Goal: Information Seeking & Learning: Learn about a topic

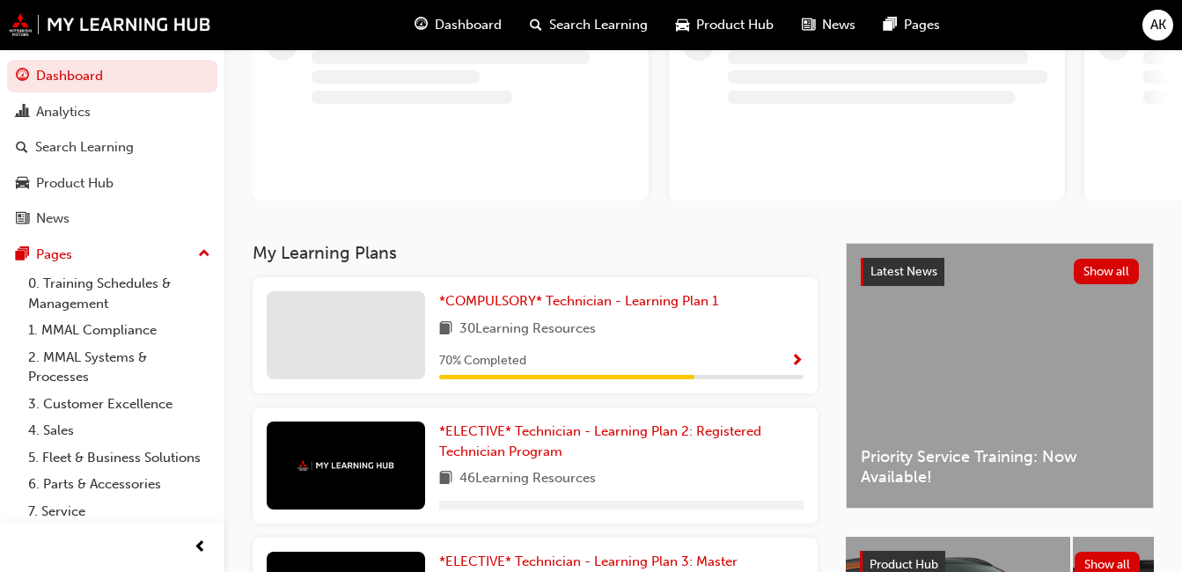
scroll to position [176, 0]
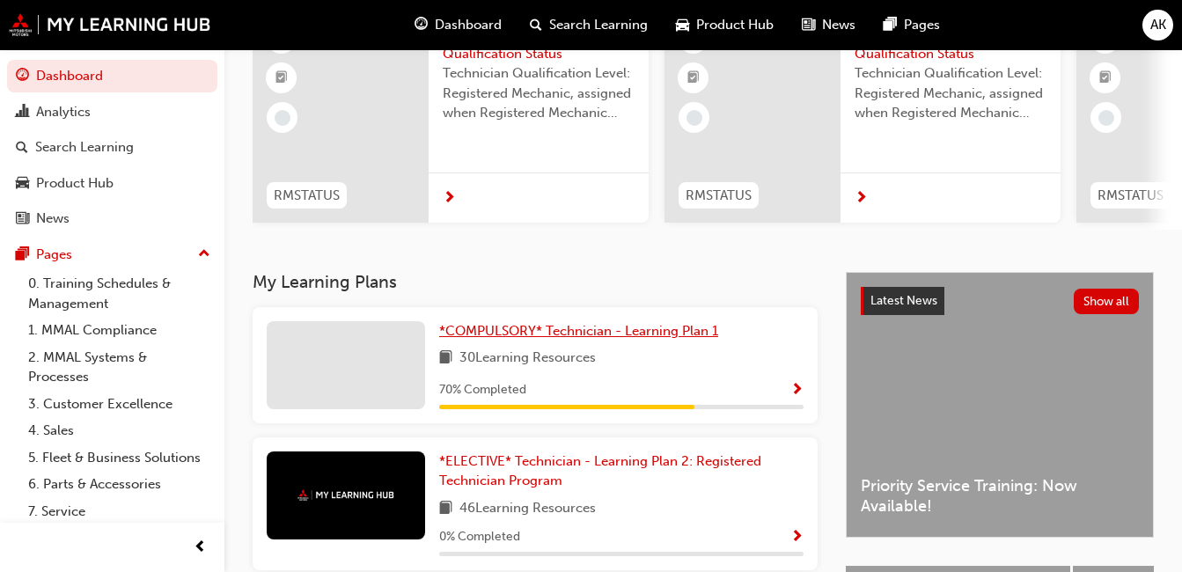
click at [607, 339] on span "*COMPULSORY* Technician - Learning Plan 1" at bounding box center [578, 331] width 279 height 16
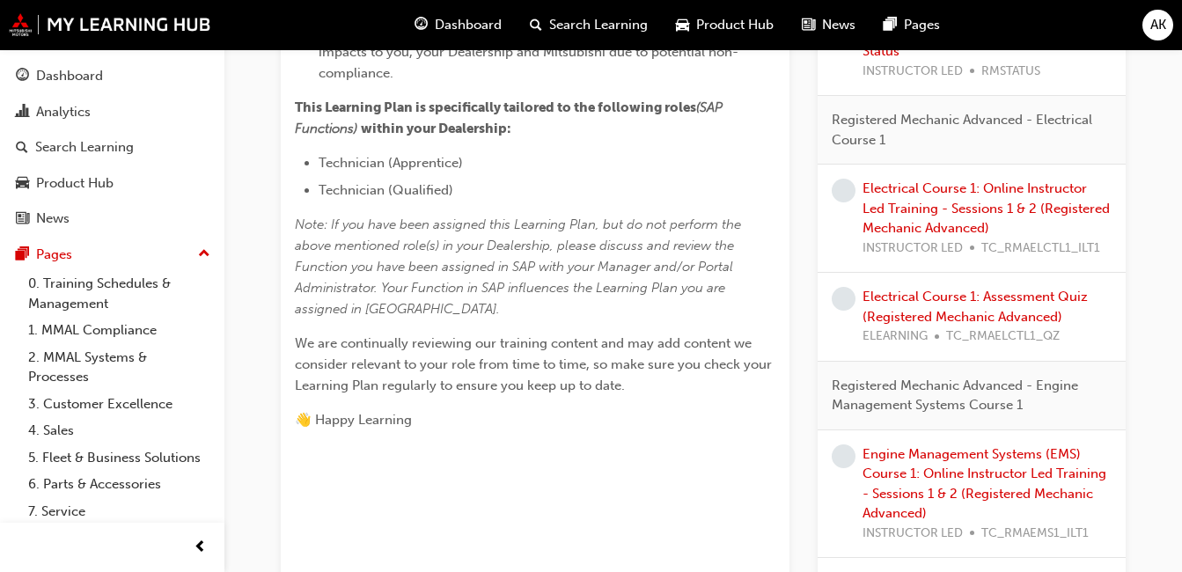
scroll to position [704, 0]
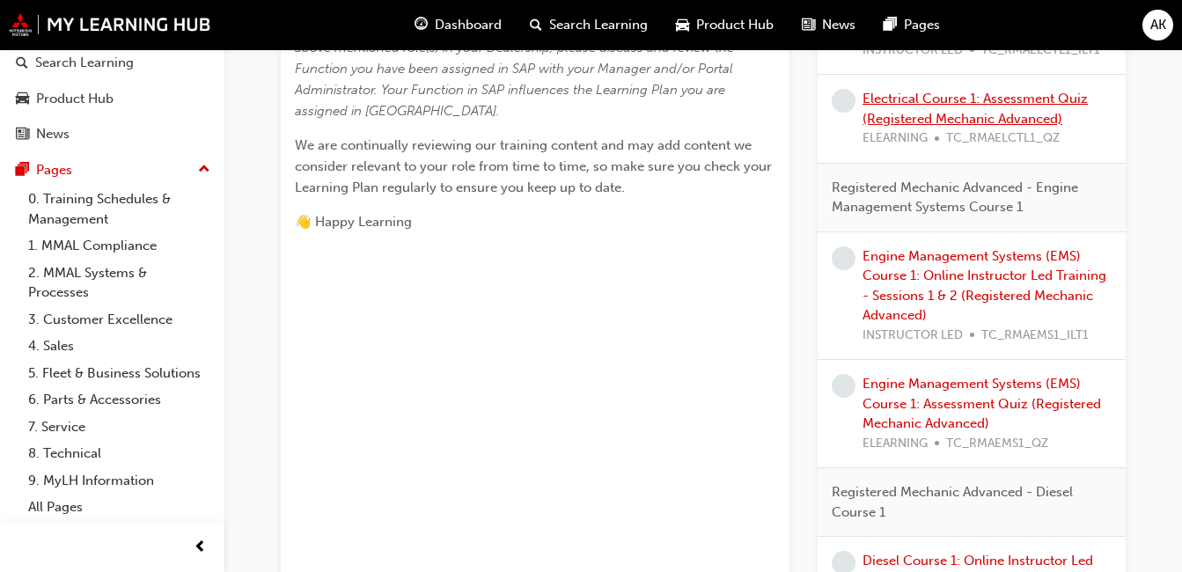
scroll to position [953, 0]
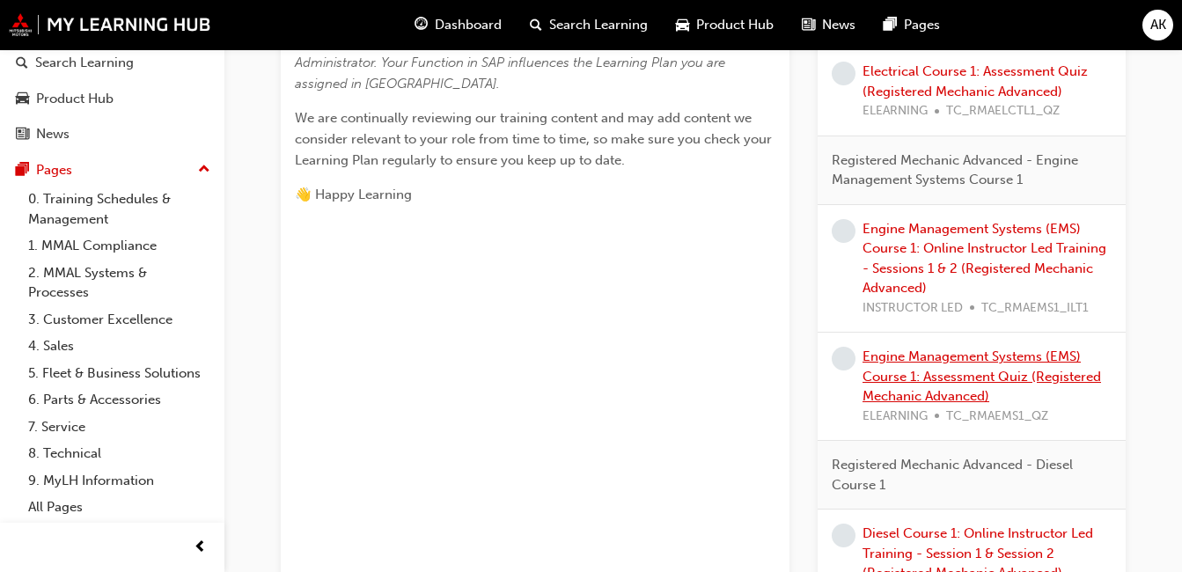
click at [1008, 370] on link "Engine Management Systems (EMS) Course 1: Assessment Quiz (Registered Mechanic …" at bounding box center [981, 375] width 238 height 55
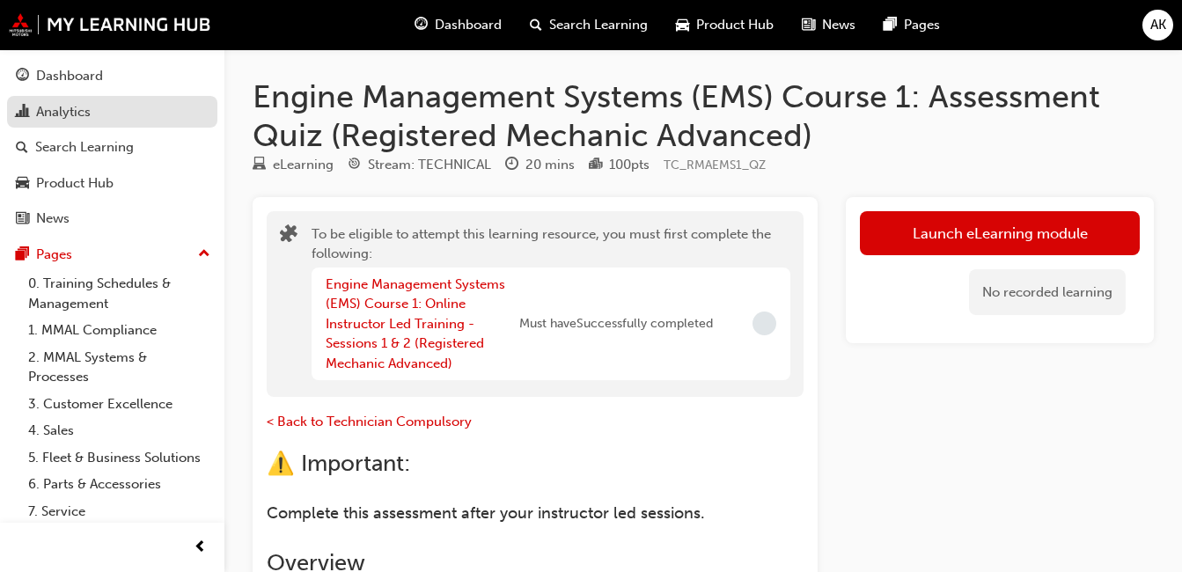
drag, startPoint x: 121, startPoint y: 73, endPoint x: 153, endPoint y: 112, distance: 50.6
click at [121, 71] on div "Dashboard" at bounding box center [112, 76] width 193 height 22
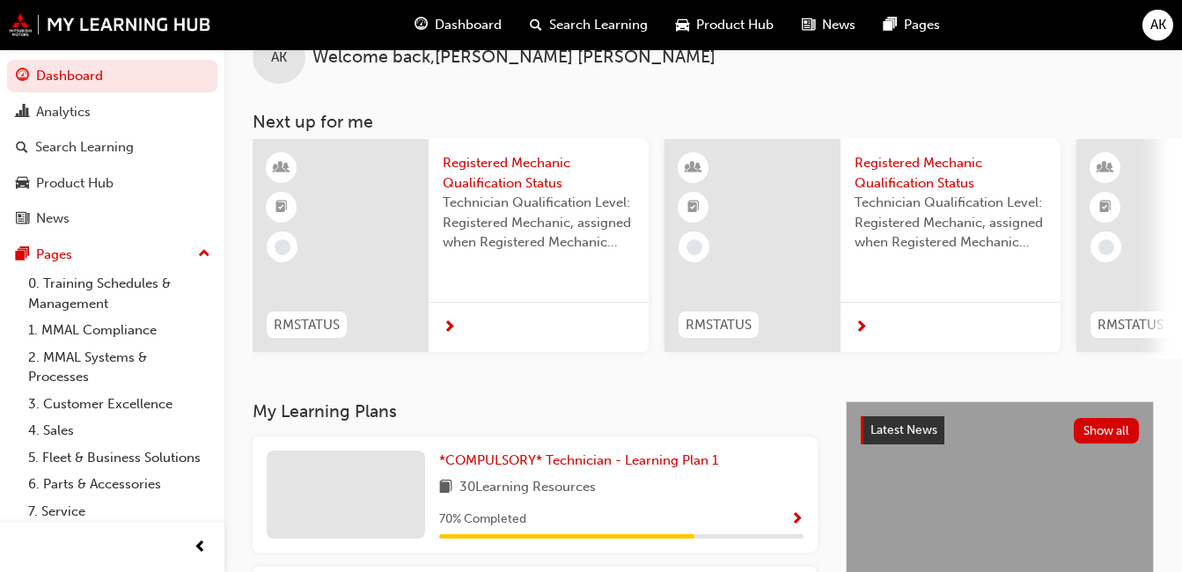
scroll to position [88, 0]
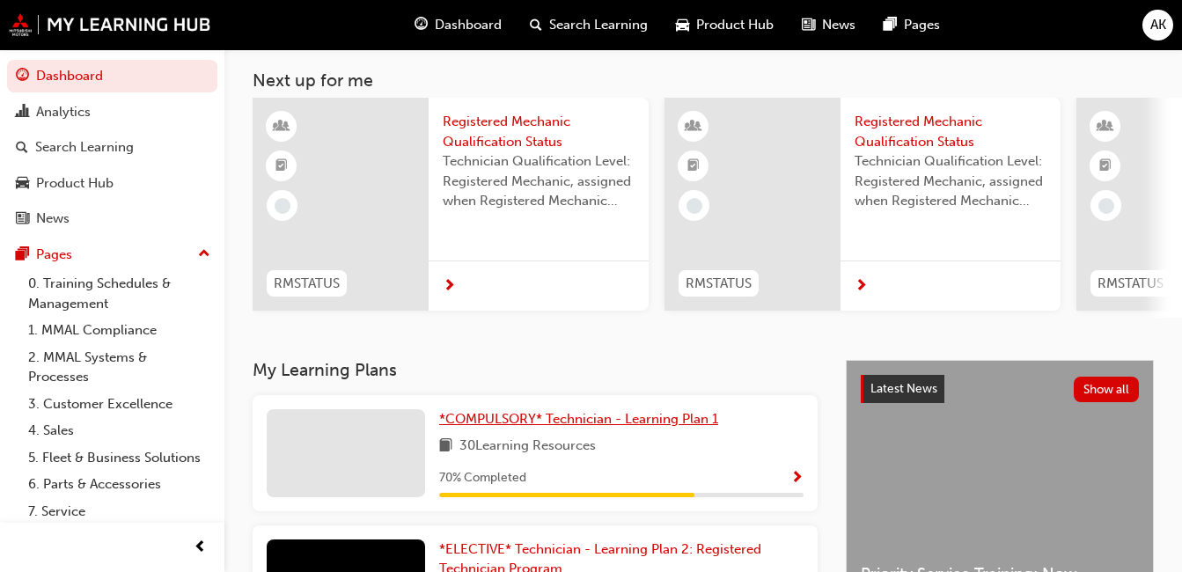
click at [580, 419] on span "*COMPULSORY* Technician - Learning Plan 1" at bounding box center [578, 419] width 279 height 16
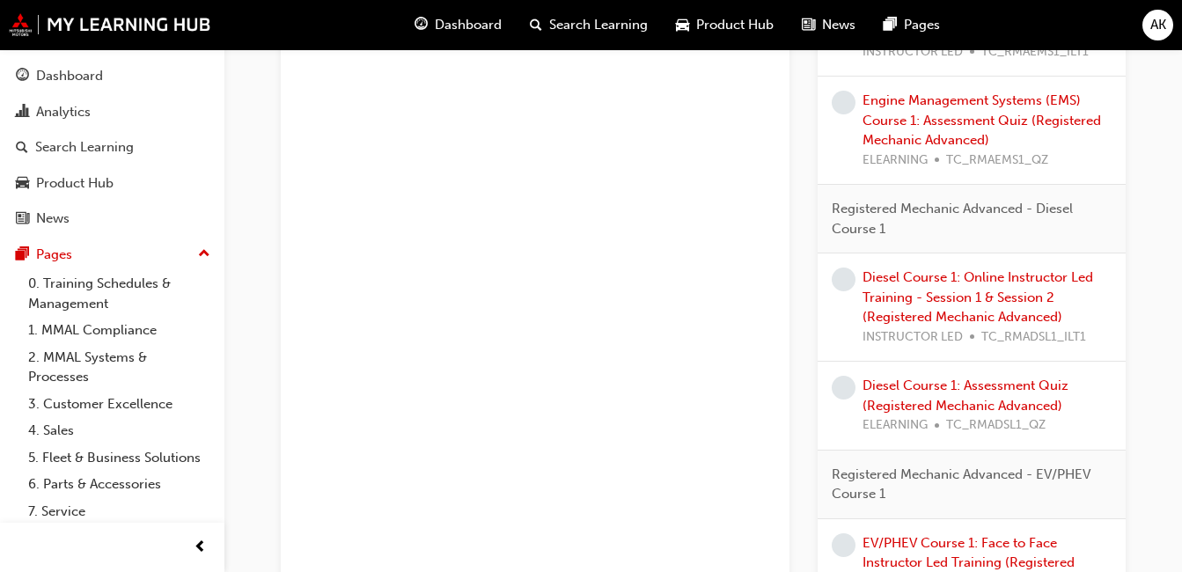
scroll to position [1232, 0]
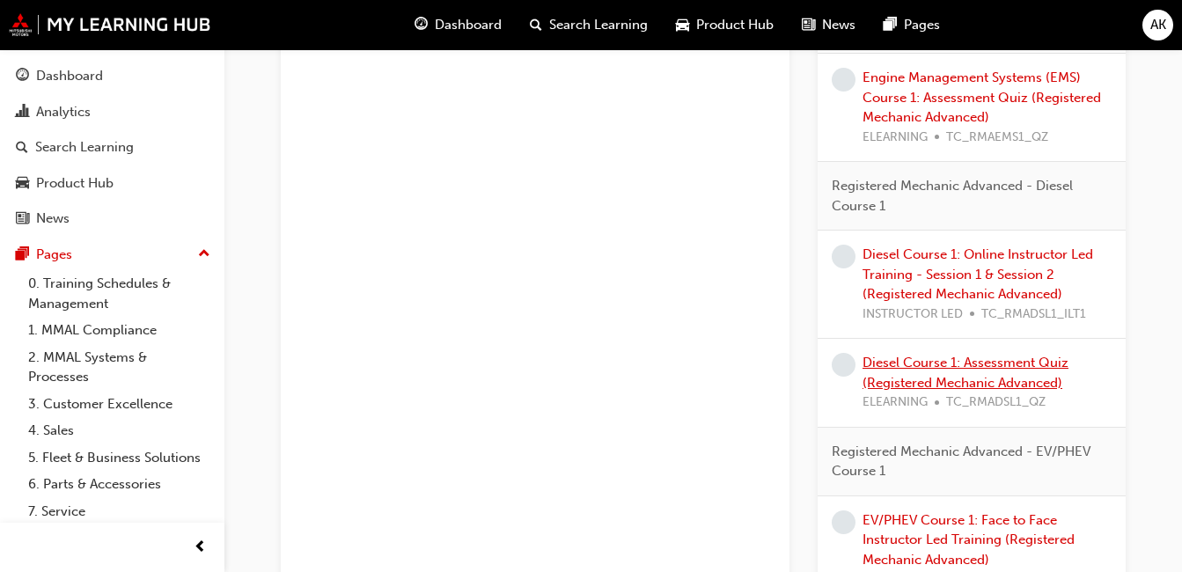
click at [961, 379] on link "Diesel Course 1: Assessment Quiz (Registered Mechanic Advanced)" at bounding box center [965, 373] width 206 height 36
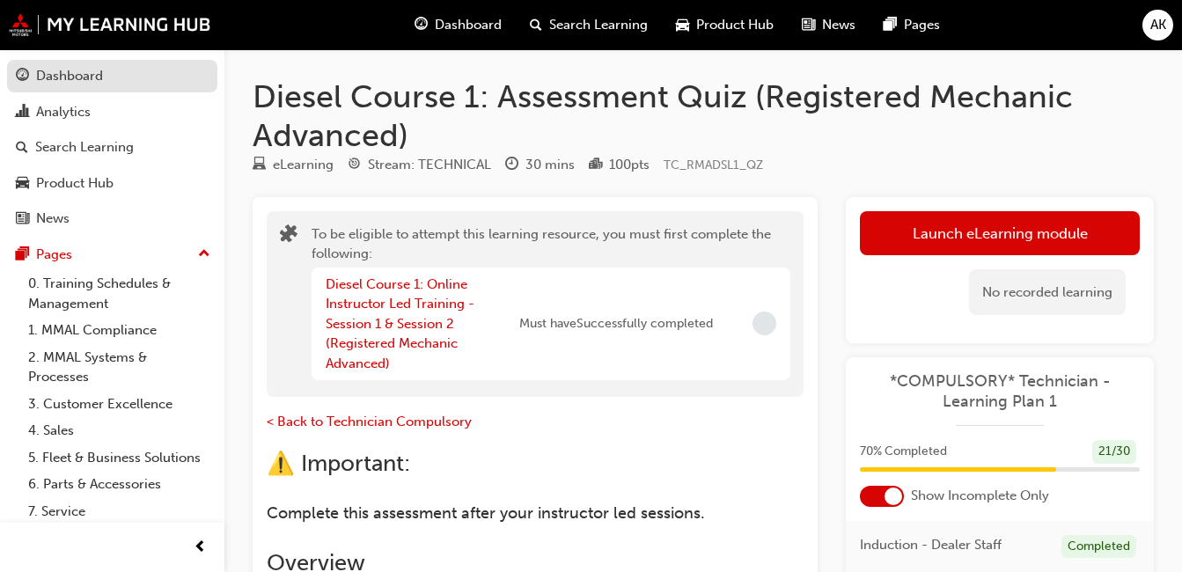
click at [150, 67] on div "Dashboard" at bounding box center [112, 76] width 193 height 22
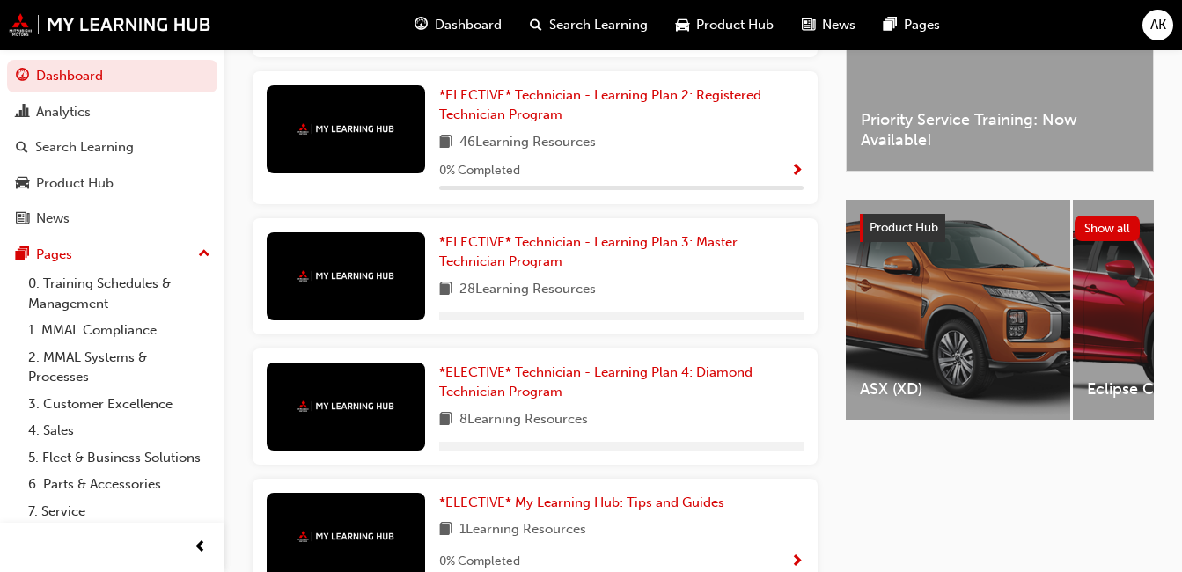
scroll to position [260, 0]
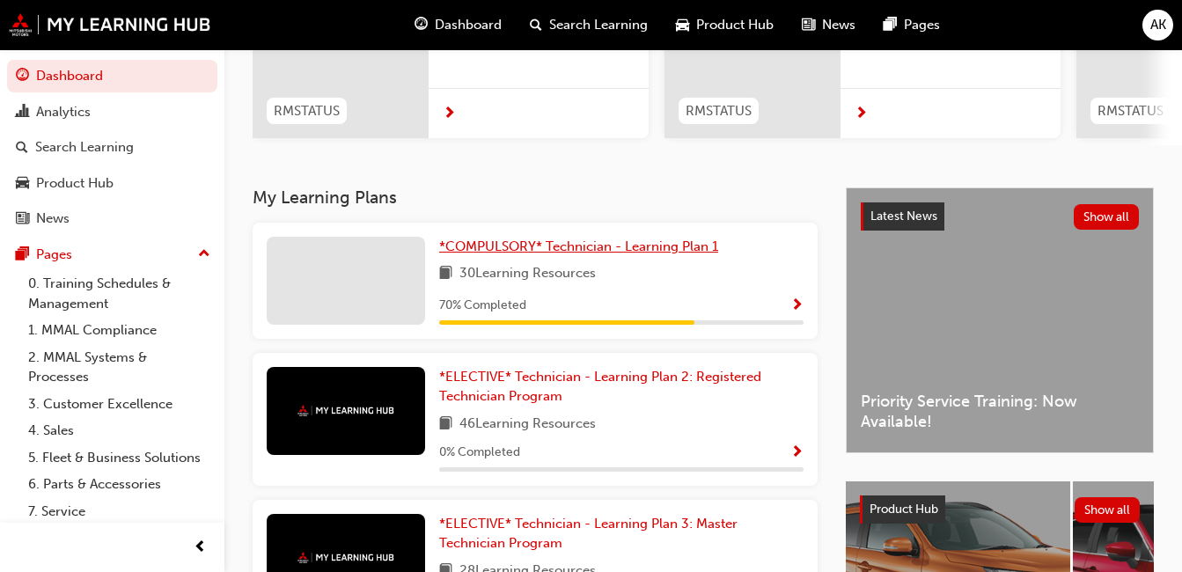
click at [646, 254] on span "*COMPULSORY* Technician - Learning Plan 1" at bounding box center [578, 246] width 279 height 16
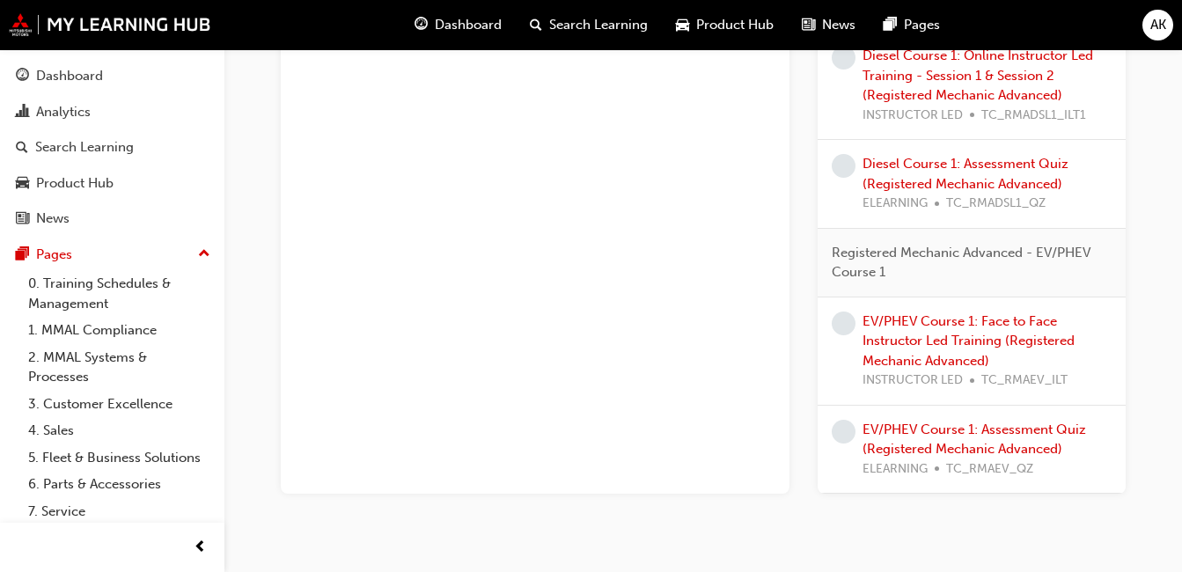
scroll to position [1129, 0]
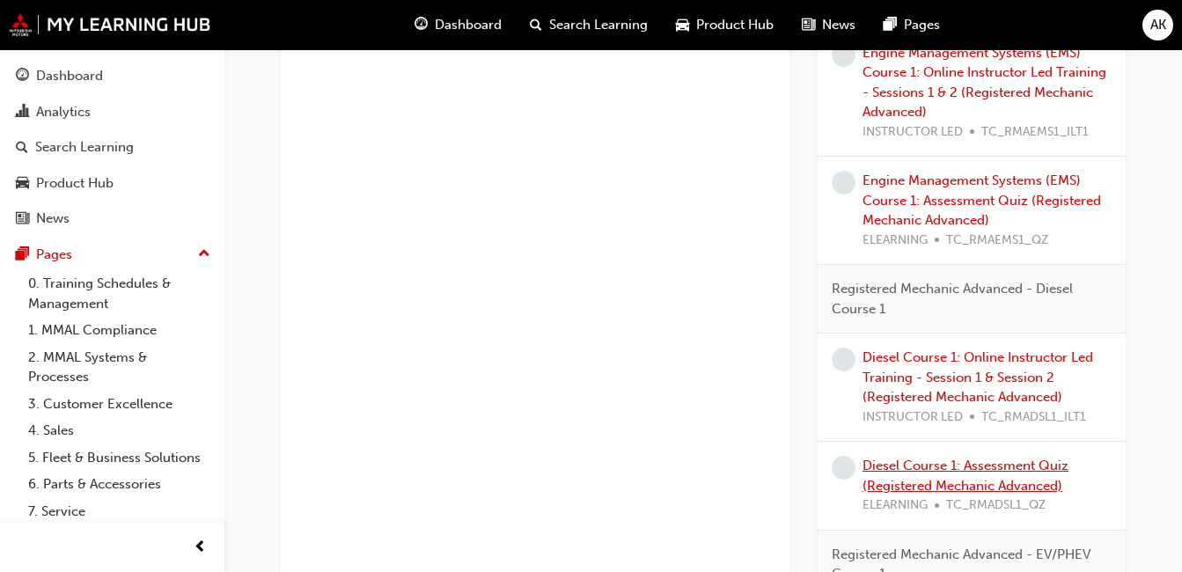
click at [955, 471] on link "Diesel Course 1: Assessment Quiz (Registered Mechanic Advanced)" at bounding box center [965, 476] width 206 height 36
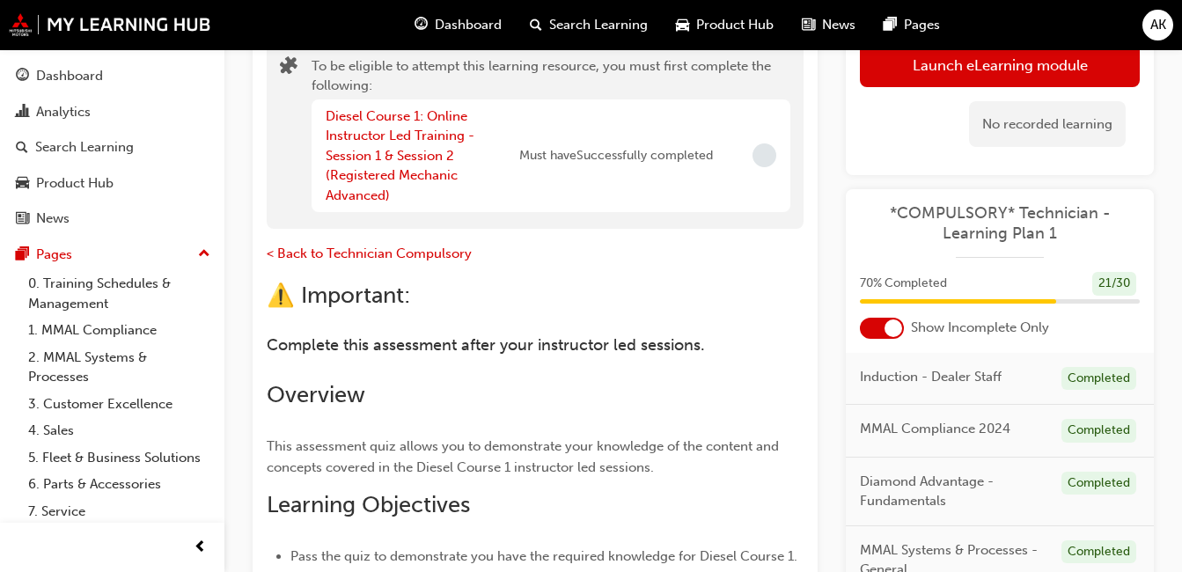
scroll to position [98, 0]
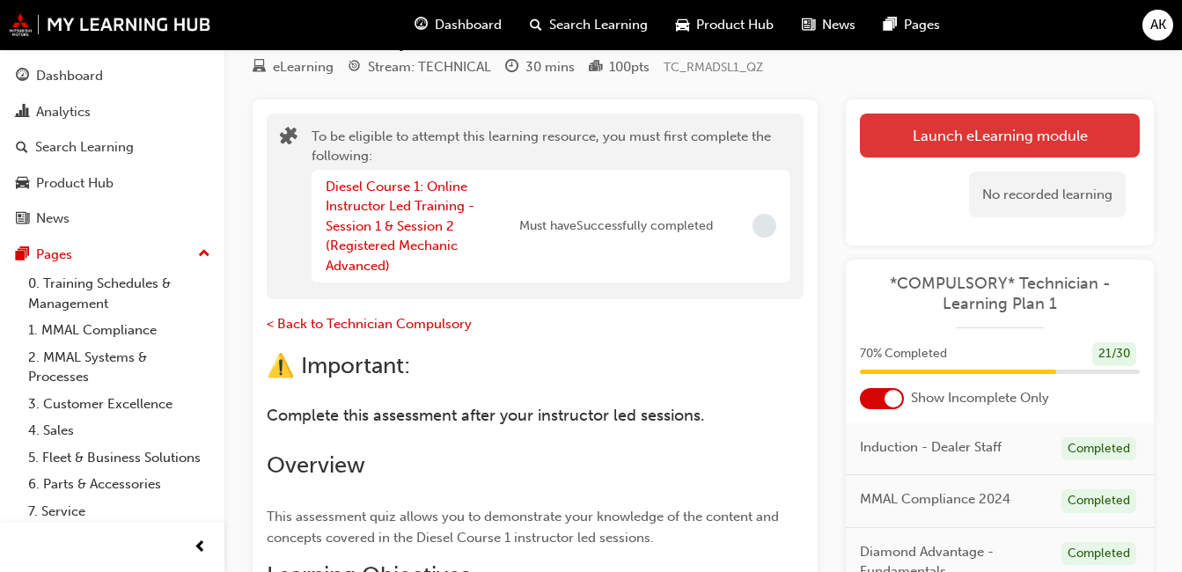
click at [945, 128] on button "Launch eLearning module" at bounding box center [1000, 136] width 280 height 44
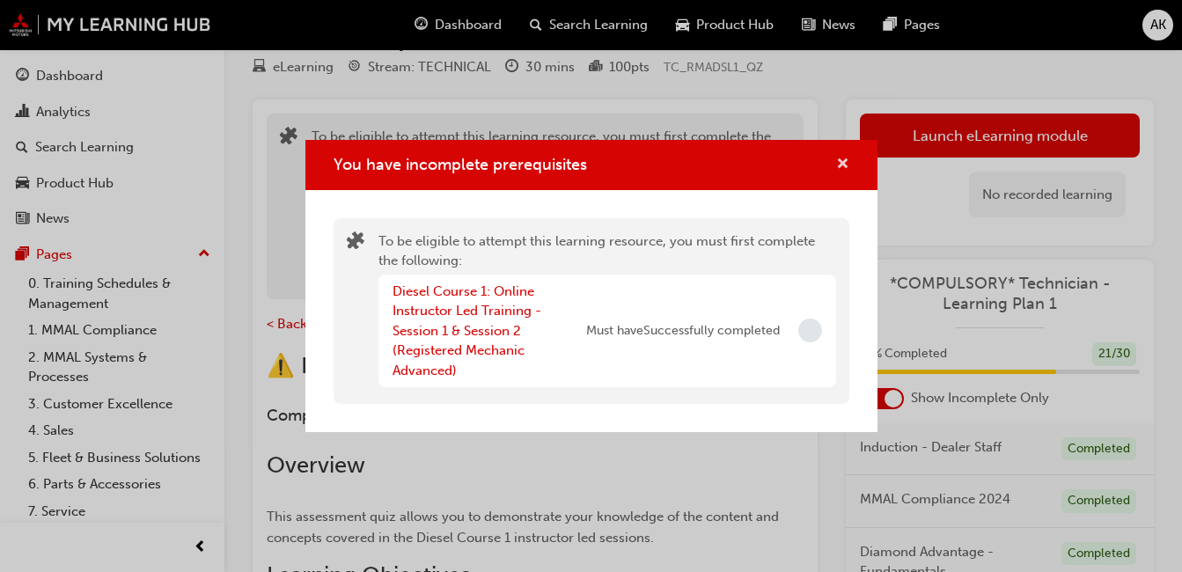
click at [839, 160] on span "cross-icon" at bounding box center [842, 166] width 13 height 16
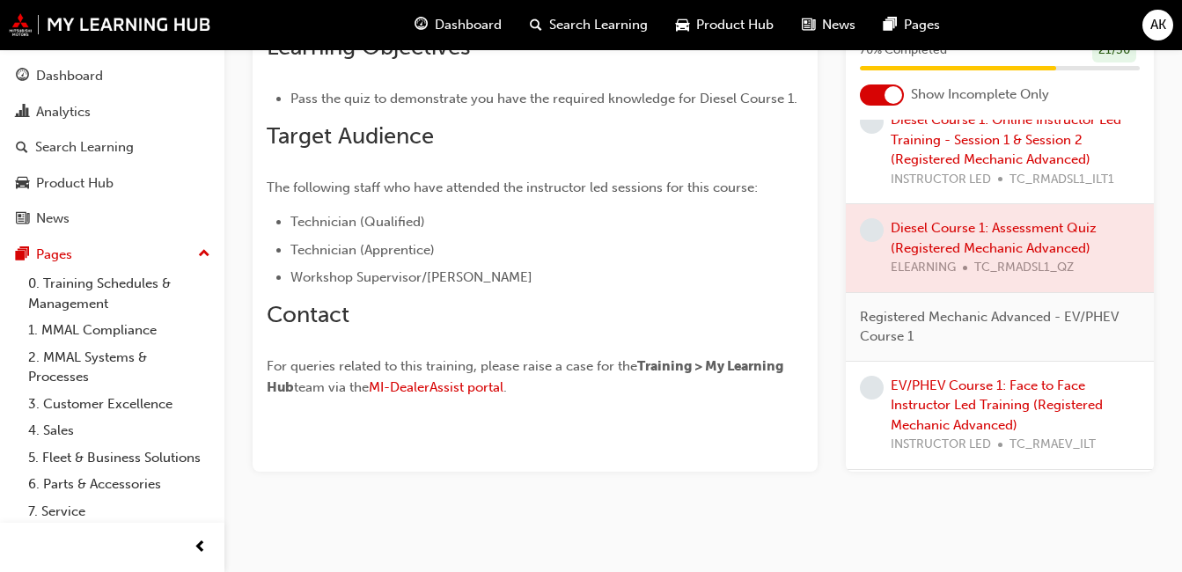
scroll to position [1232, 0]
click at [1003, 166] on link "Diesel Course 1: Online Instructor Led Training - Session 1 & Session 2 (Regist…" at bounding box center [1006, 138] width 231 height 55
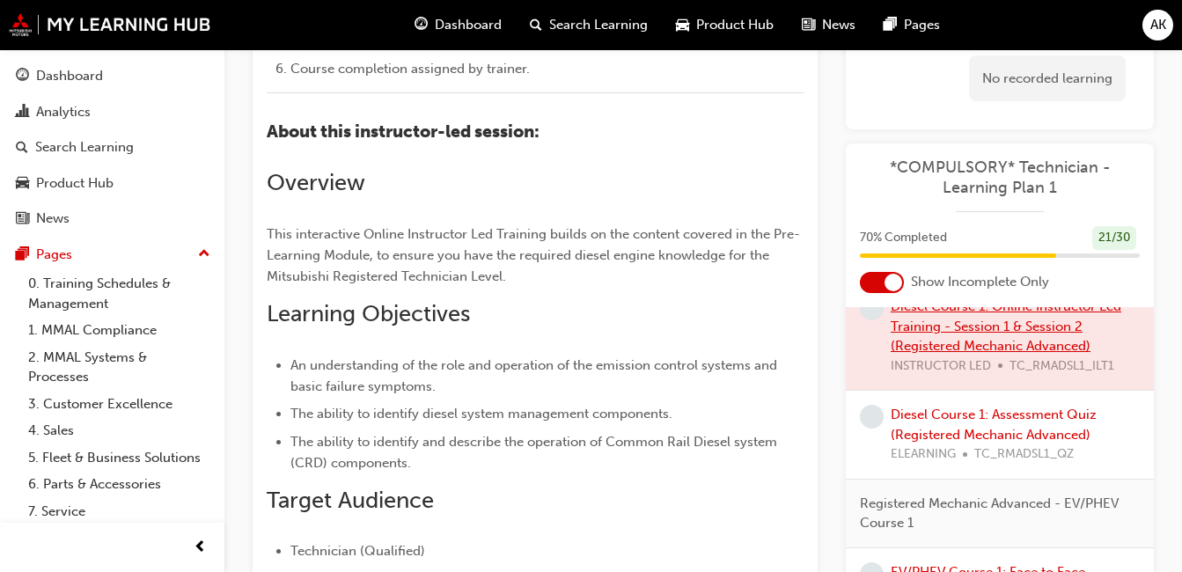
scroll to position [616, 0]
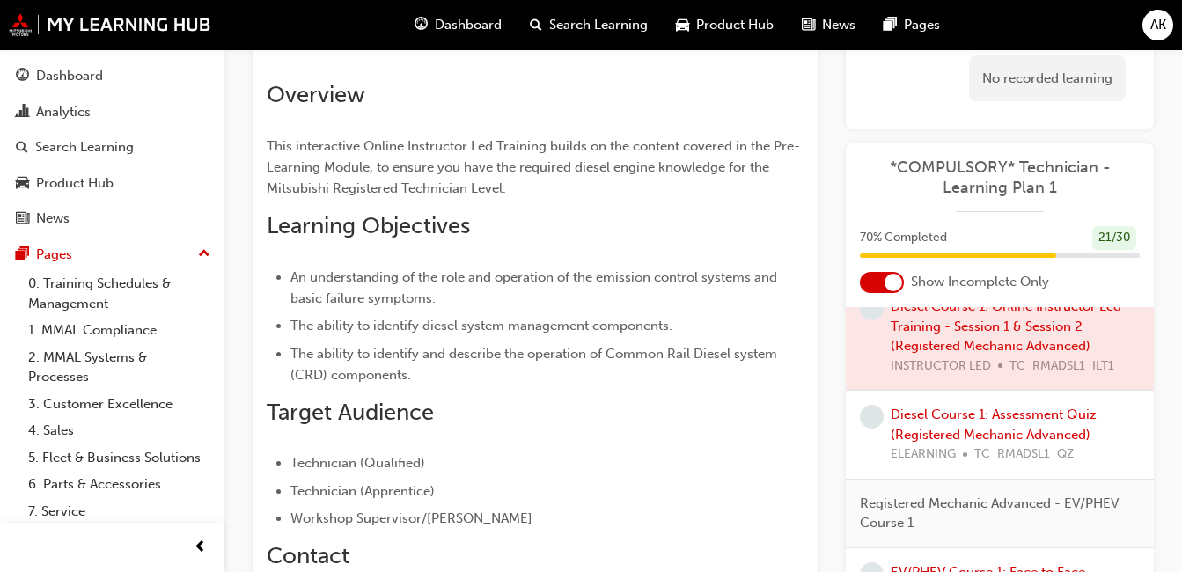
click at [1007, 356] on div at bounding box center [1000, 335] width 308 height 107
click at [1003, 353] on div at bounding box center [1000, 335] width 308 height 107
click at [977, 443] on link "Diesel Course 1: Assessment Quiz (Registered Mechanic Advanced)" at bounding box center [994, 425] width 206 height 36
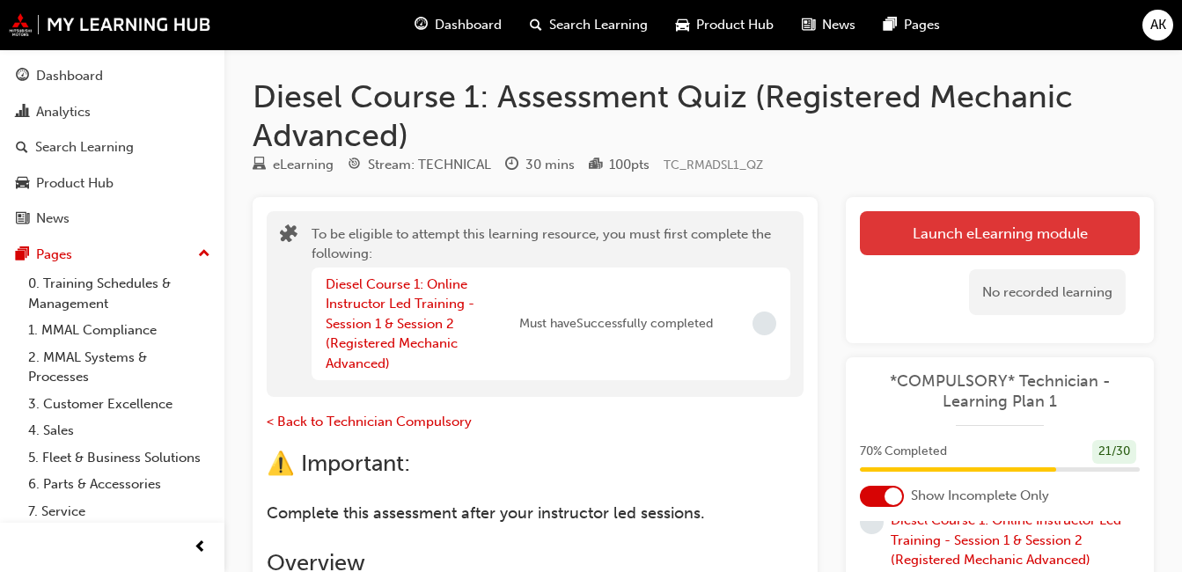
click at [938, 234] on button "Launch eLearning module" at bounding box center [1000, 233] width 280 height 44
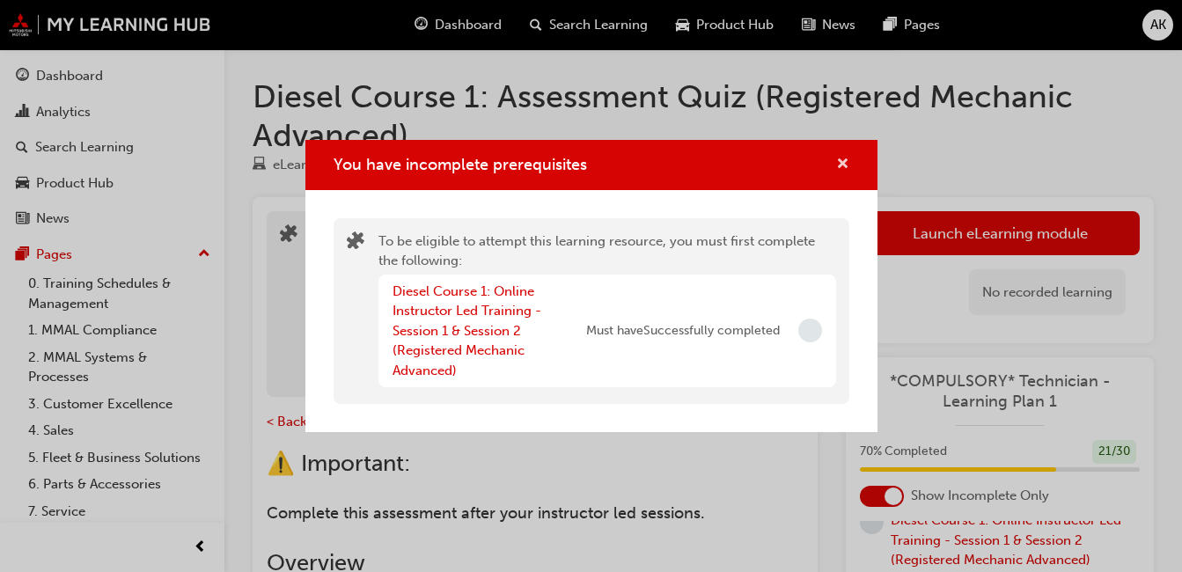
click at [842, 158] on span "cross-icon" at bounding box center [842, 166] width 13 height 16
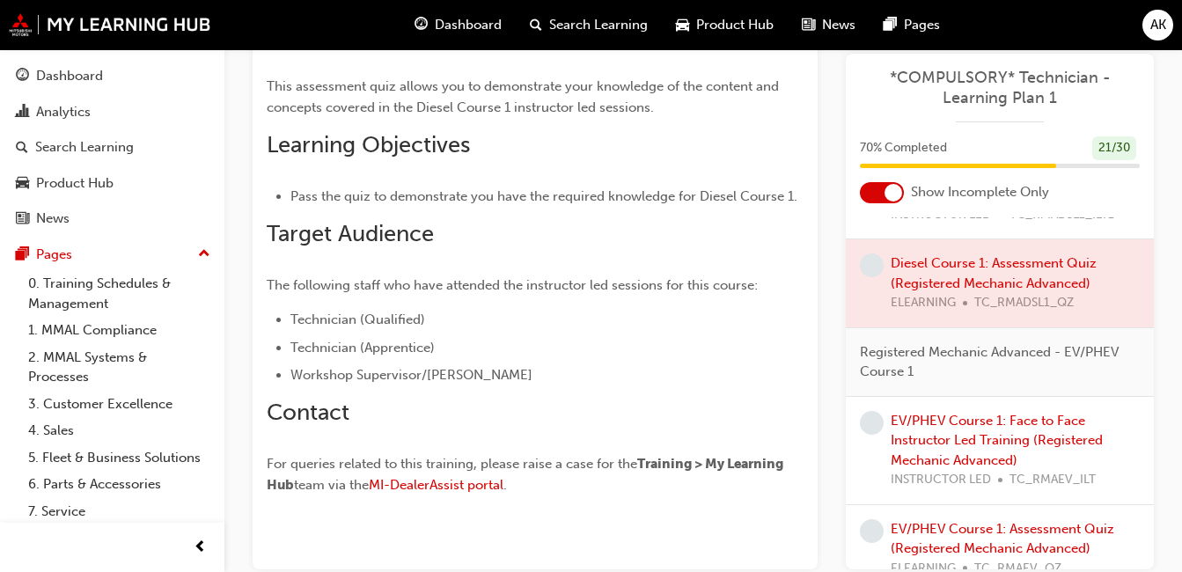
scroll to position [1338, 0]
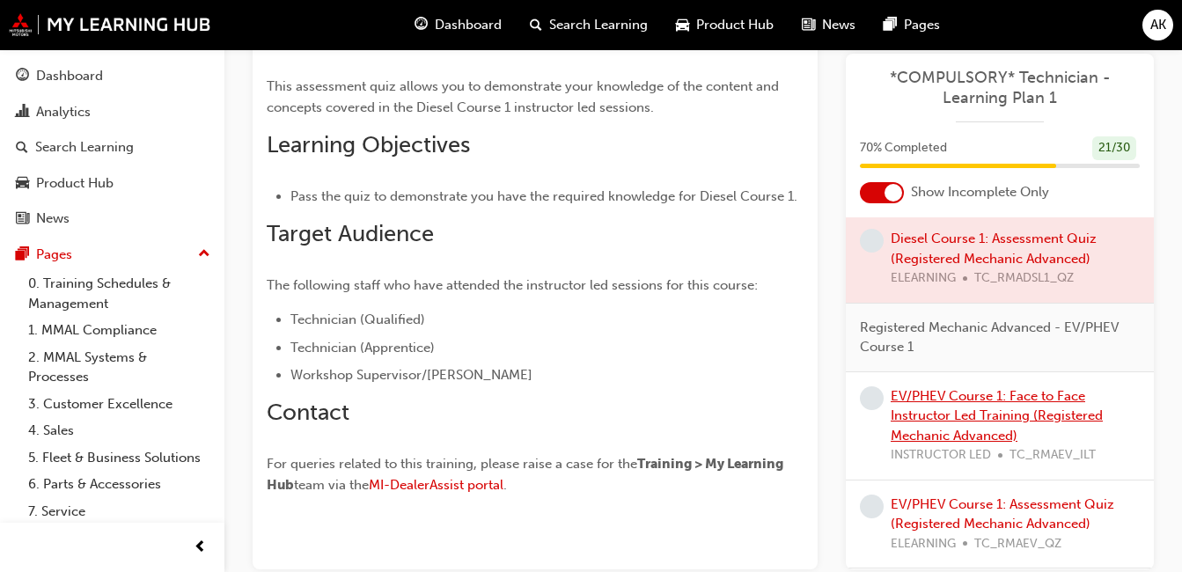
click at [984, 412] on link "EV/PHEV Course 1: Face to Face Instructor Led Training (Registered Mechanic Adv…" at bounding box center [997, 415] width 212 height 55
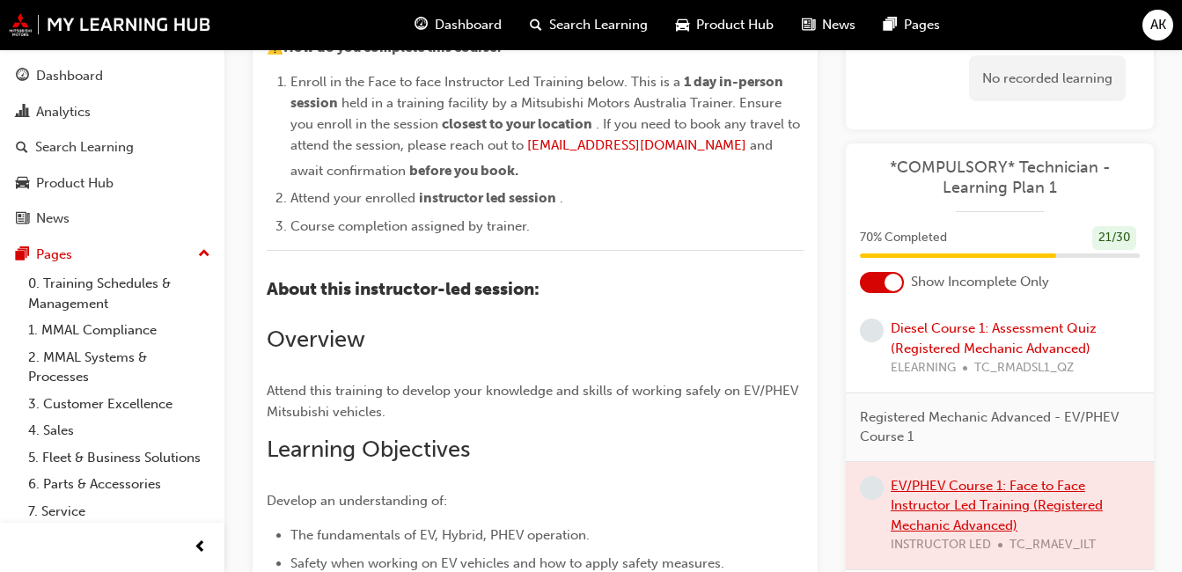
scroll to position [898, 0]
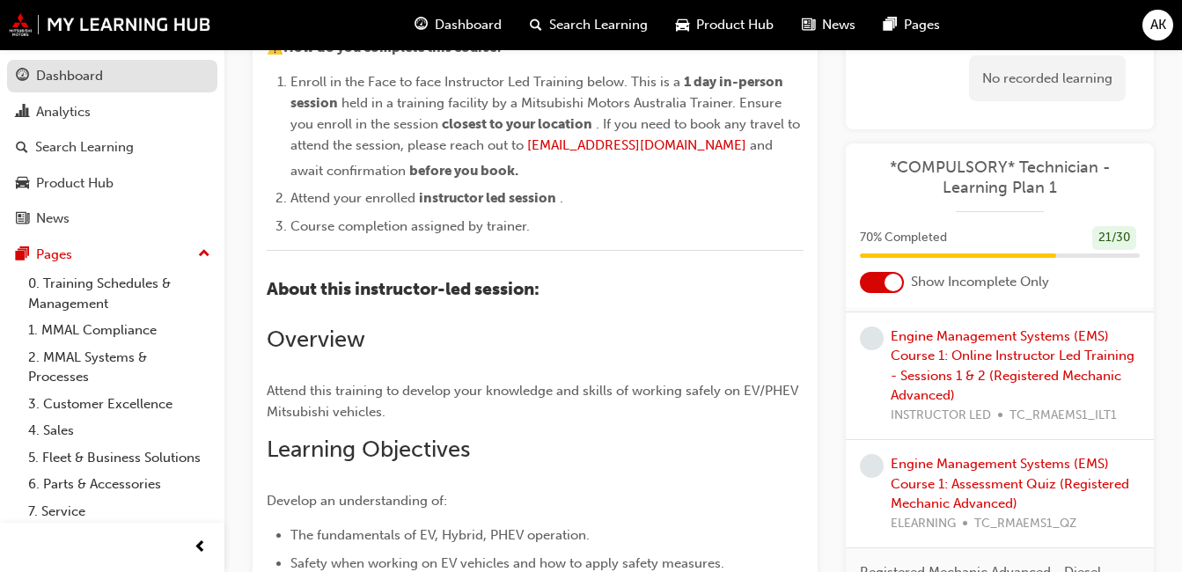
click at [130, 75] on div "Dashboard" at bounding box center [112, 76] width 193 height 22
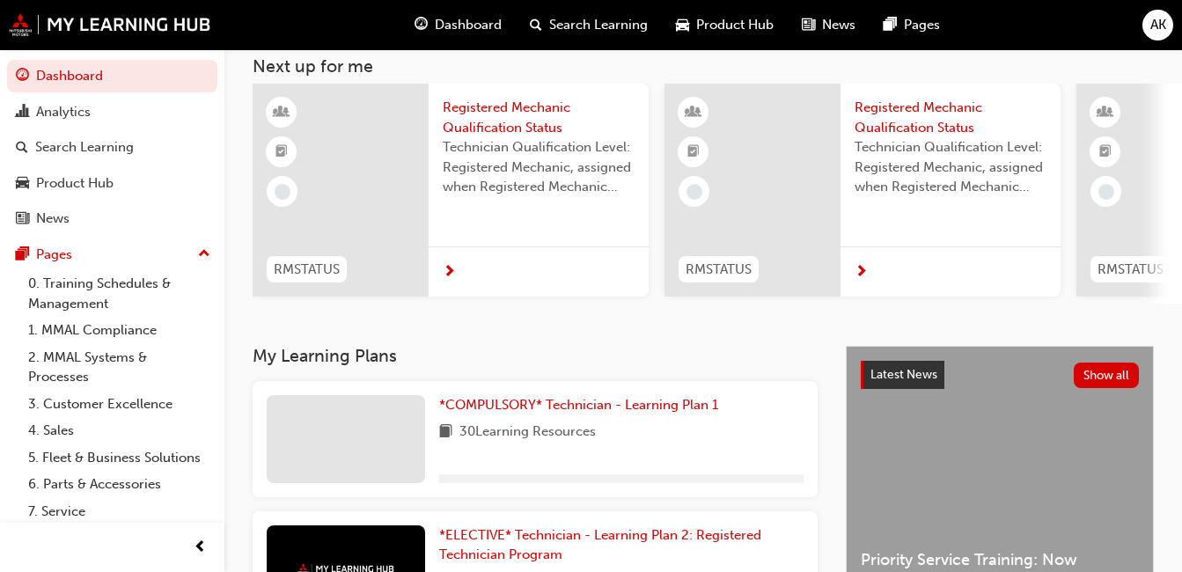
scroll to position [342, 0]
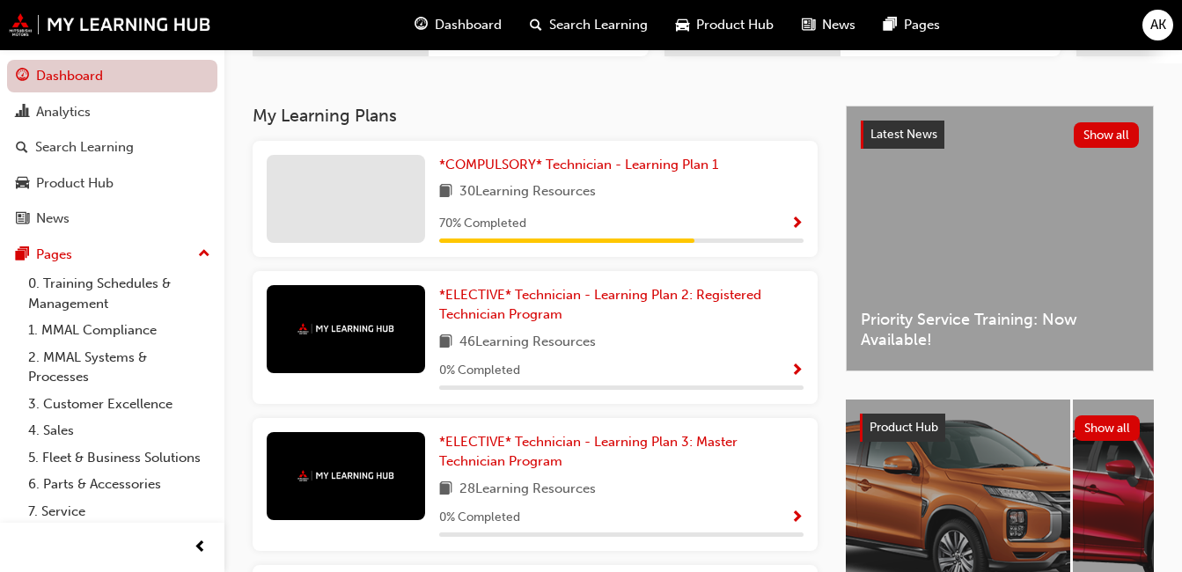
click at [106, 73] on link "Dashboard" at bounding box center [112, 76] width 210 height 33
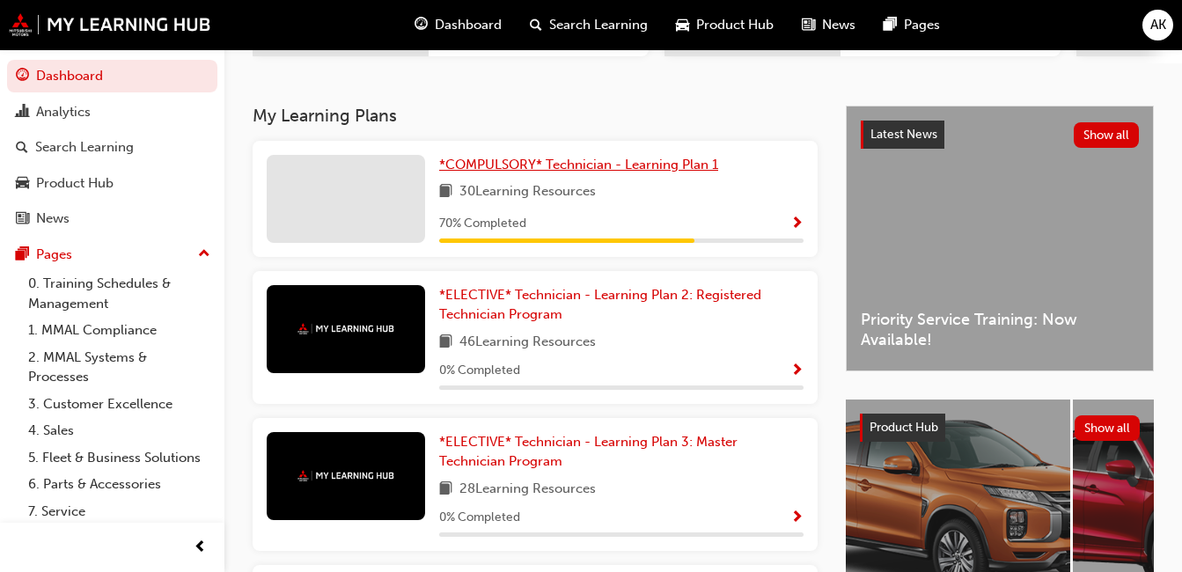
click at [654, 171] on span "*COMPULSORY* Technician - Learning Plan 1" at bounding box center [578, 165] width 279 height 16
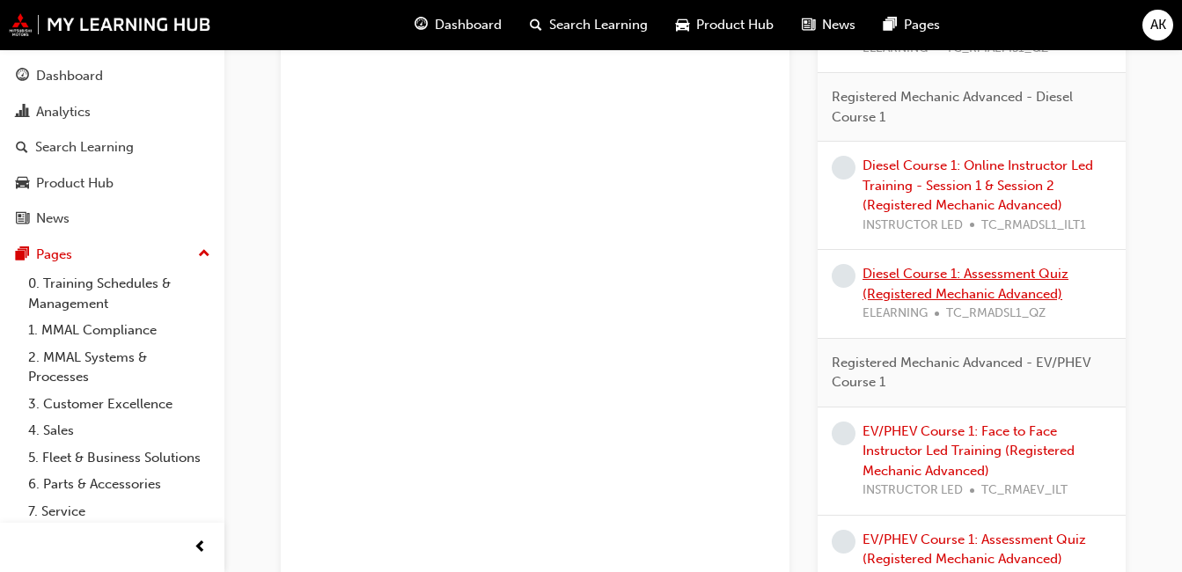
scroll to position [1408, 0]
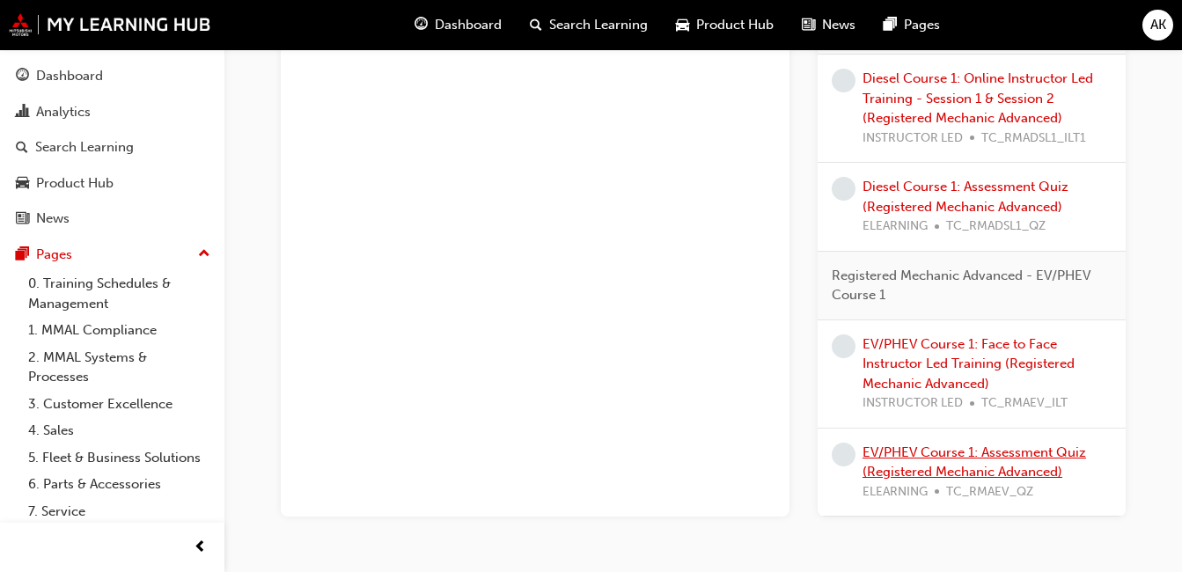
click at [991, 458] on link "EV/PHEV Course 1: Assessment Quiz (Registered Mechanic Advanced)" at bounding box center [974, 462] width 224 height 36
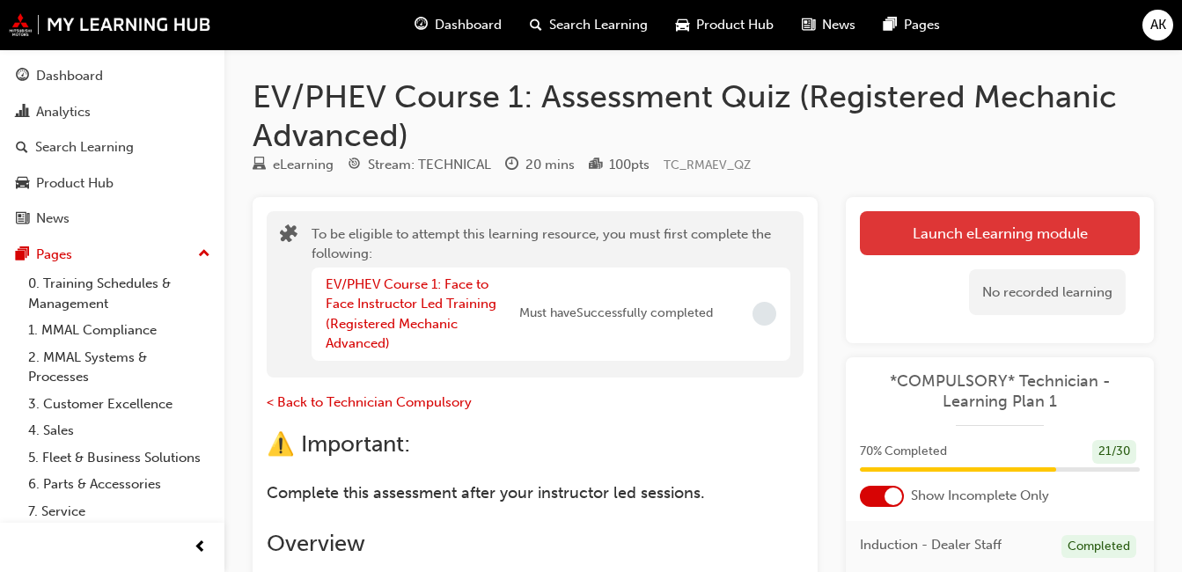
click at [1028, 231] on button "Launch eLearning module" at bounding box center [1000, 233] width 280 height 44
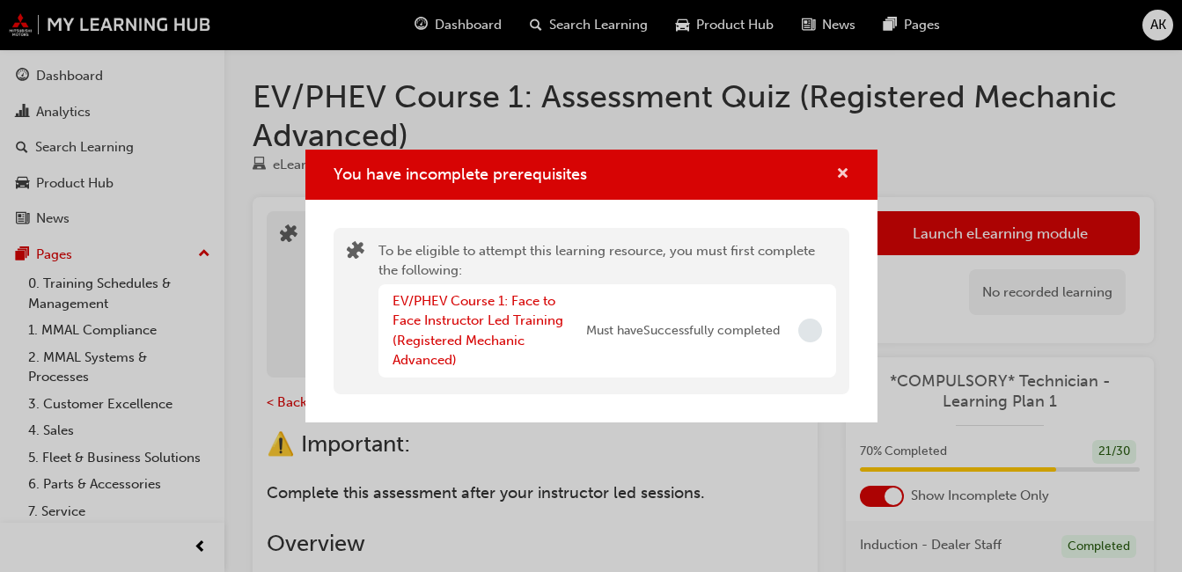
click at [840, 170] on span "cross-icon" at bounding box center [842, 175] width 13 height 16
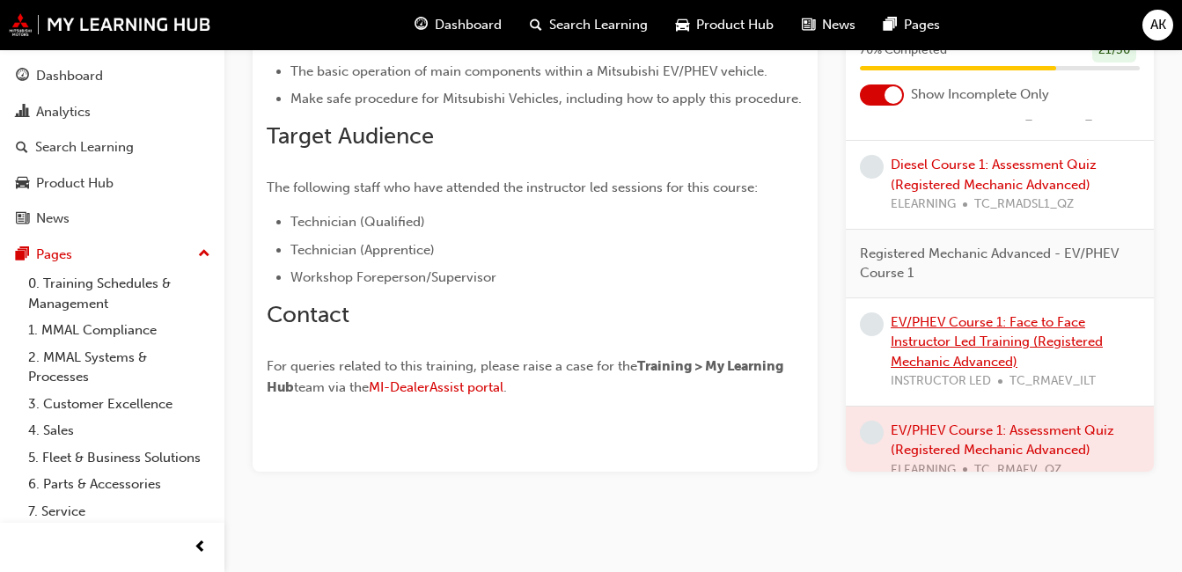
scroll to position [1320, 0]
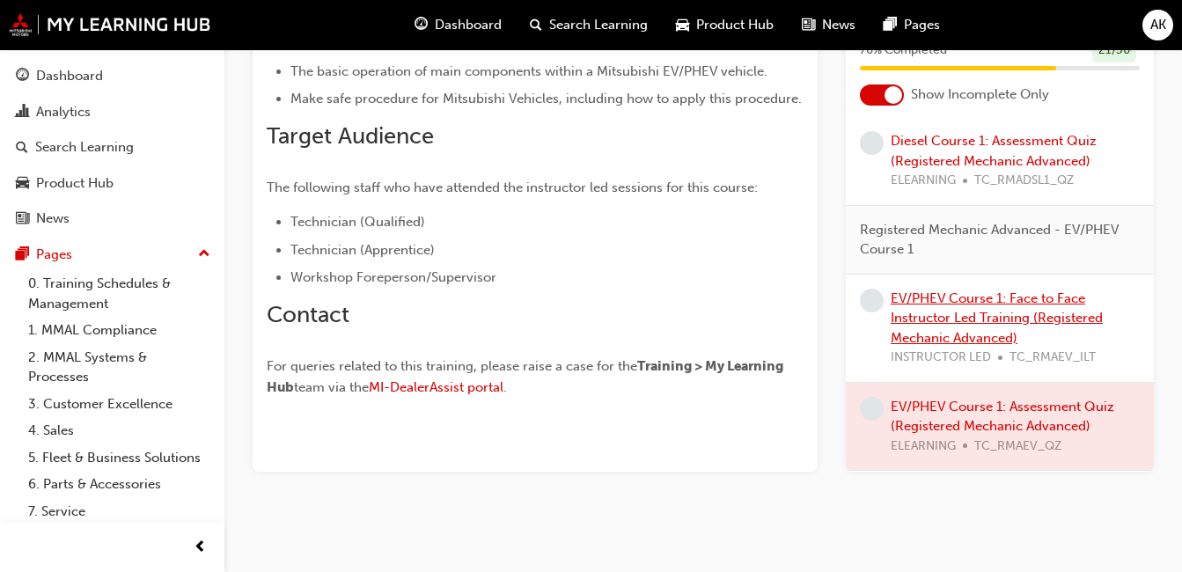
click at [994, 337] on link "EV/PHEV Course 1: Face to Face Instructor Led Training (Registered Mechanic Adv…" at bounding box center [997, 317] width 212 height 55
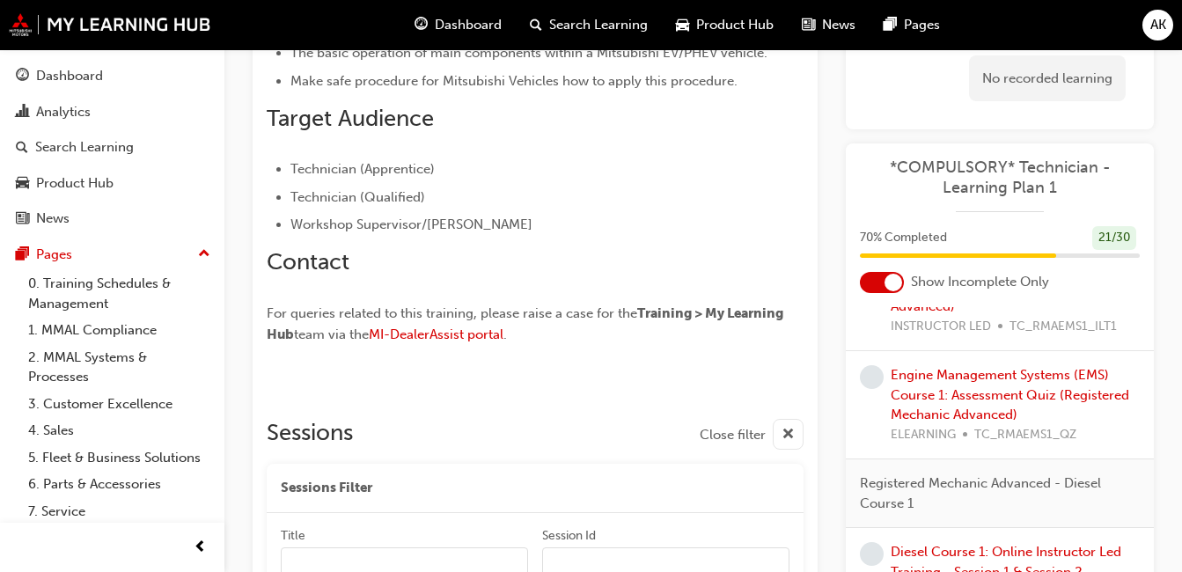
scroll to position [986, 0]
click at [130, 80] on div "Dashboard" at bounding box center [112, 76] width 193 height 22
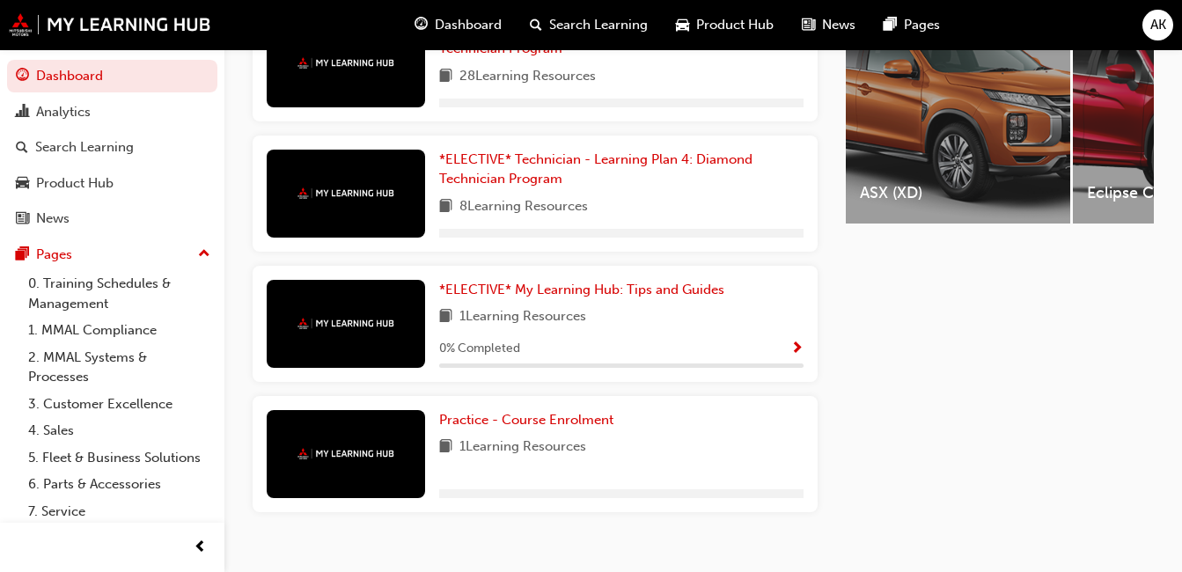
scroll to position [420, 0]
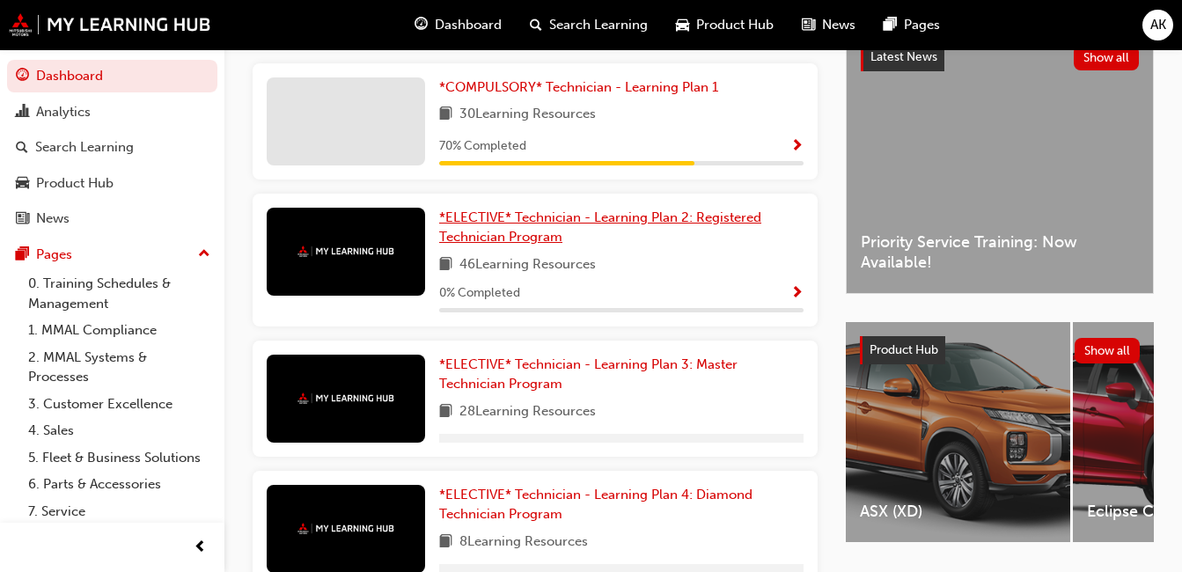
click at [620, 221] on span "*ELECTIVE* Technician - Learning Plan 2: Registered Technician Program" at bounding box center [600, 227] width 322 height 36
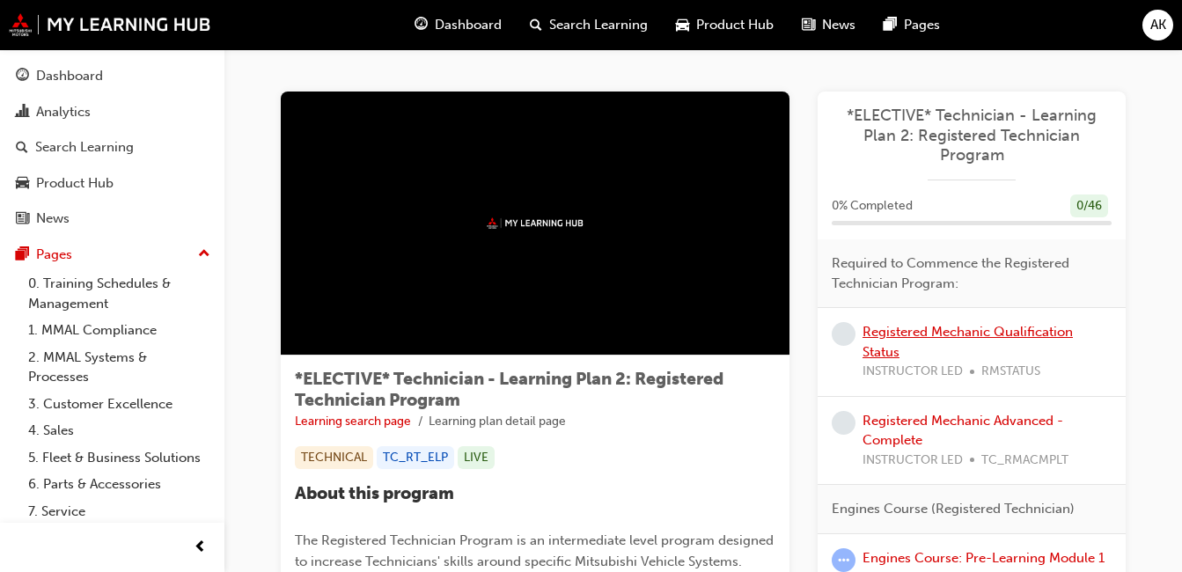
click at [927, 328] on link "Registered Mechanic Qualification Status" at bounding box center [967, 342] width 210 height 36
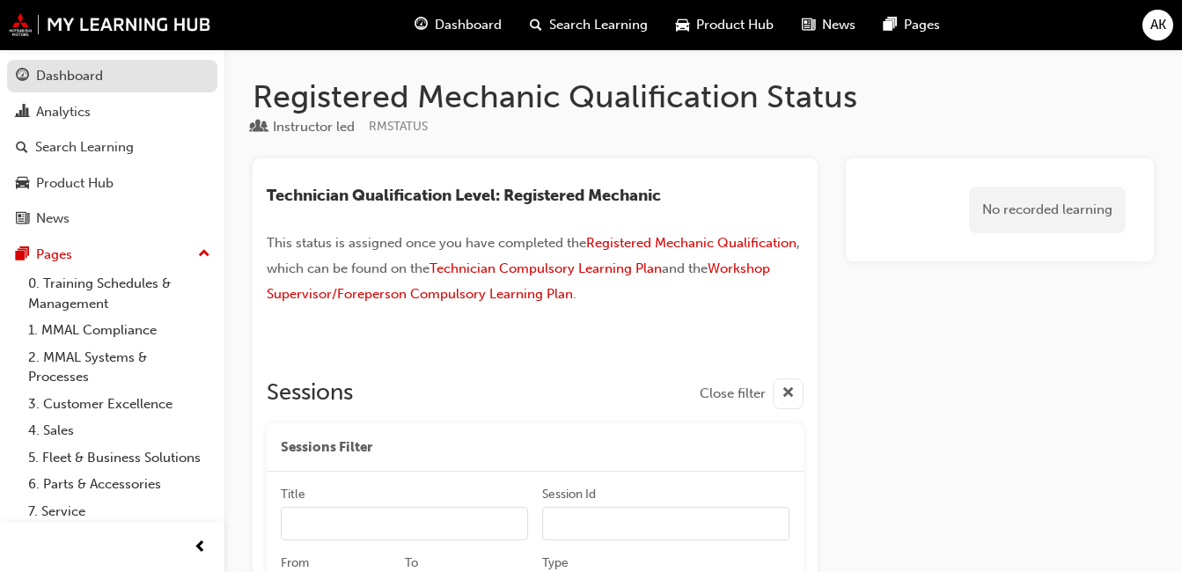
click at [105, 75] on div "Dashboard" at bounding box center [112, 76] width 193 height 22
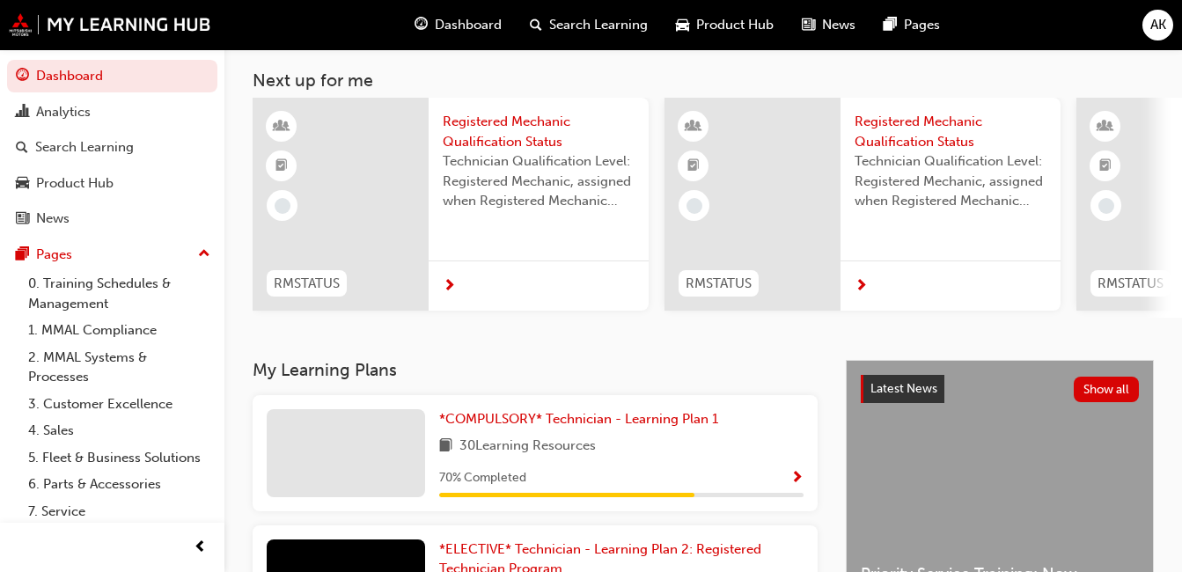
scroll to position [264, 0]
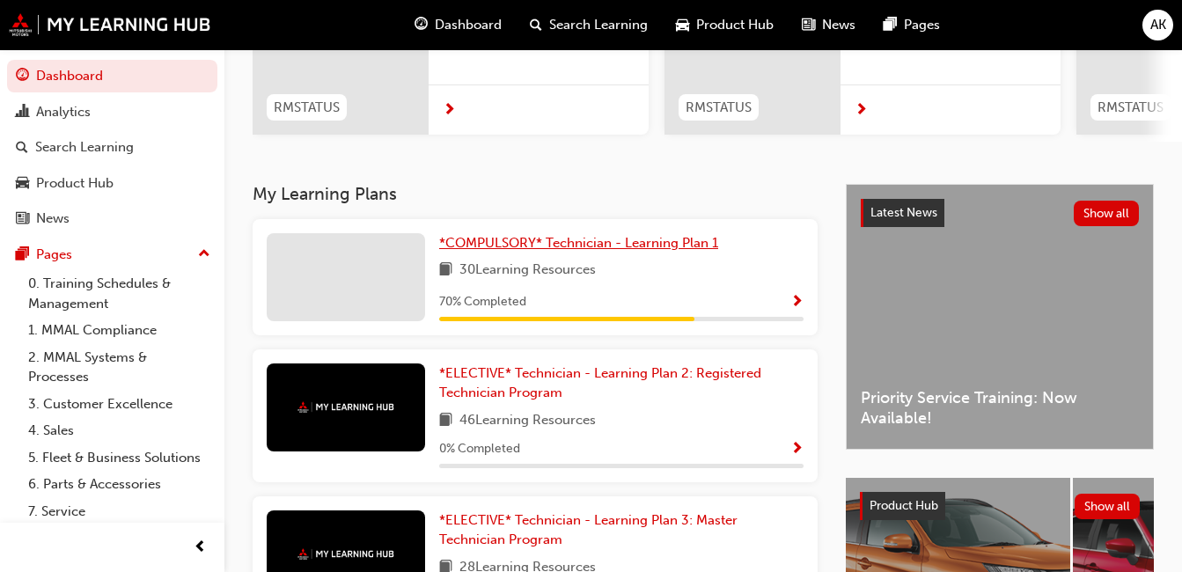
click at [657, 244] on span "*COMPULSORY* Technician - Learning Plan 1" at bounding box center [578, 243] width 279 height 16
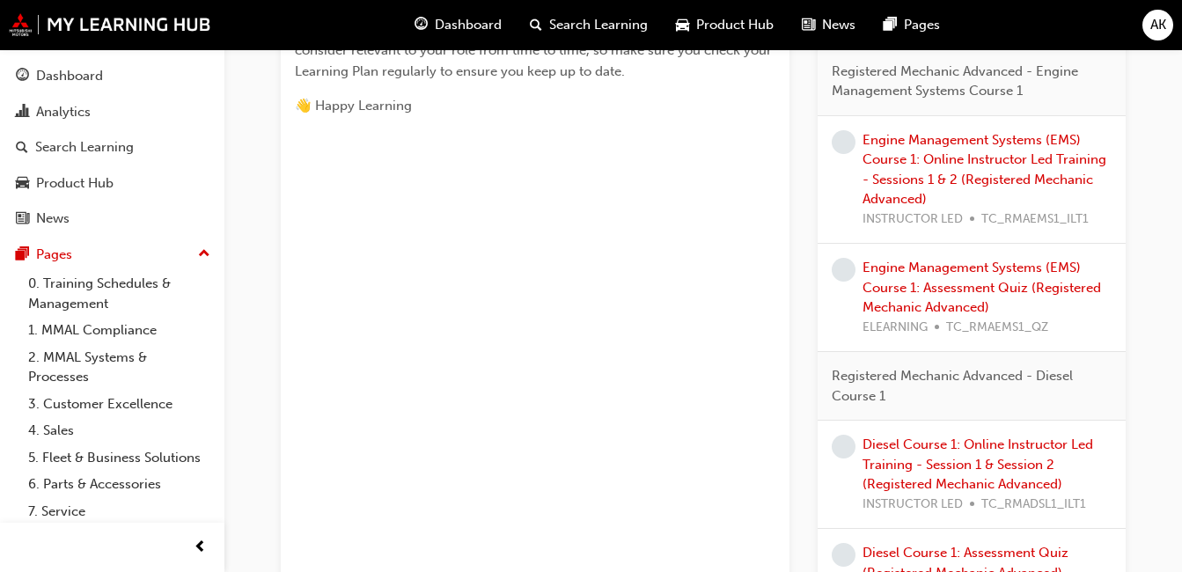
scroll to position [1041, 0]
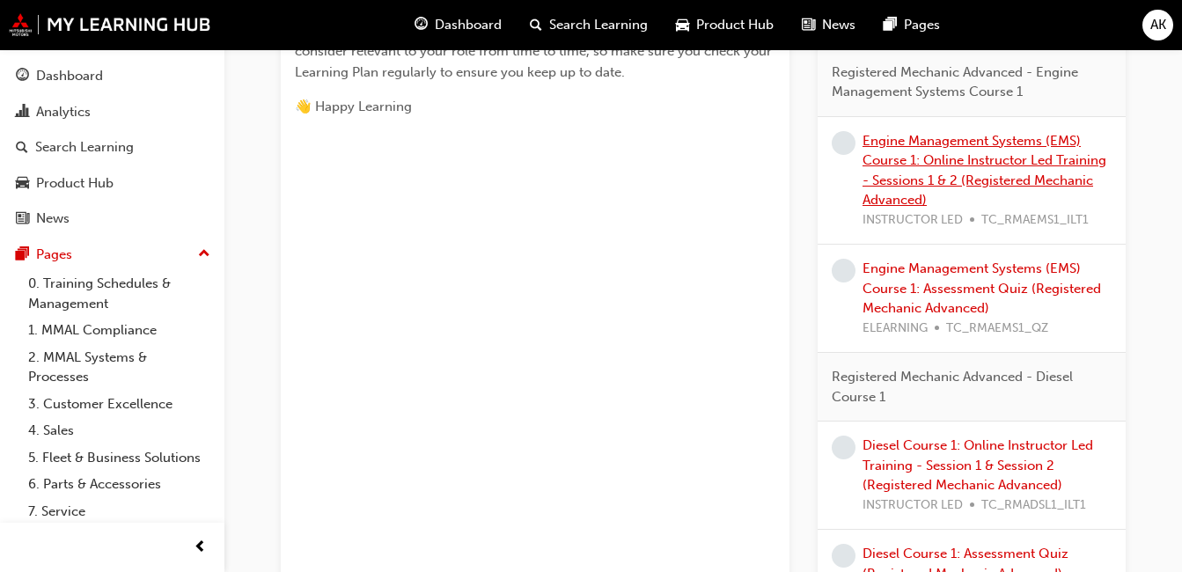
click at [950, 160] on link "Engine Management Systems (EMS) Course 1: Online Instructor Led Training - Sess…" at bounding box center [984, 171] width 244 height 76
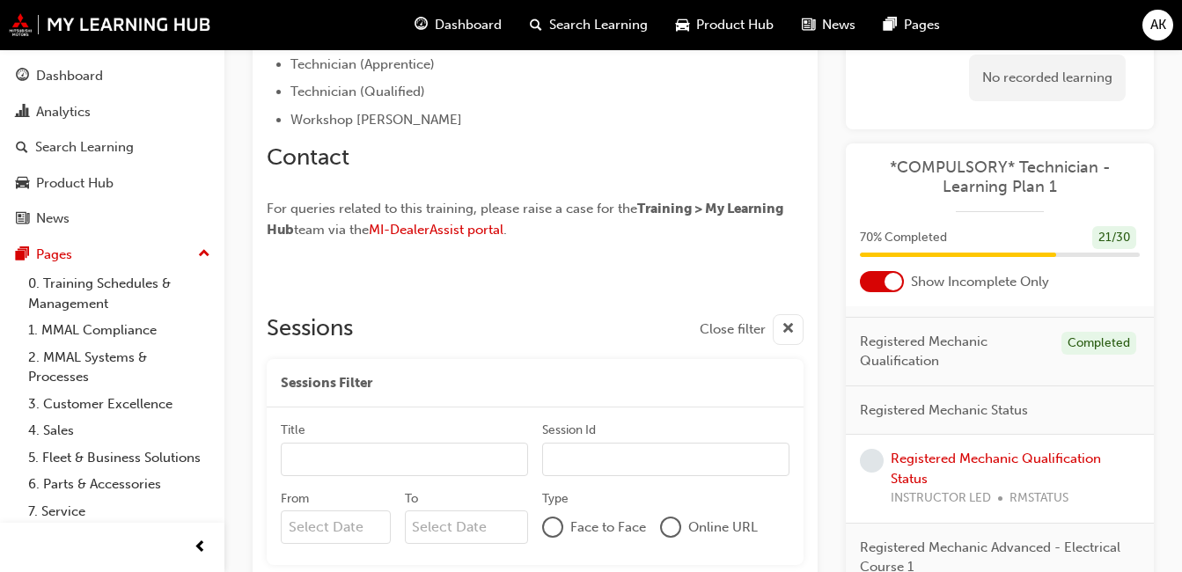
scroll to position [440, 0]
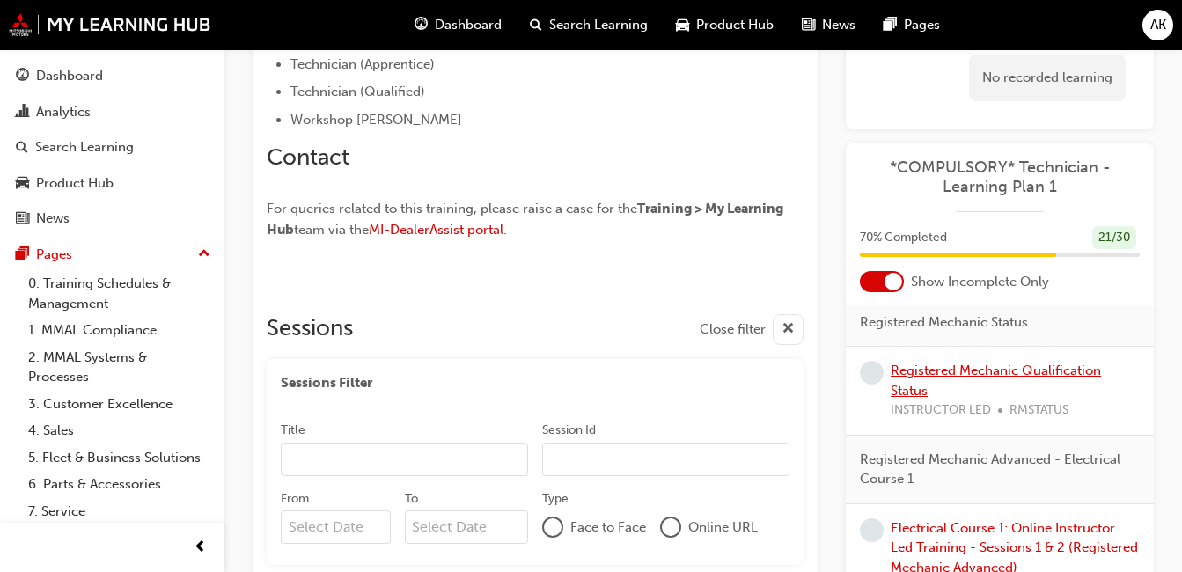
click at [1011, 368] on link "Registered Mechanic Qualification Status" at bounding box center [996, 381] width 210 height 36
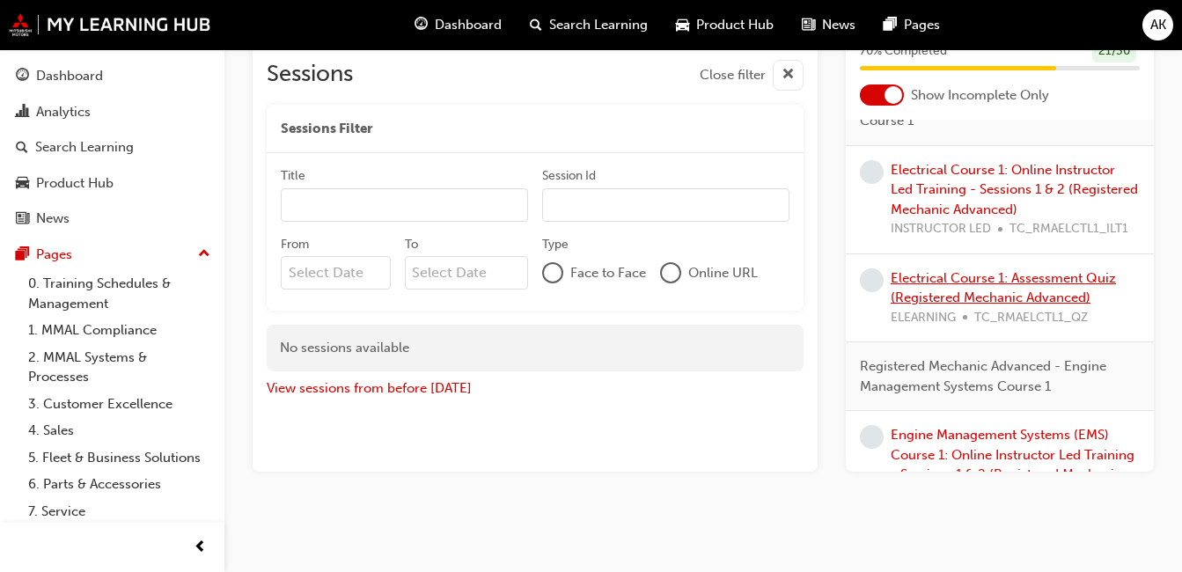
scroll to position [704, 0]
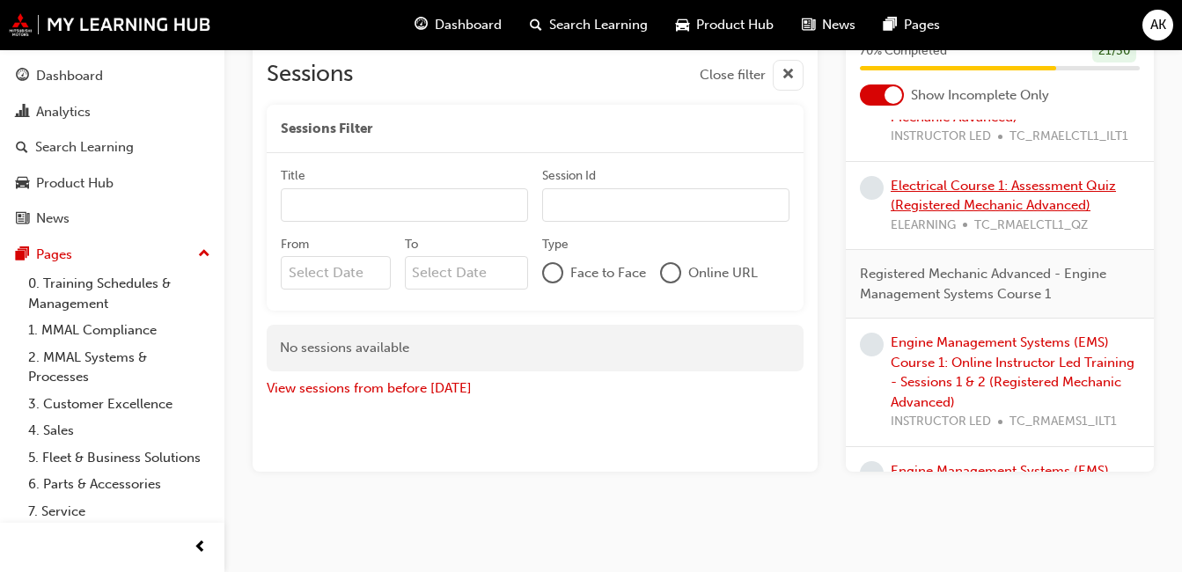
click at [983, 214] on div "Electrical Course 1: Assessment Quiz (Registered Mechanic Advanced) ELEARNING T…" at bounding box center [1015, 206] width 249 height 60
drag, startPoint x: 732, startPoint y: 407, endPoint x: 824, endPoint y: 361, distance: 102.3
click at [737, 407] on div "Technician Qualification Level: Registered Mechanic This status is assigned onc…" at bounding box center [535, 156] width 565 height 632
click at [912, 216] on div "Electrical Course 1: Assessment Quiz (Registered Mechanic Advanced) ELEARNING T…" at bounding box center [1015, 206] width 249 height 60
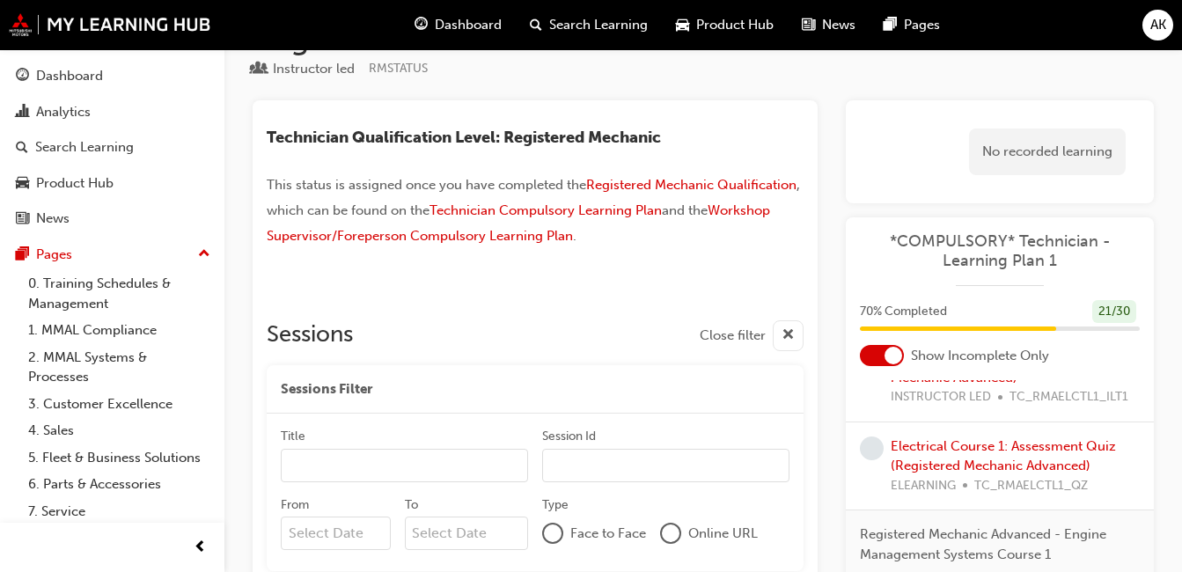
scroll to position [319, 0]
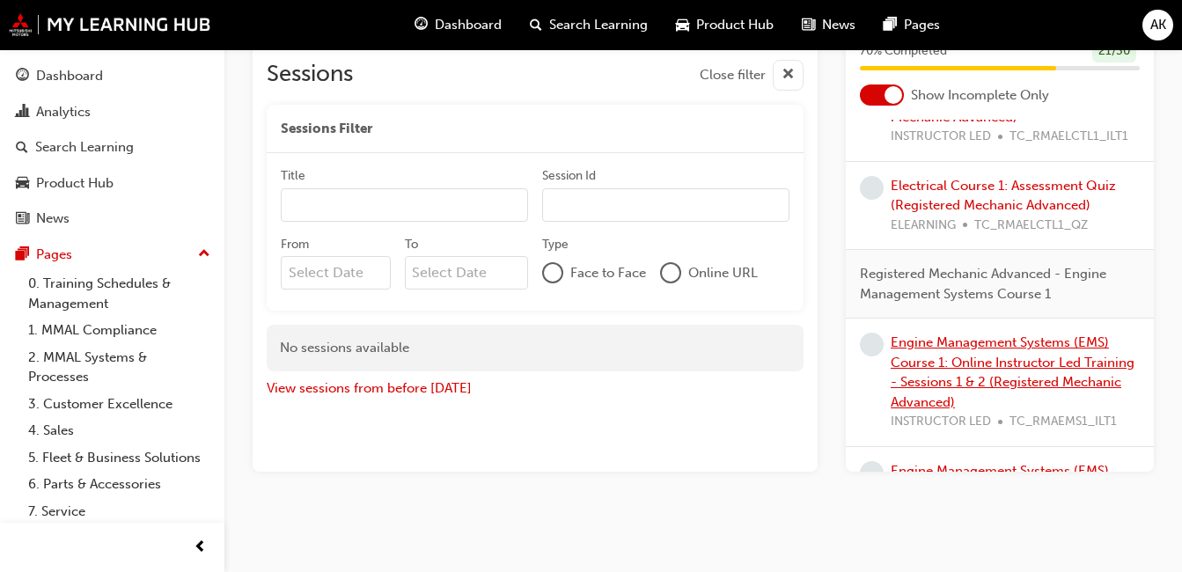
click at [986, 388] on div "Engine Management Systems (EMS) Course 1: Online Instructor Led Training - Sess…" at bounding box center [1015, 382] width 249 height 99
click at [986, 388] on link "Engine Management Systems (EMS) Course 1: Online Instructor Led Training - Sess…" at bounding box center [1013, 372] width 244 height 76
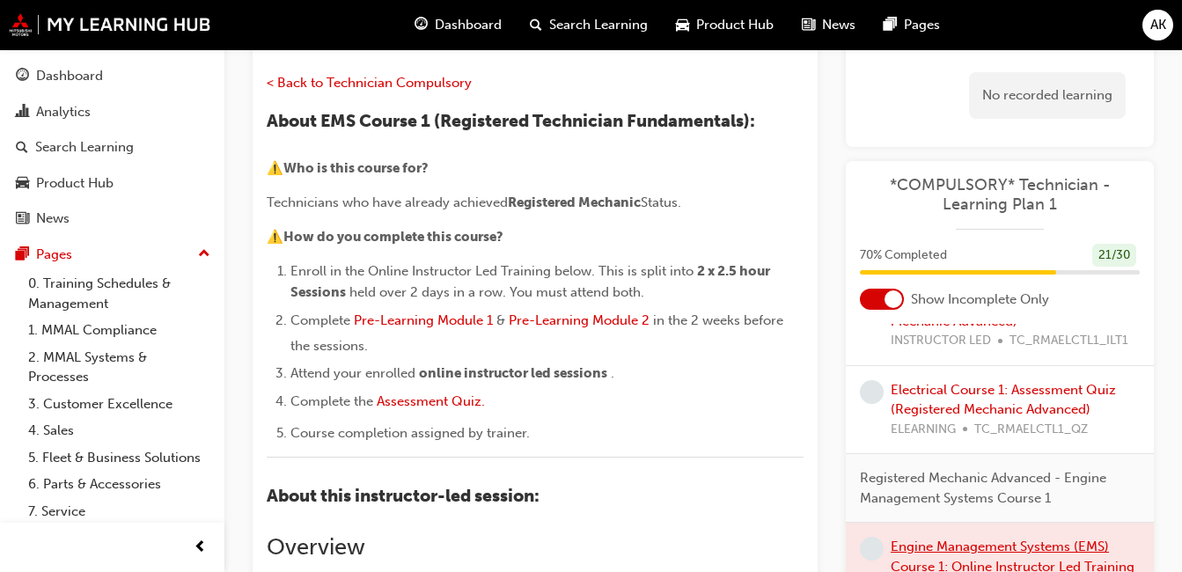
scroll to position [136, 0]
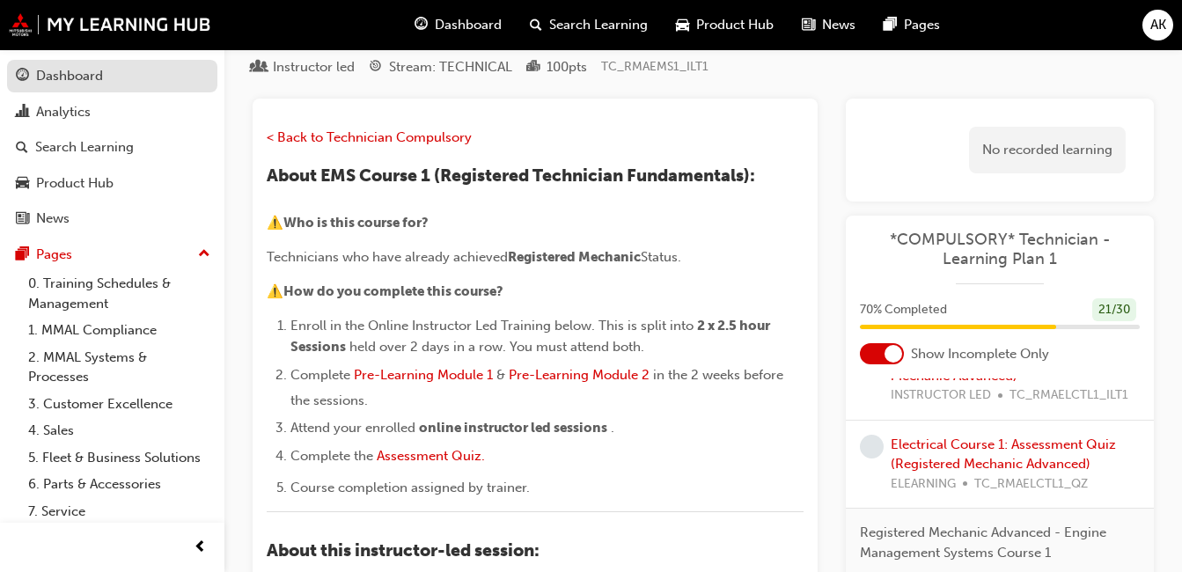
drag, startPoint x: 127, startPoint y: 73, endPoint x: 142, endPoint y: 83, distance: 17.8
click at [128, 76] on div "Dashboard" at bounding box center [112, 76] width 193 height 22
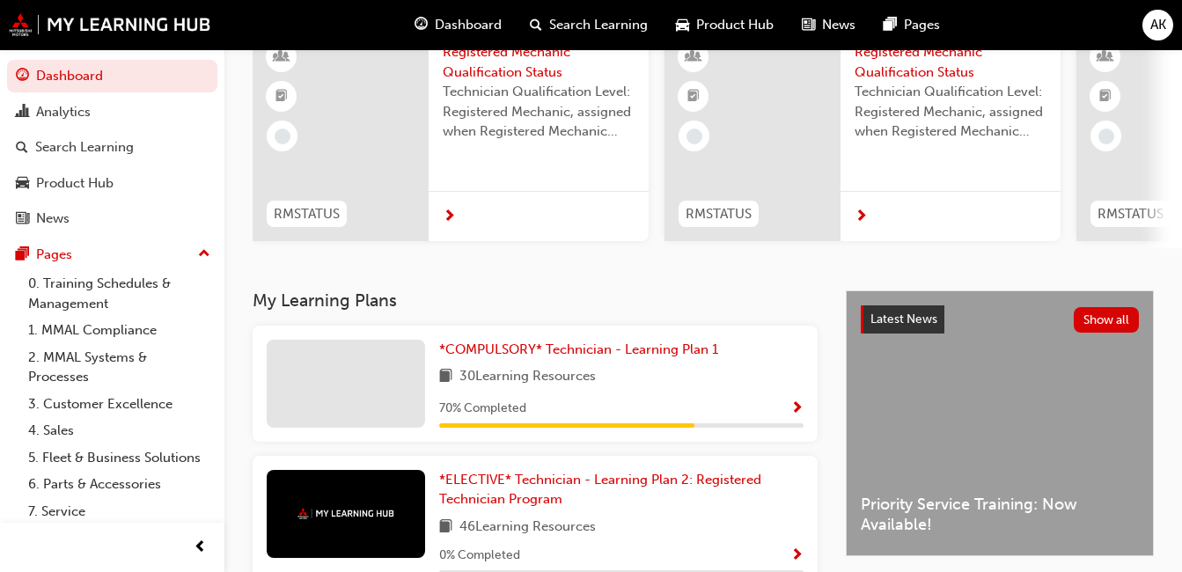
scroll to position [176, 0]
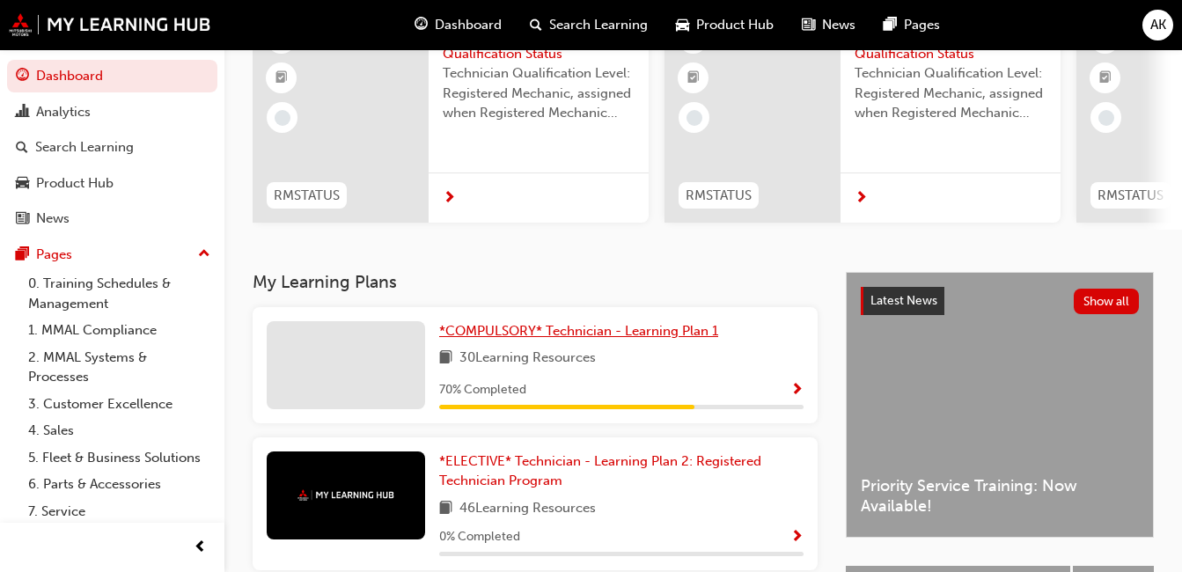
click at [569, 335] on span "*COMPULSORY* Technician - Learning Plan 1" at bounding box center [578, 331] width 279 height 16
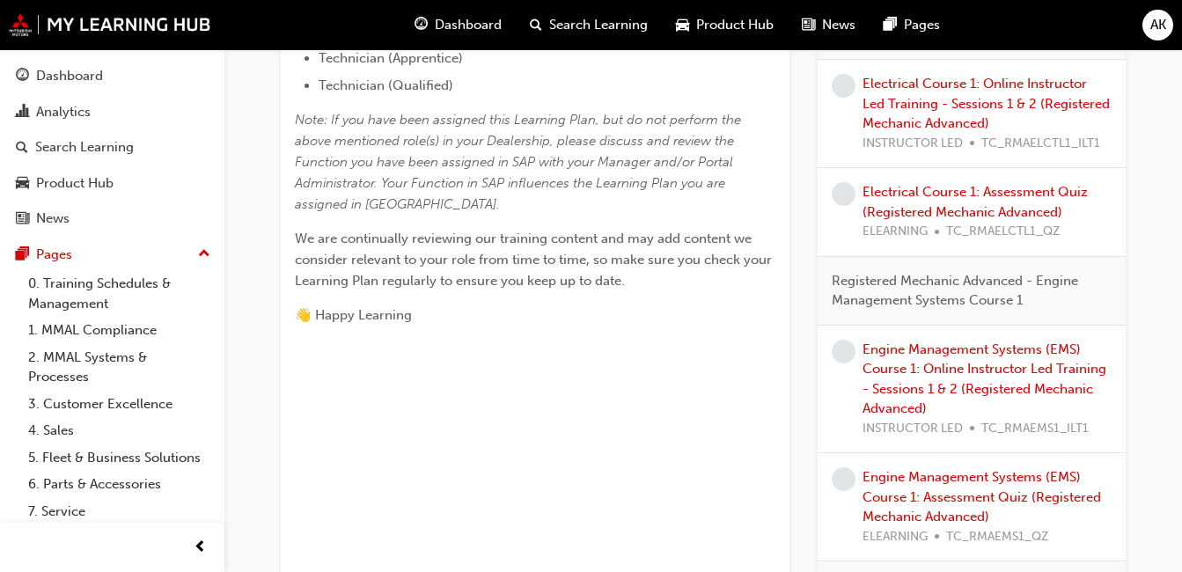
scroll to position [1056, 0]
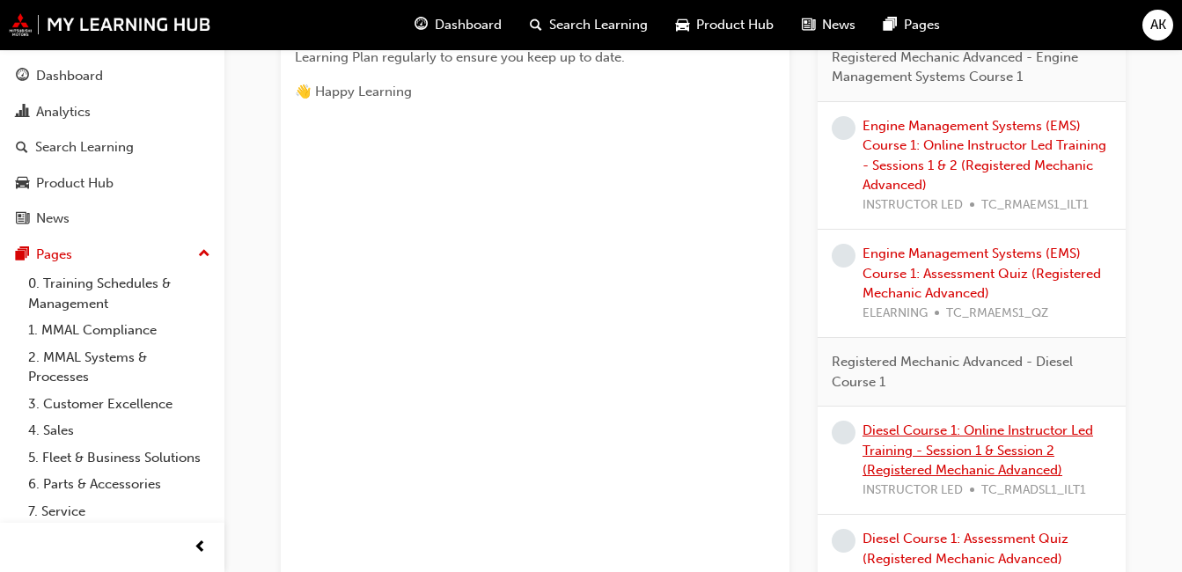
click at [943, 455] on link "Diesel Course 1: Online Instructor Led Training - Session 1 & Session 2 (Regist…" at bounding box center [977, 449] width 231 height 55
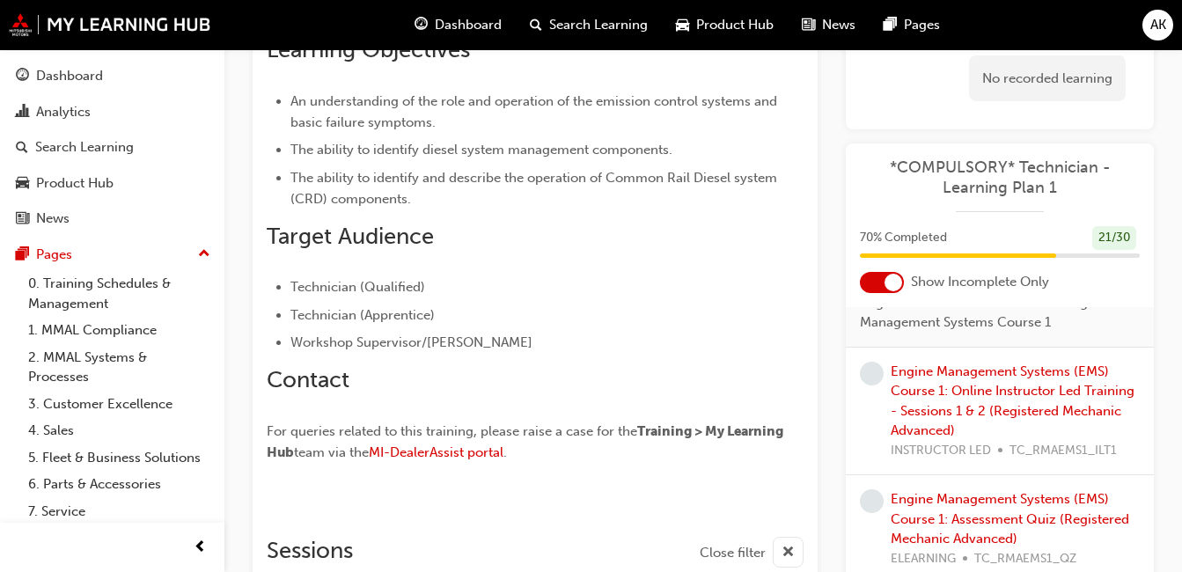
scroll to position [880, 0]
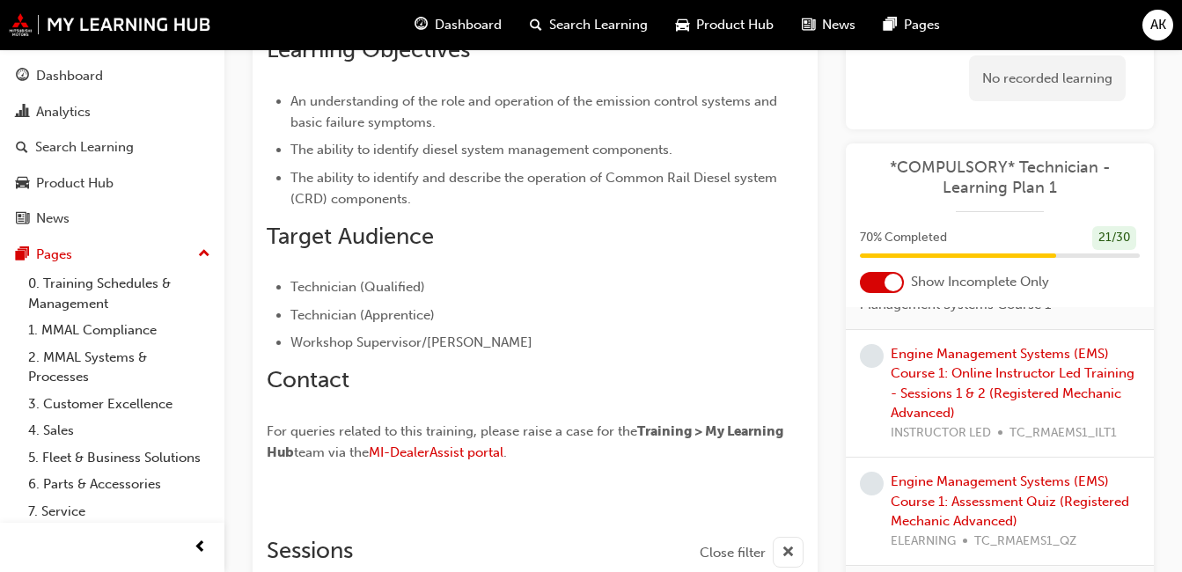
click at [1024, 403] on div "Engine Management Systems (EMS) Course 1: Online Instructor Led Training - Sess…" at bounding box center [1015, 392] width 249 height 99
click at [980, 393] on link "Engine Management Systems (EMS) Course 1: Online Instructor Led Training - Sess…" at bounding box center [1013, 383] width 244 height 76
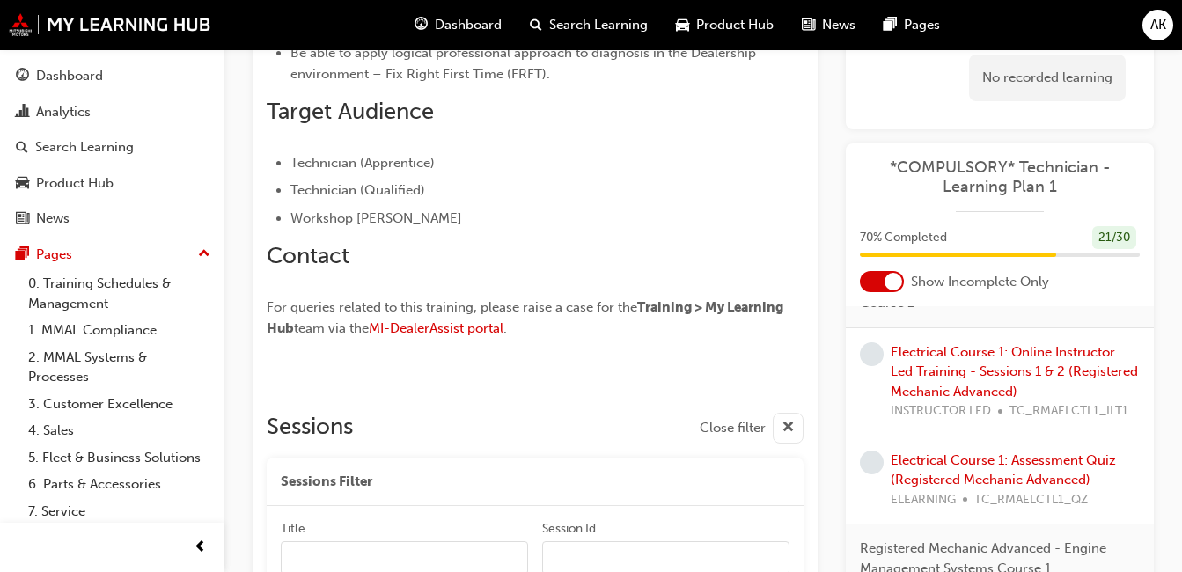
scroll to position [1144, 0]
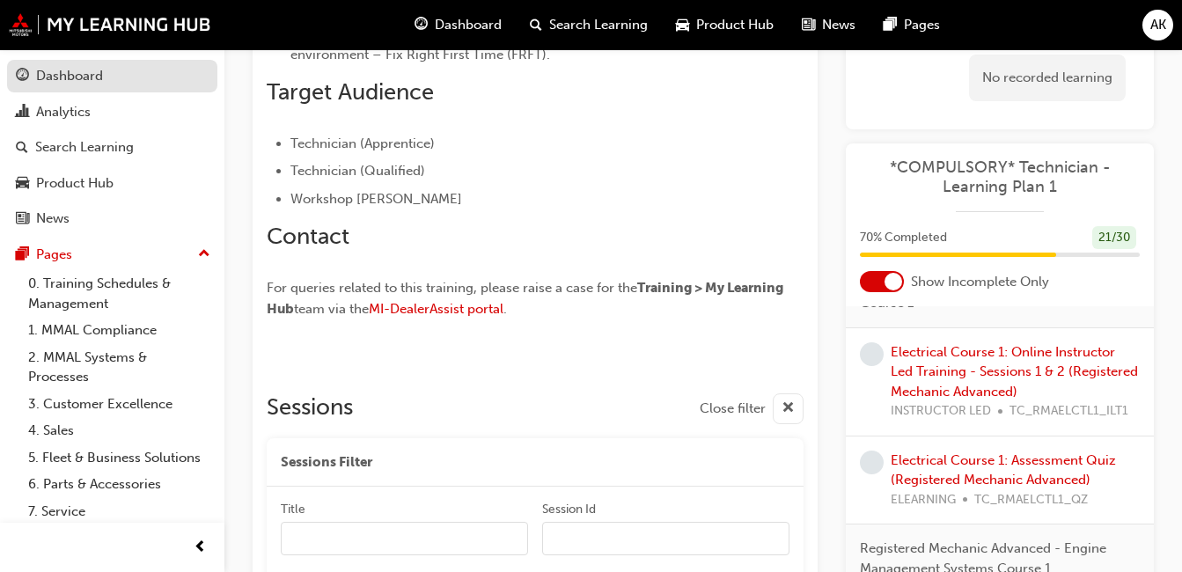
click at [115, 91] on link "Dashboard" at bounding box center [112, 76] width 210 height 33
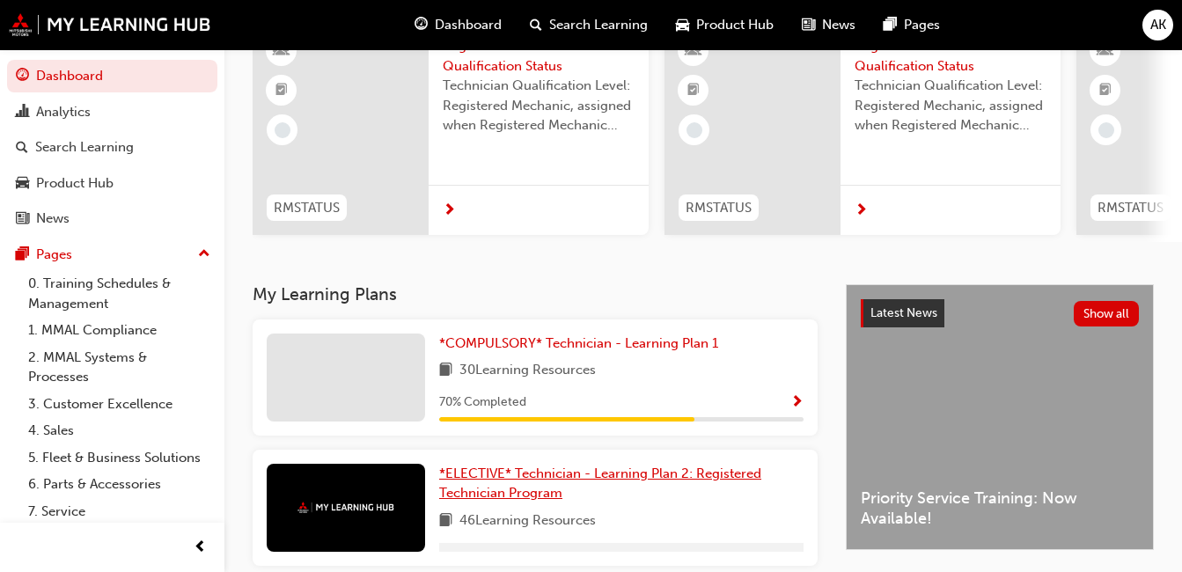
scroll to position [156, 0]
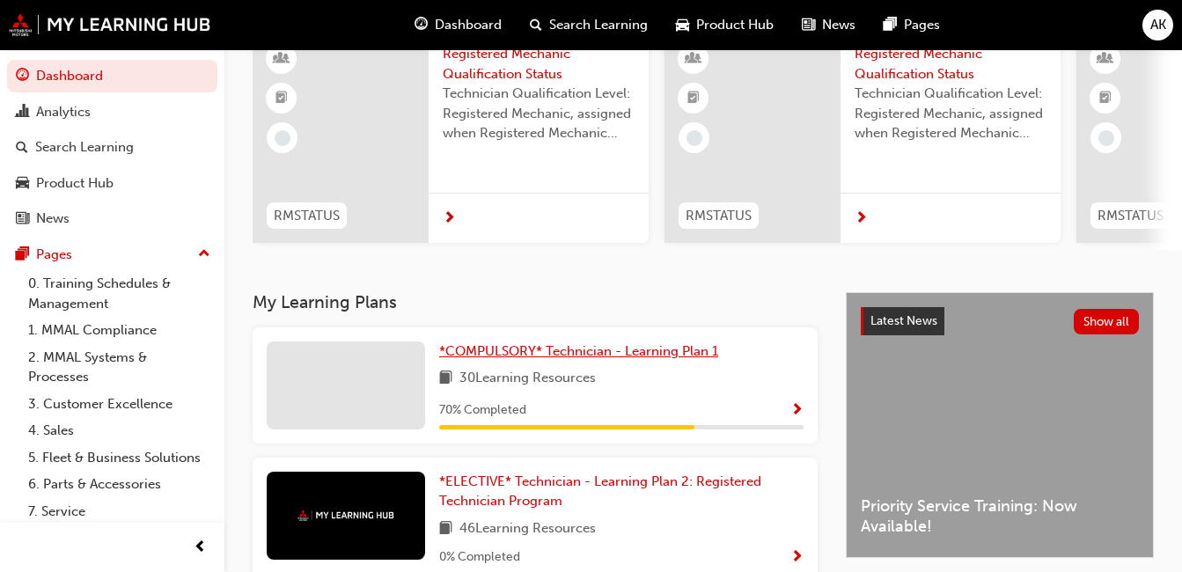
click at [617, 359] on span "*COMPULSORY* Technician - Learning Plan 1" at bounding box center [578, 351] width 279 height 16
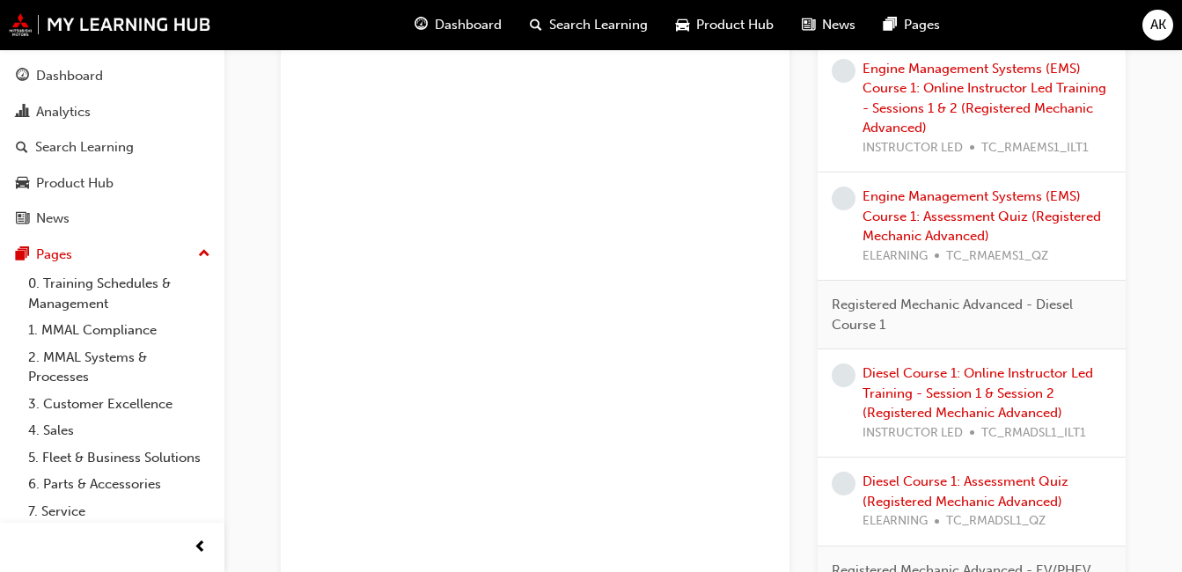
scroll to position [1144, 0]
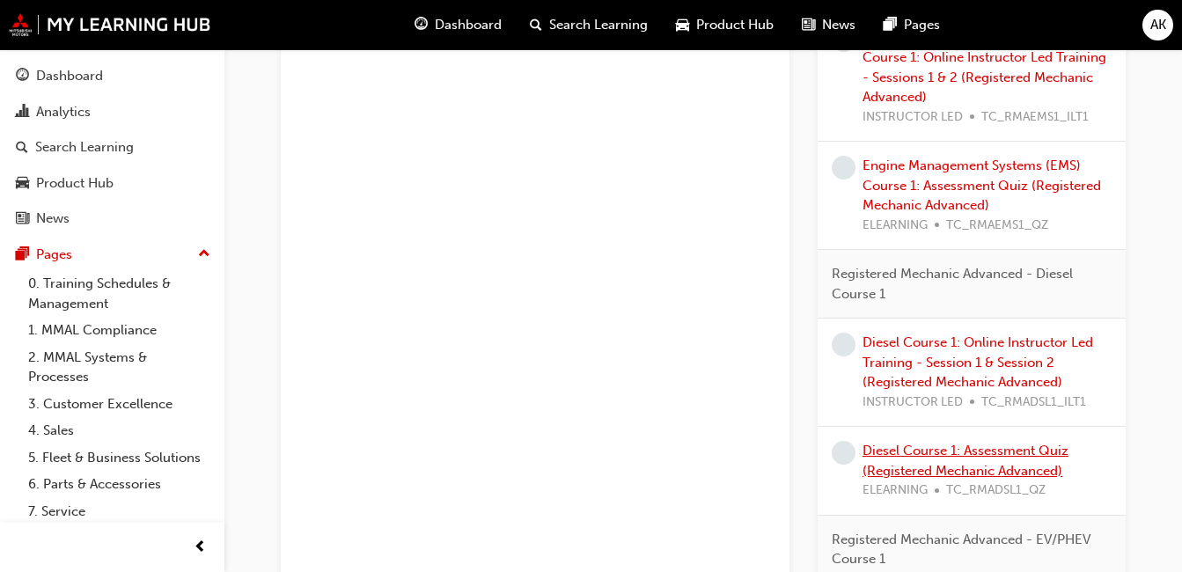
click at [936, 453] on link "Diesel Course 1: Assessment Quiz (Registered Mechanic Advanced)" at bounding box center [965, 461] width 206 height 36
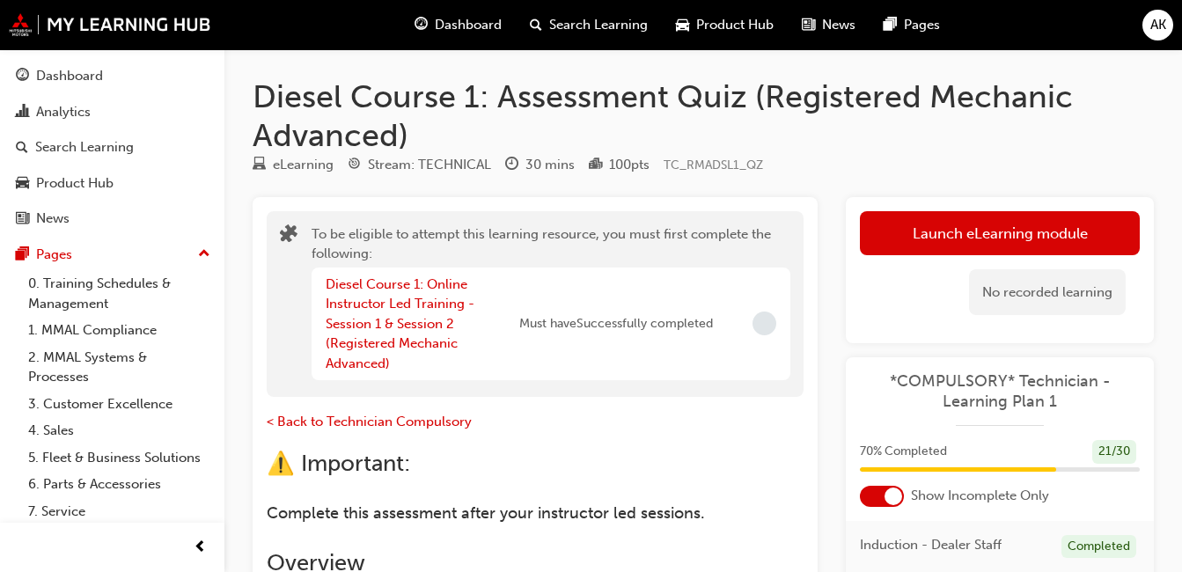
click at [429, 334] on div "Diesel Course 1: Online Instructor Led Training - Session 1 & Session 2 (Regist…" at bounding box center [423, 324] width 194 height 99
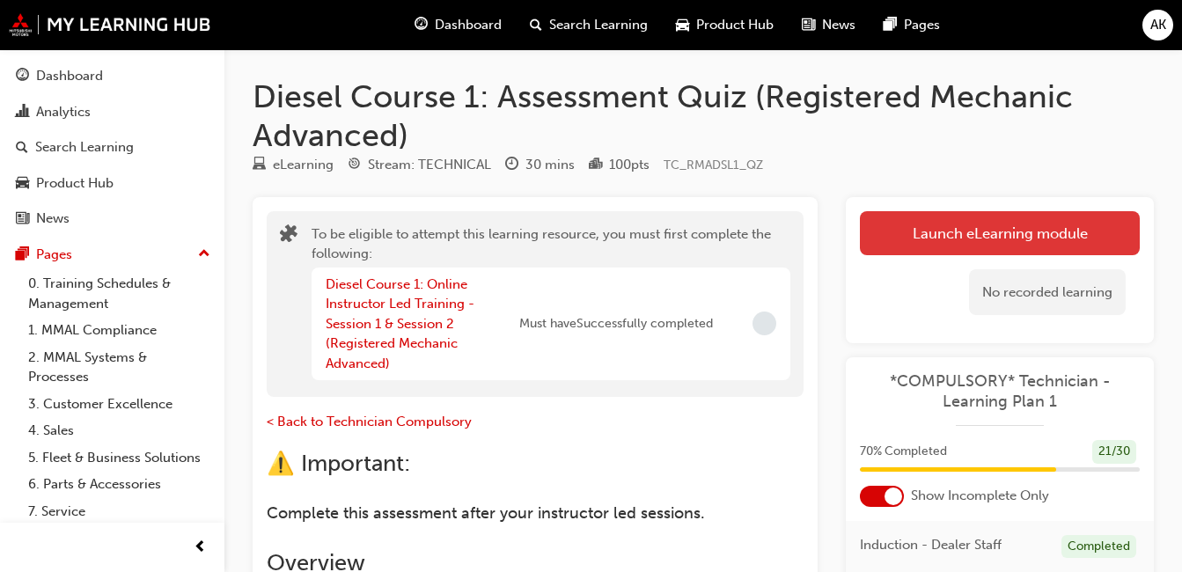
click at [938, 231] on button "Launch eLearning module" at bounding box center [1000, 233] width 280 height 44
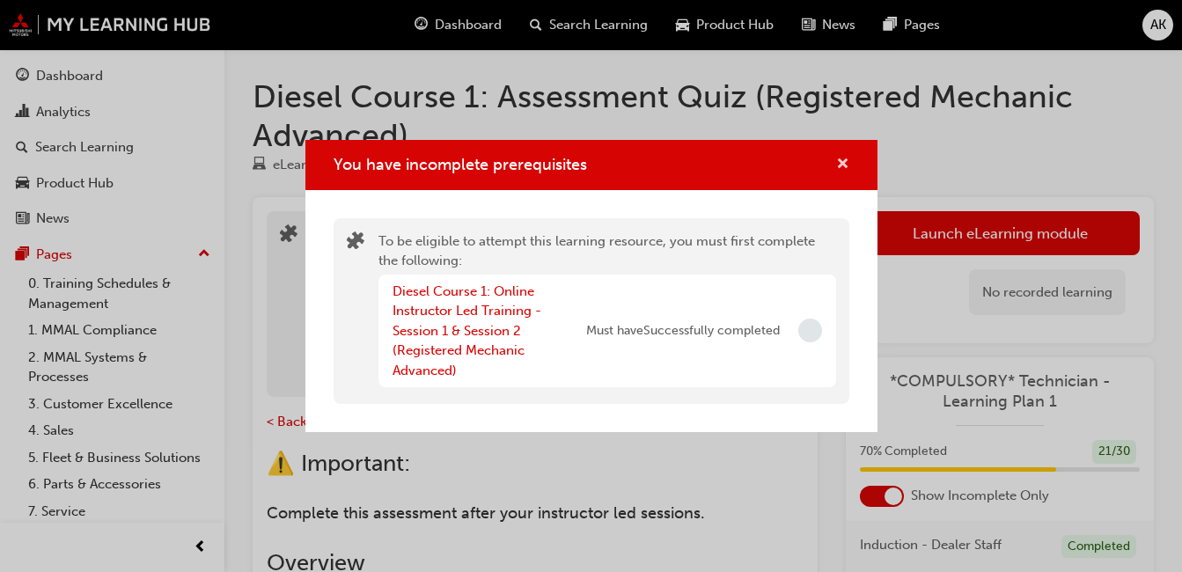
drag, startPoint x: 840, startPoint y: 160, endPoint x: 843, endPoint y: 169, distance: 9.5
click at [840, 162] on span "cross-icon" at bounding box center [842, 166] width 13 height 16
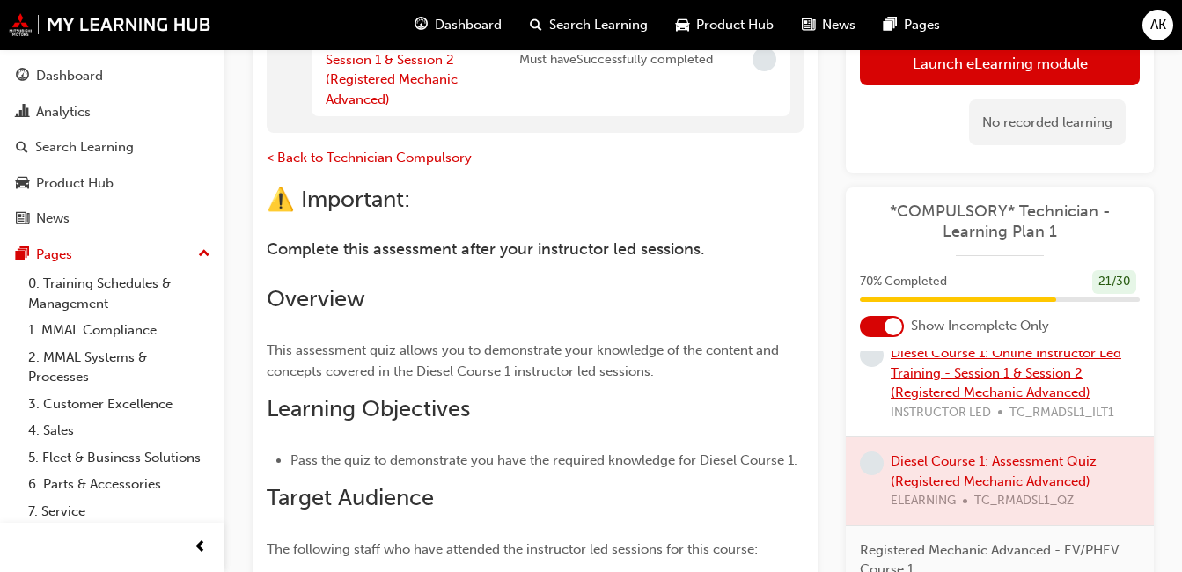
scroll to position [1232, 0]
click at [974, 389] on link "Diesel Course 1: Online Instructor Led Training - Session 1 & Session 2 (Regist…" at bounding box center [1006, 369] width 231 height 55
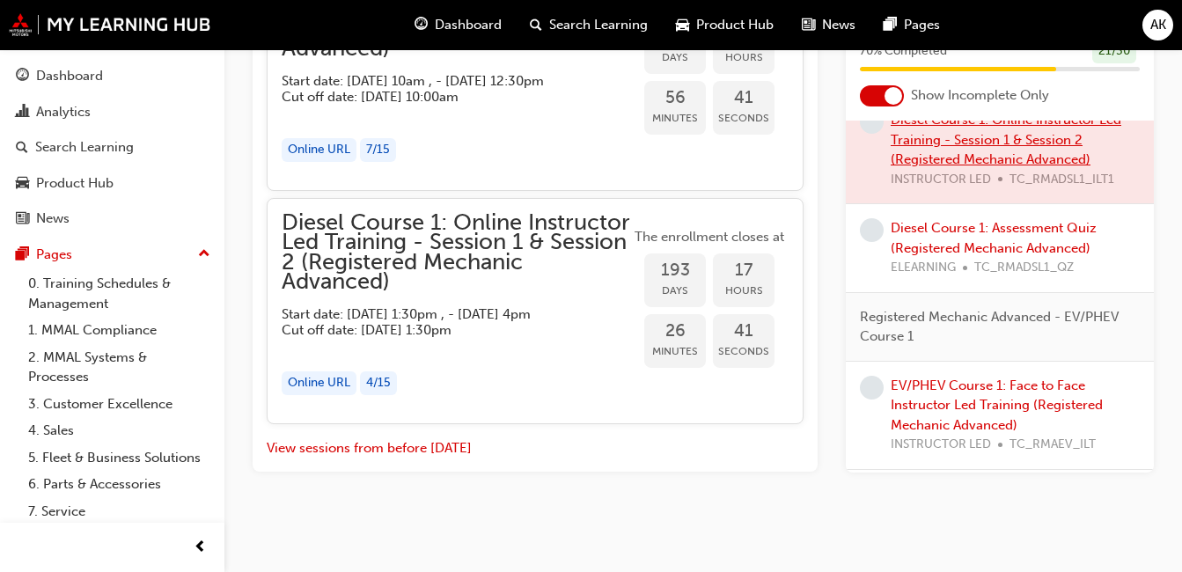
scroll to position [2160, 0]
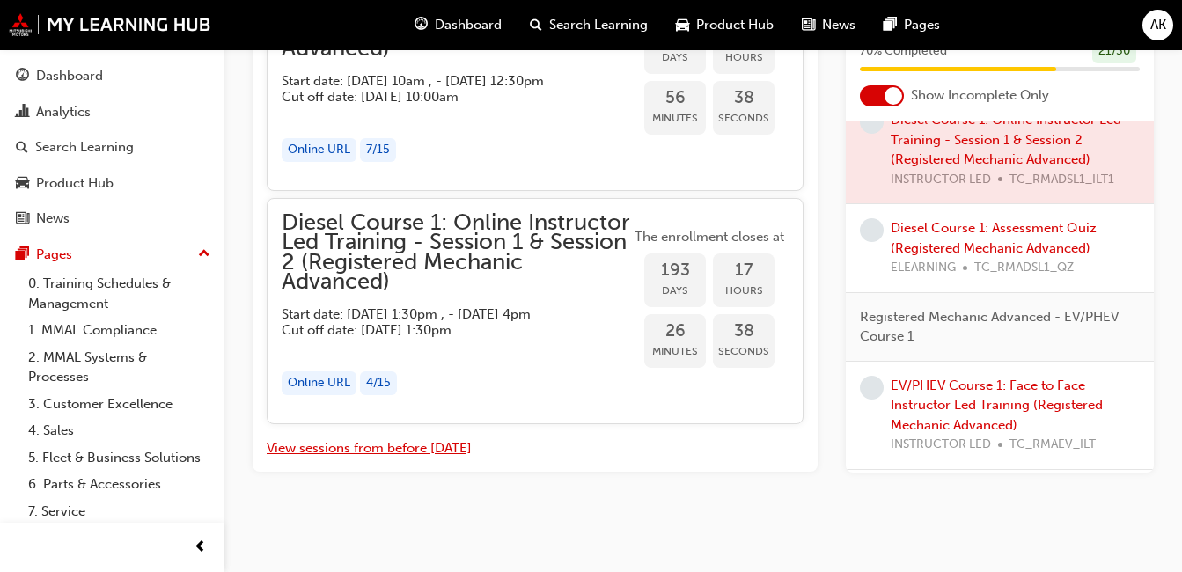
click at [419, 448] on button "View sessions from before [DATE]" at bounding box center [369, 448] width 205 height 20
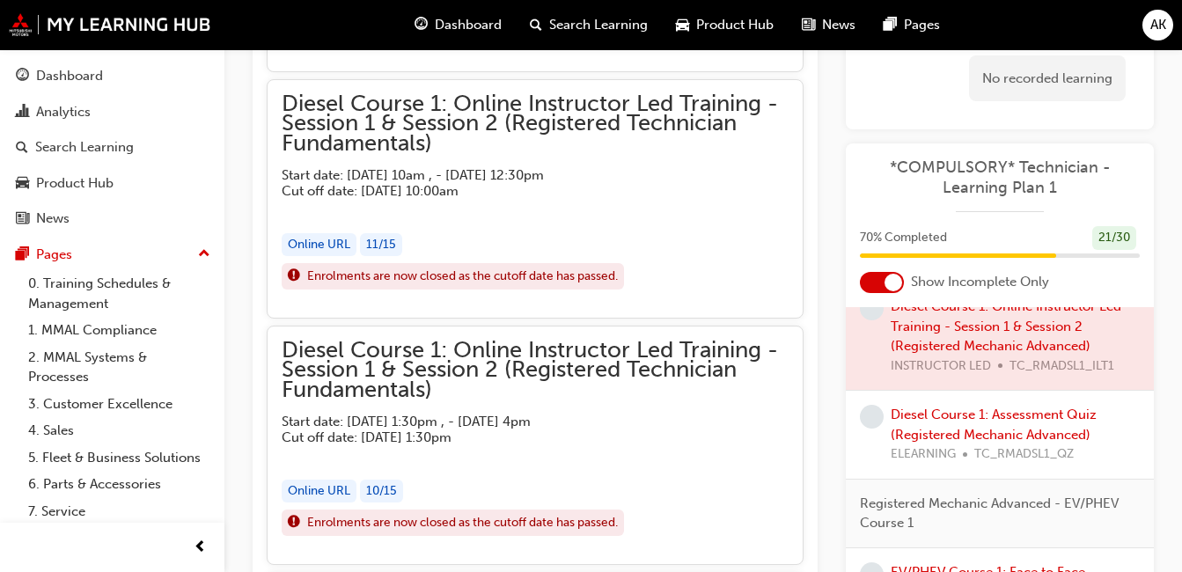
scroll to position [6492, 0]
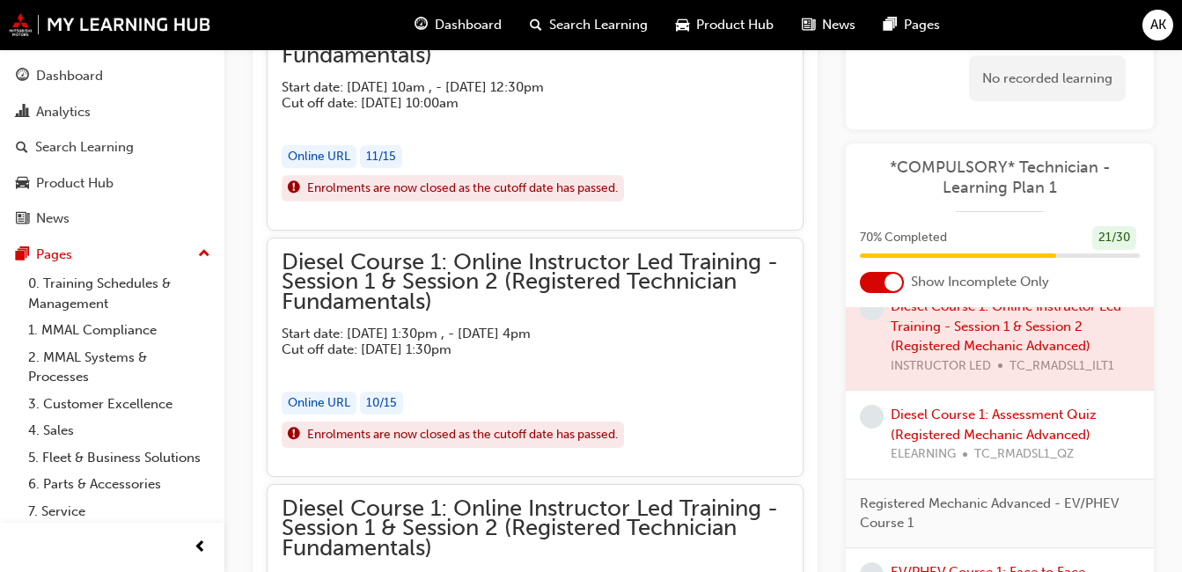
click at [636, 280] on span "Diesel Course 1: Online Instructor Led Training - Session 1 & Session 2 (Regist…" at bounding box center [535, 283] width 507 height 60
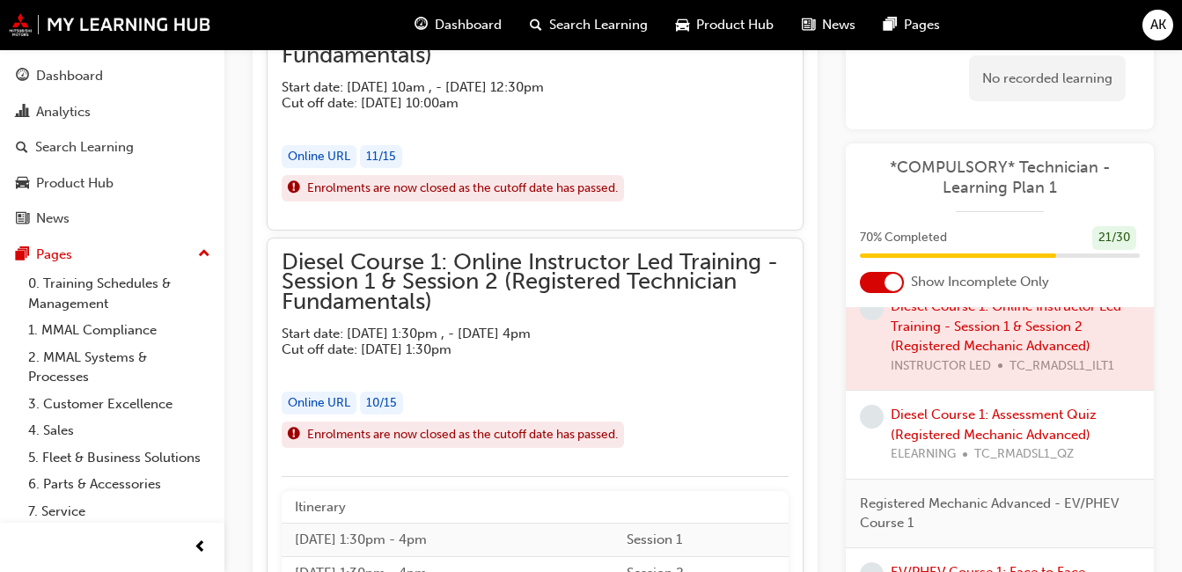
click at [342, 394] on div "Online URL" at bounding box center [319, 404] width 75 height 24
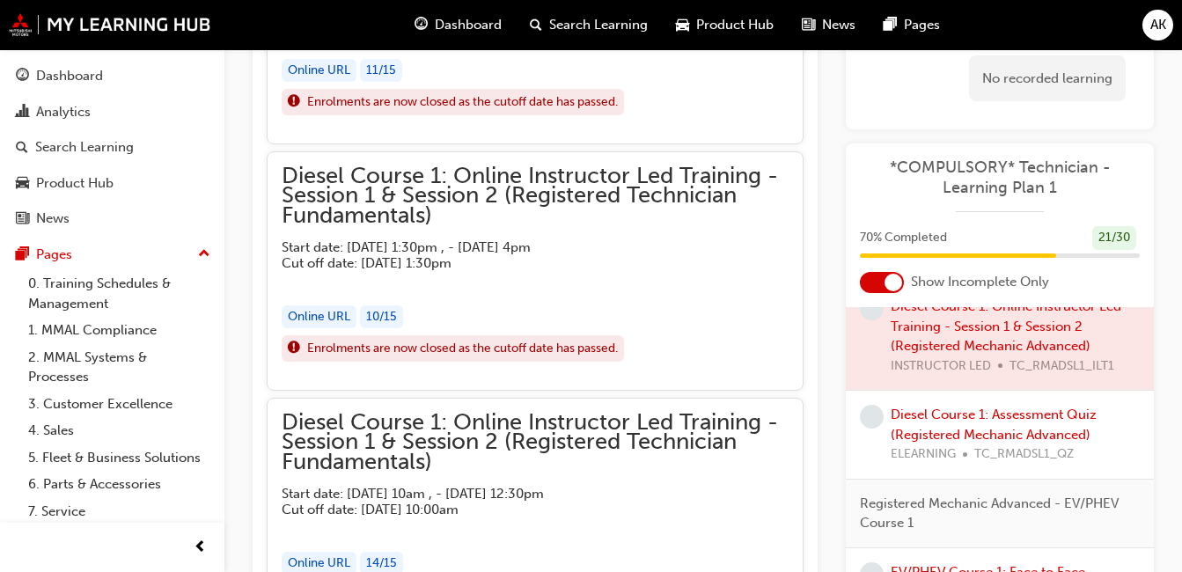
scroll to position [6580, 0]
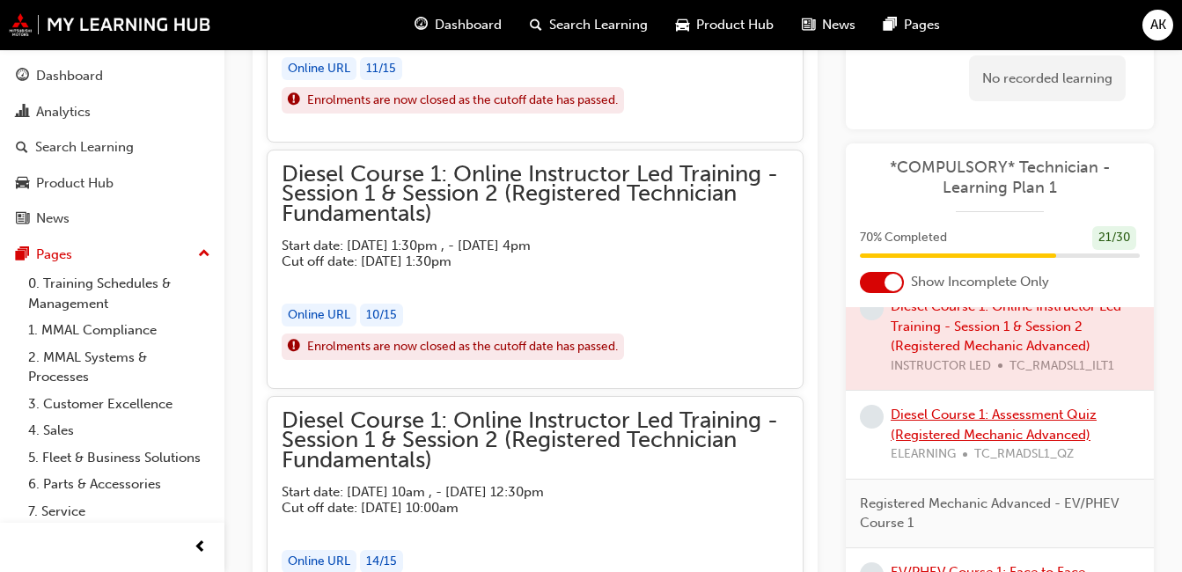
click at [984, 443] on link "Diesel Course 1: Assessment Quiz (Registered Mechanic Advanced)" at bounding box center [994, 425] width 206 height 36
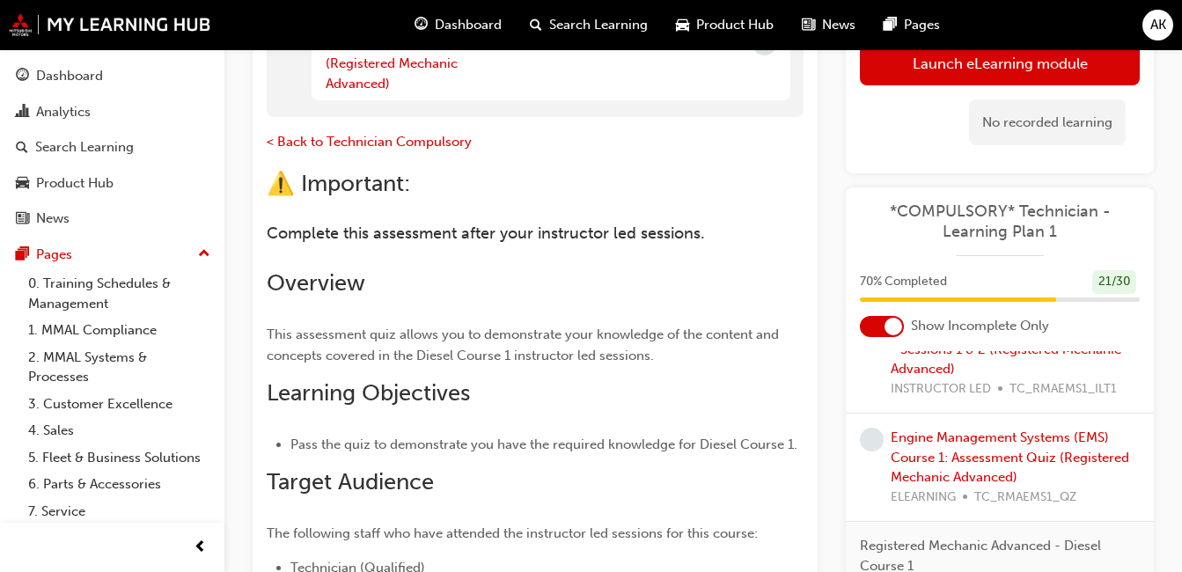
scroll to position [98, 0]
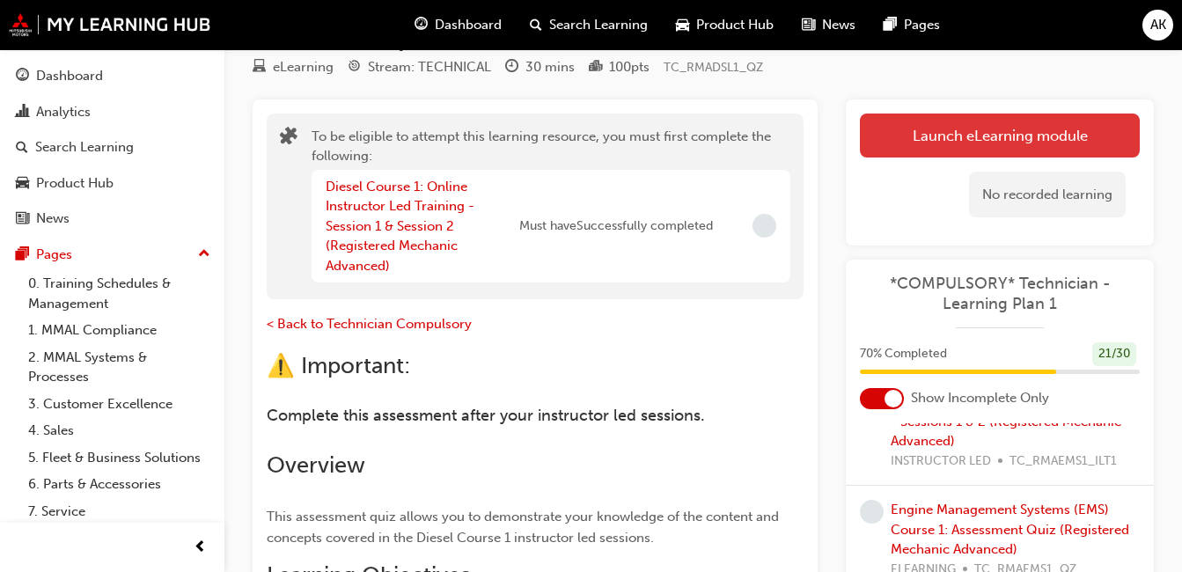
click at [960, 127] on button "Launch eLearning module" at bounding box center [1000, 136] width 280 height 44
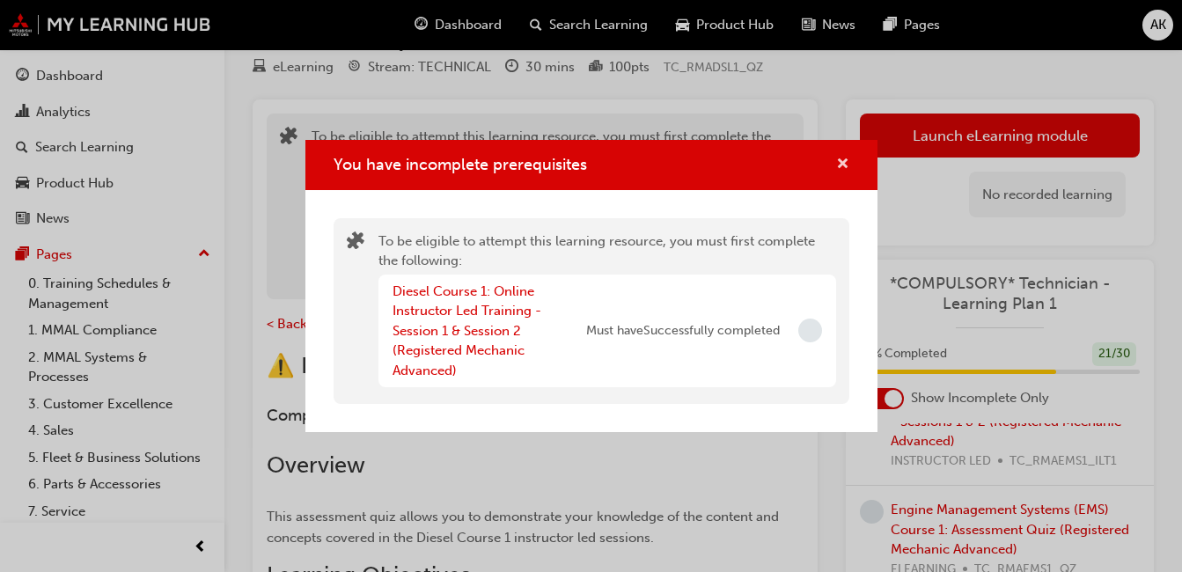
click at [842, 162] on span "cross-icon" at bounding box center [842, 166] width 13 height 16
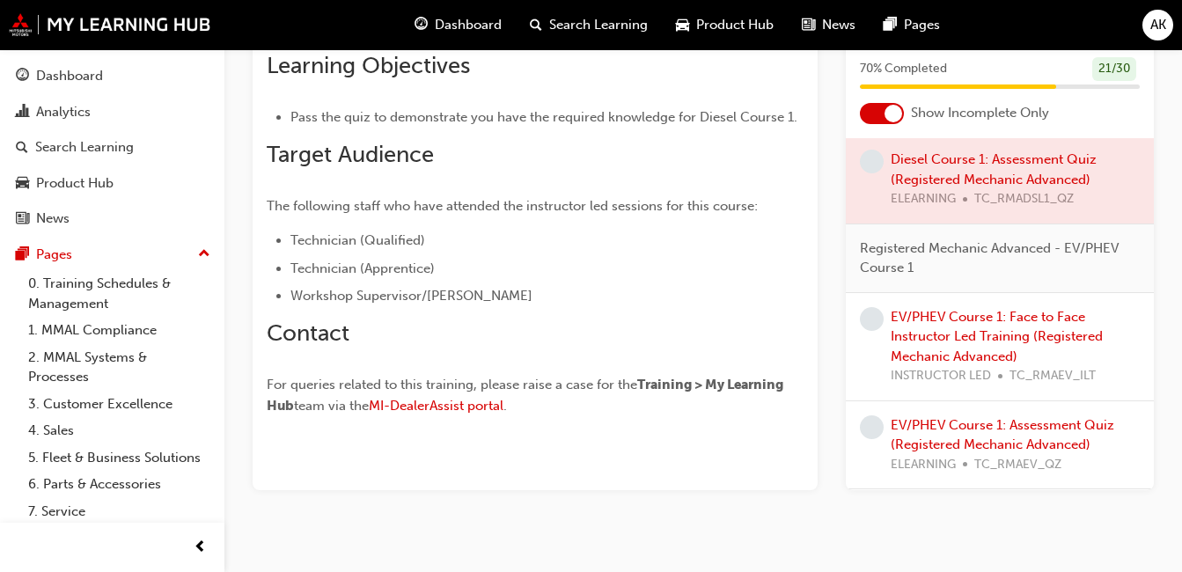
scroll to position [626, 0]
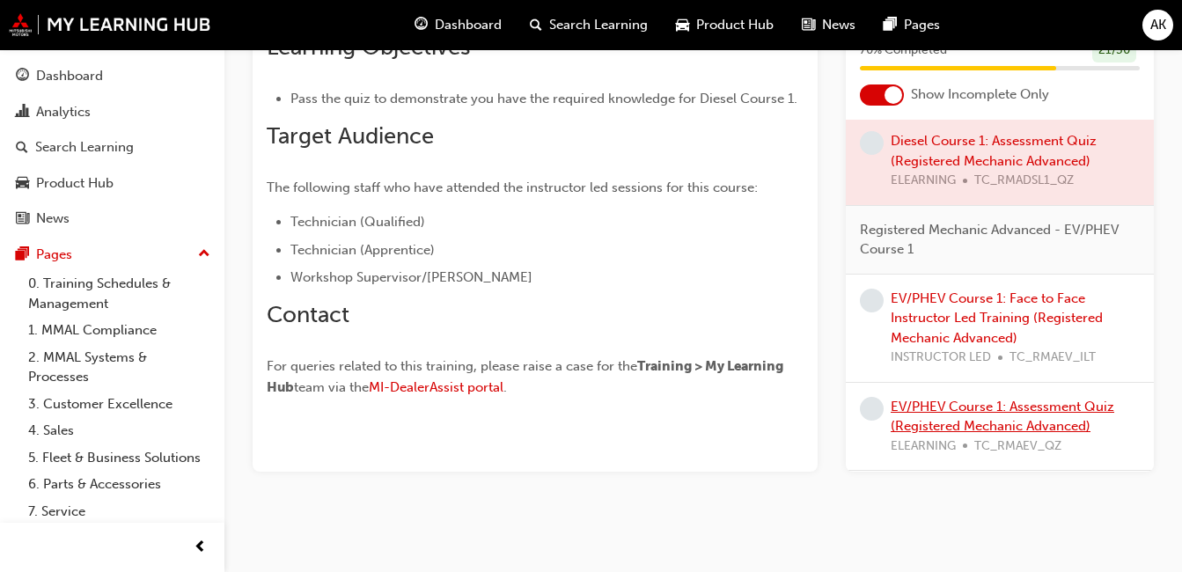
click at [974, 414] on link "EV/PHEV Course 1: Assessment Quiz (Registered Mechanic Advanced)" at bounding box center [1003, 417] width 224 height 36
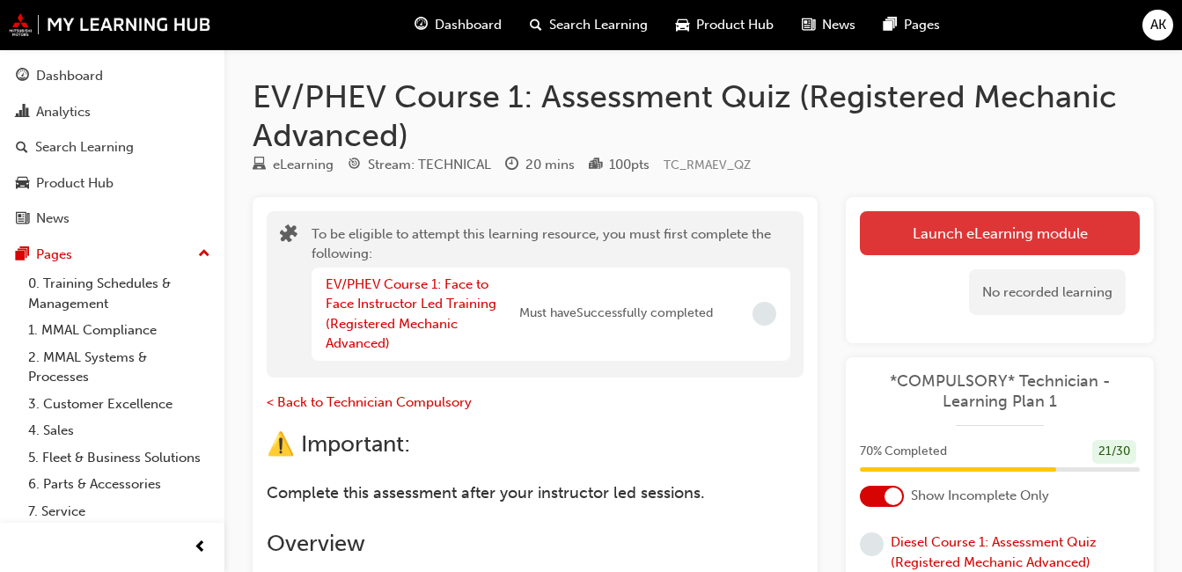
click at [953, 233] on button "Launch eLearning module" at bounding box center [1000, 233] width 280 height 44
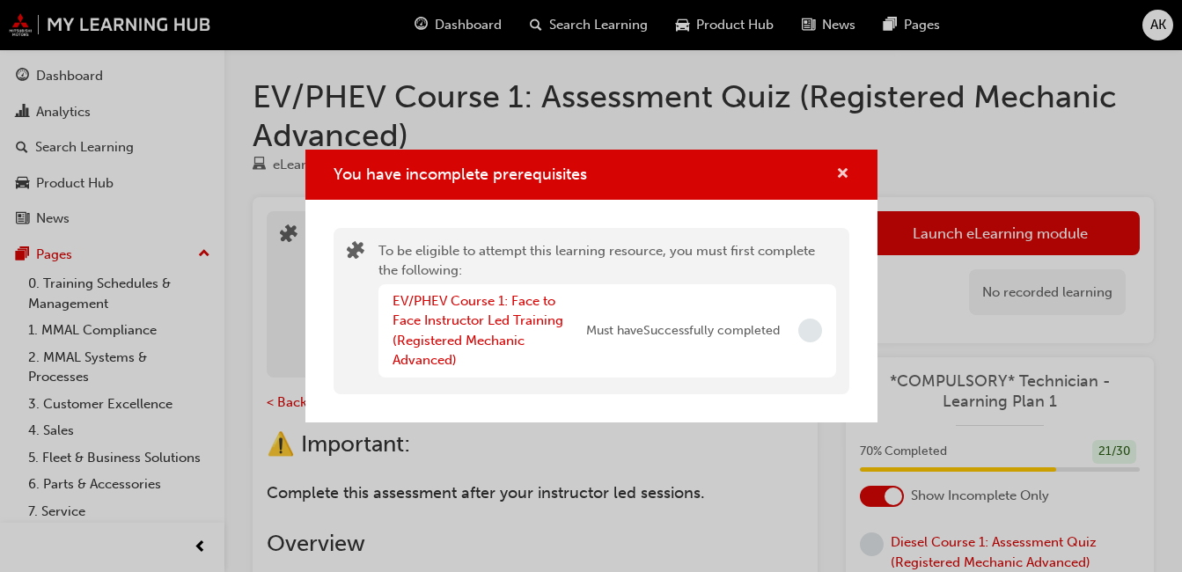
click at [842, 173] on span "cross-icon" at bounding box center [842, 175] width 13 height 16
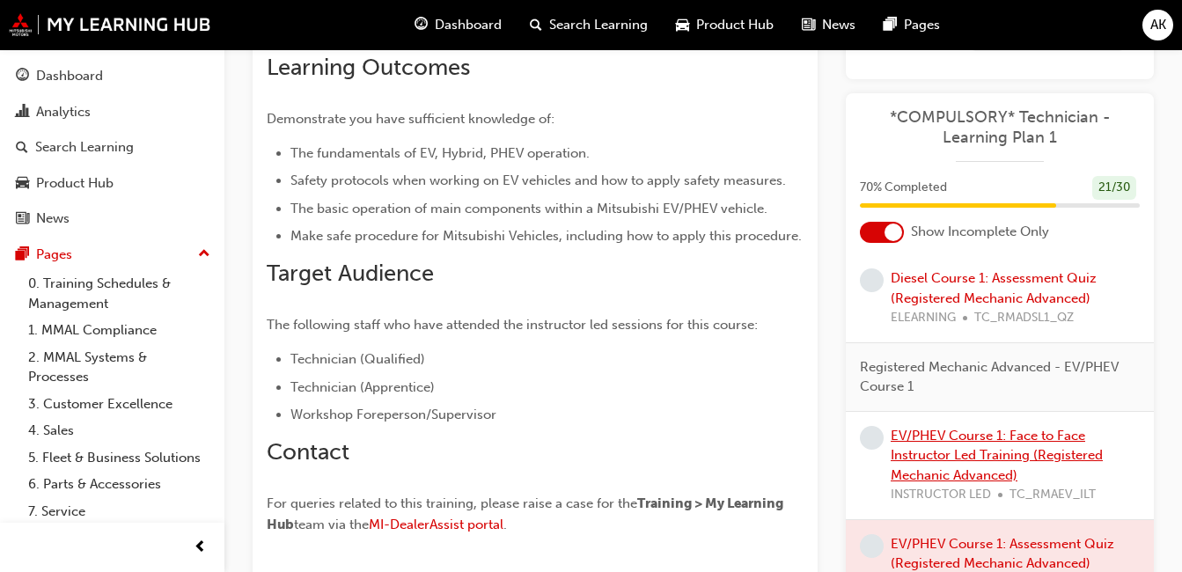
scroll to position [723, 0]
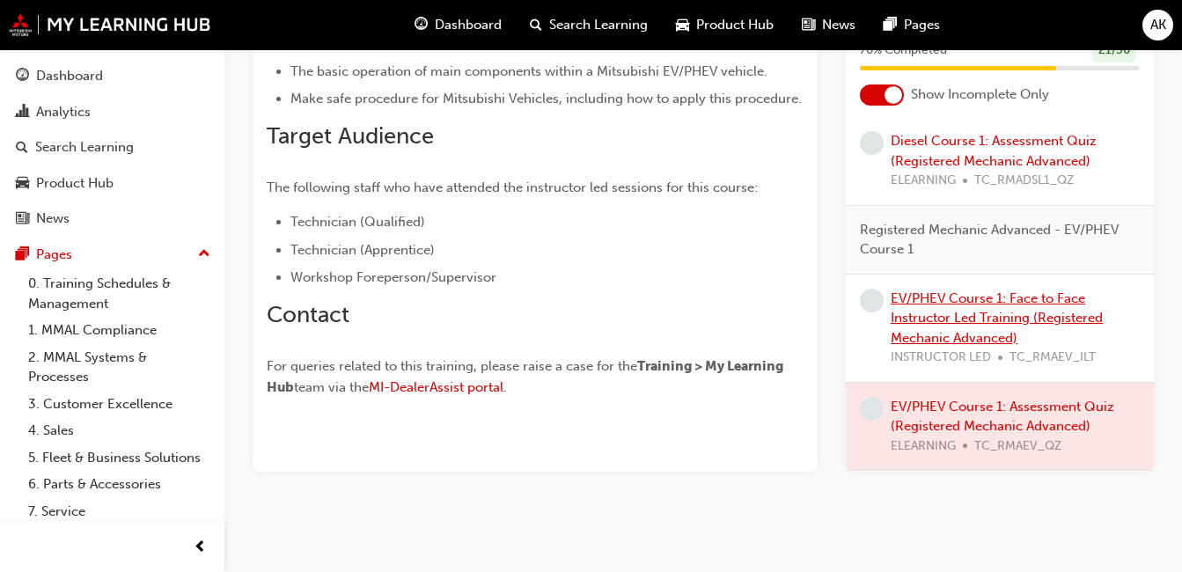
click at [982, 322] on link "EV/PHEV Course 1: Face to Face Instructor Led Training (Registered Mechanic Adv…" at bounding box center [997, 317] width 212 height 55
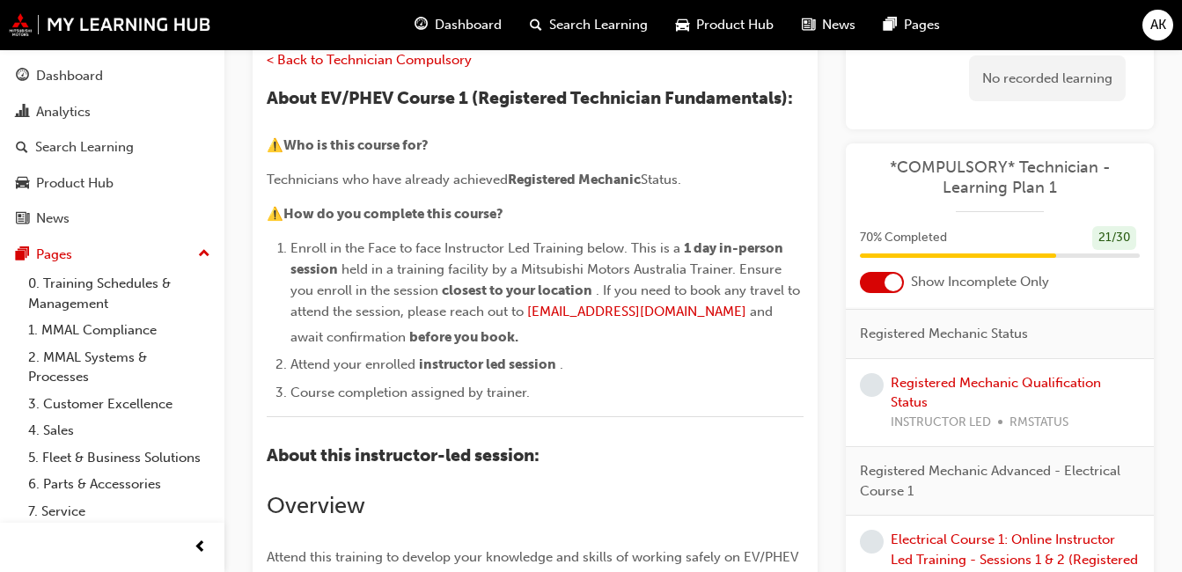
scroll to position [458, 0]
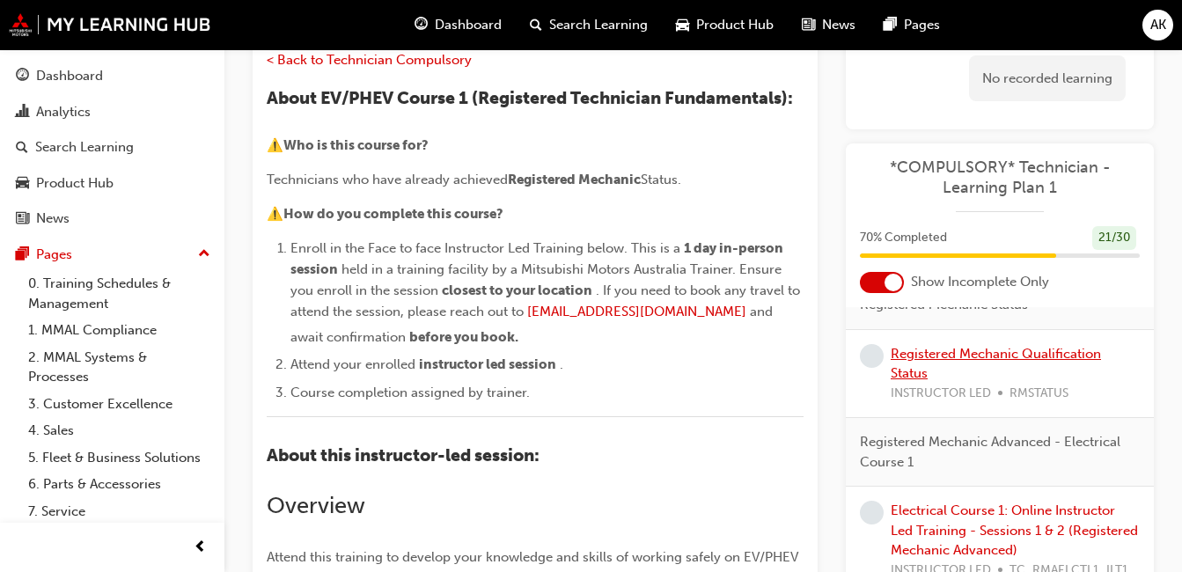
click at [1035, 356] on link "Registered Mechanic Qualification Status" at bounding box center [996, 363] width 210 height 36
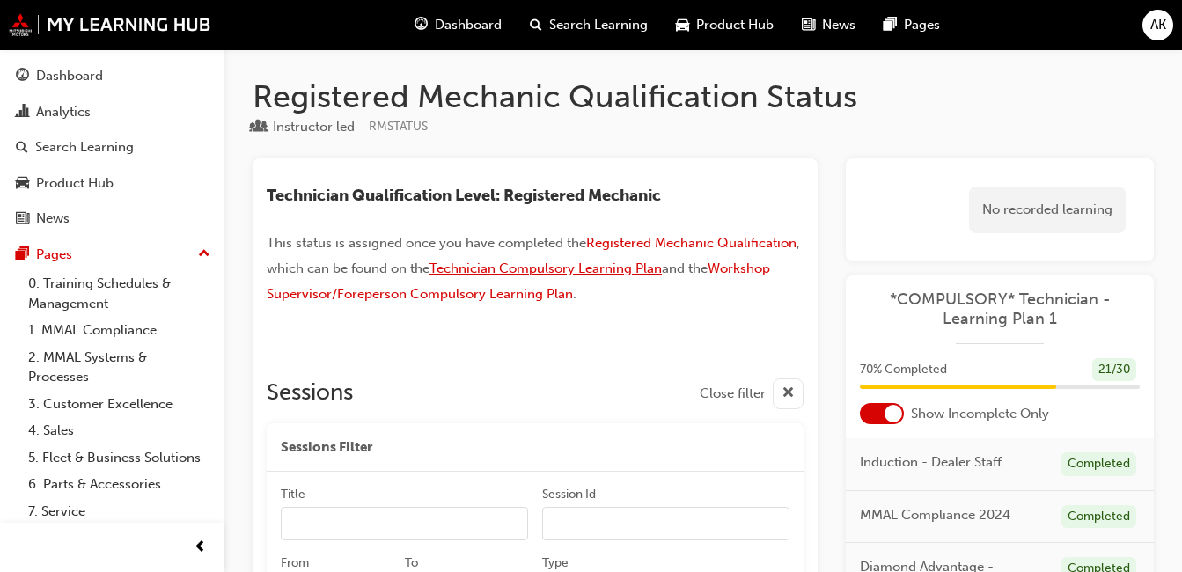
click at [561, 268] on span "Technician Compulsory Learning Plan" at bounding box center [545, 268] width 232 height 16
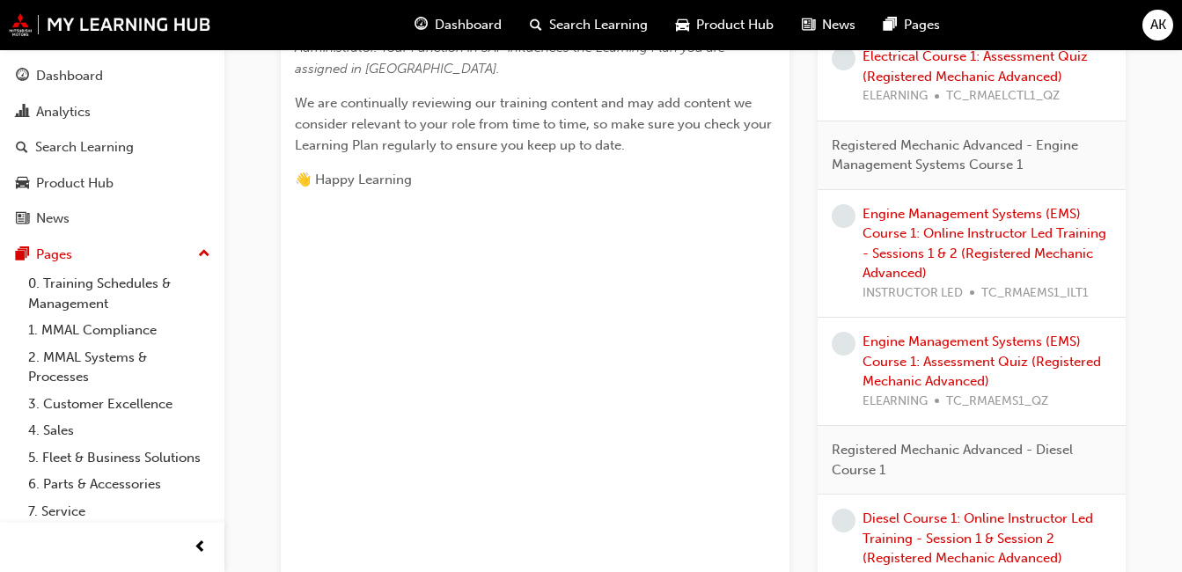
scroll to position [953, 0]
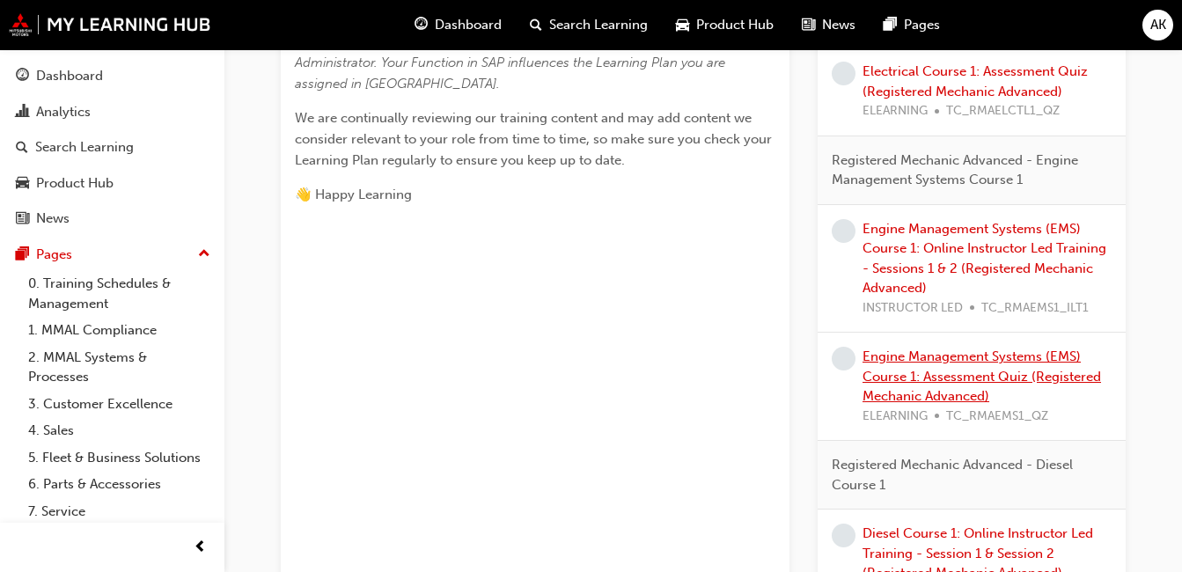
click at [996, 371] on link "Engine Management Systems (EMS) Course 1: Assessment Quiz (Registered Mechanic …" at bounding box center [981, 375] width 238 height 55
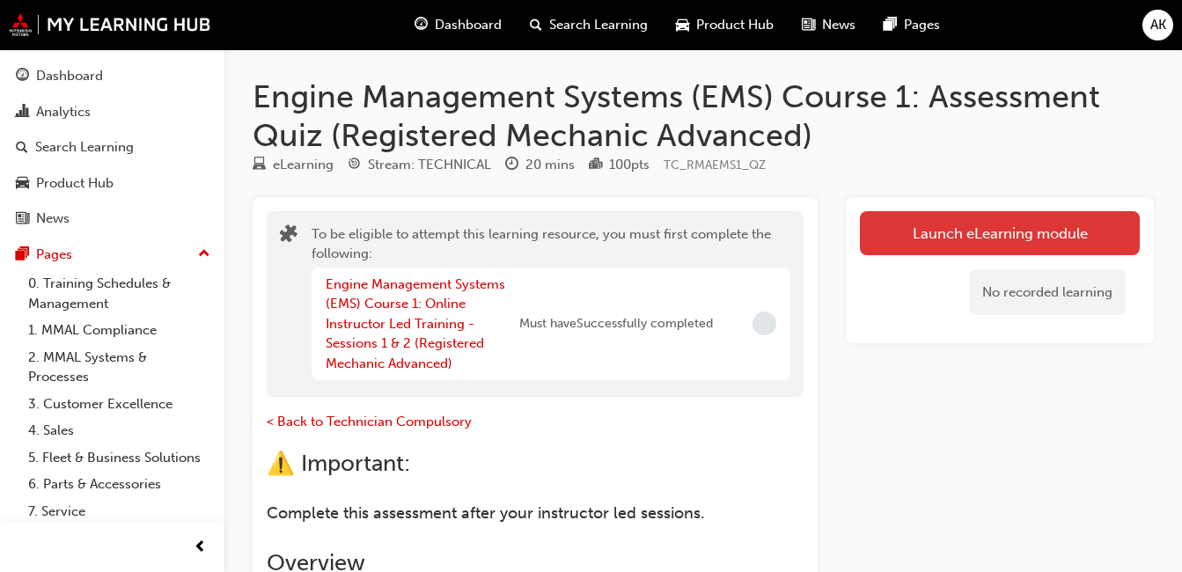
click at [999, 228] on button "Launch eLearning module" at bounding box center [1000, 233] width 280 height 44
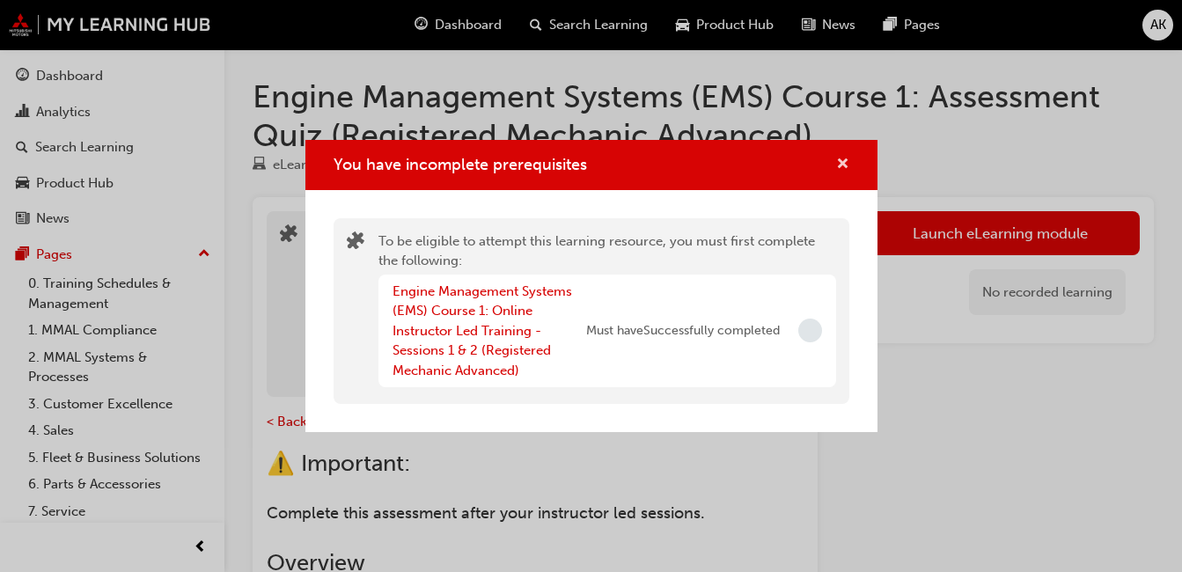
click at [844, 159] on span "cross-icon" at bounding box center [842, 166] width 13 height 16
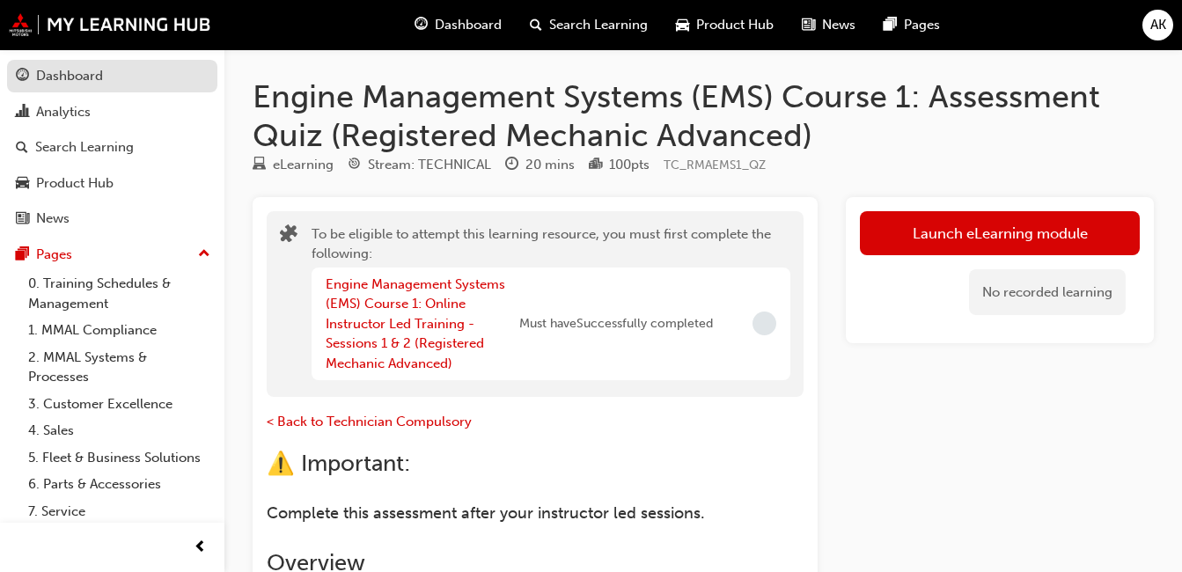
click at [76, 70] on div "Dashboard" at bounding box center [69, 76] width 67 height 20
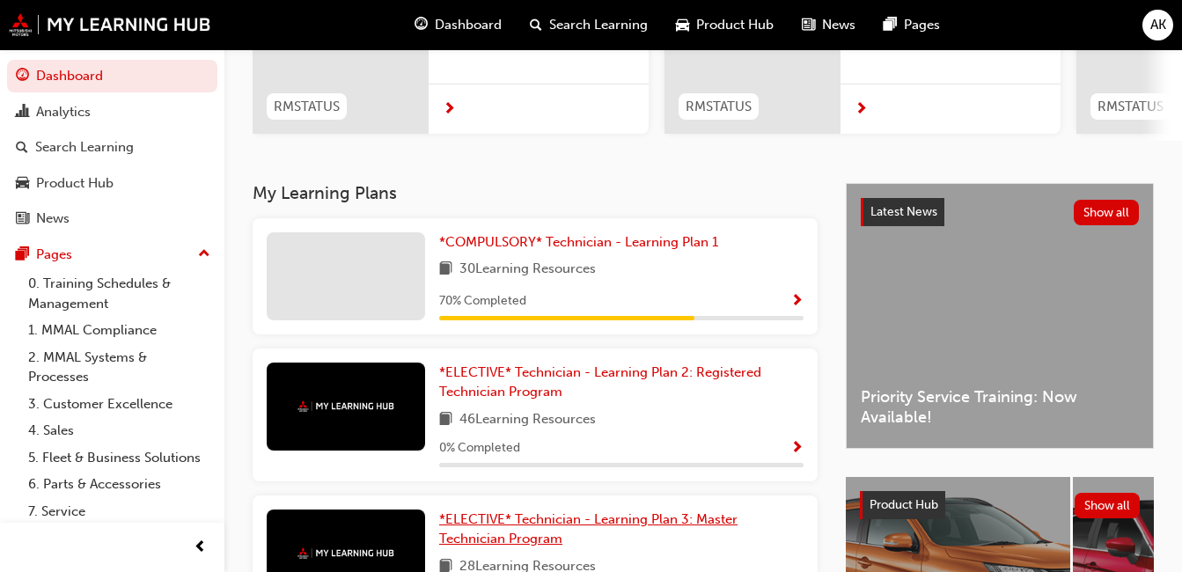
scroll to position [264, 0]
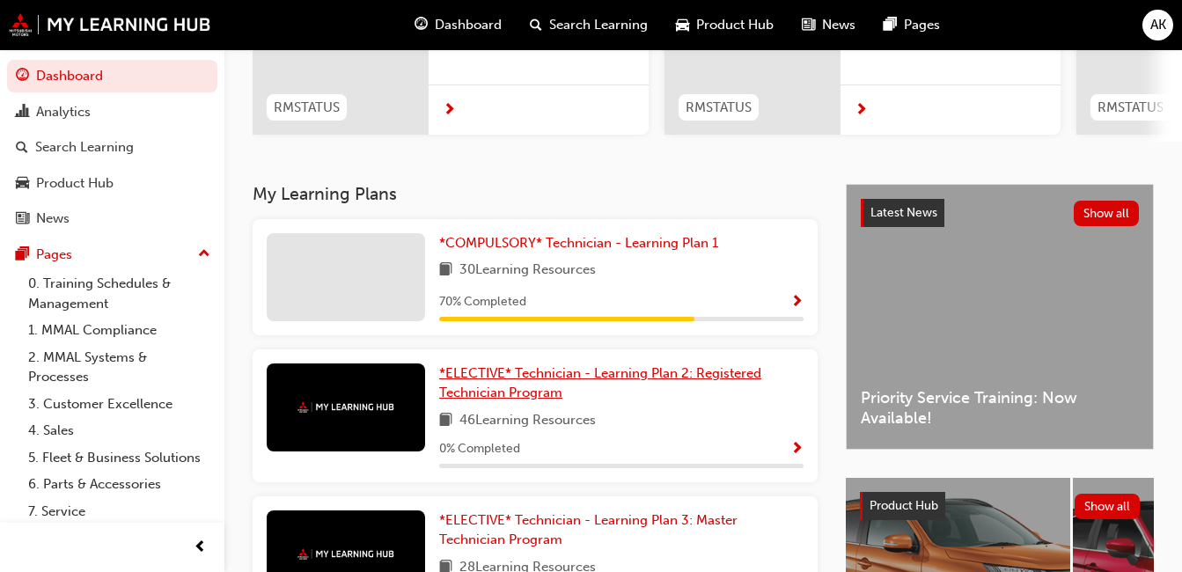
click at [562, 385] on span "*ELECTIVE* Technician - Learning Plan 2: Registered Technician Program" at bounding box center [600, 383] width 322 height 36
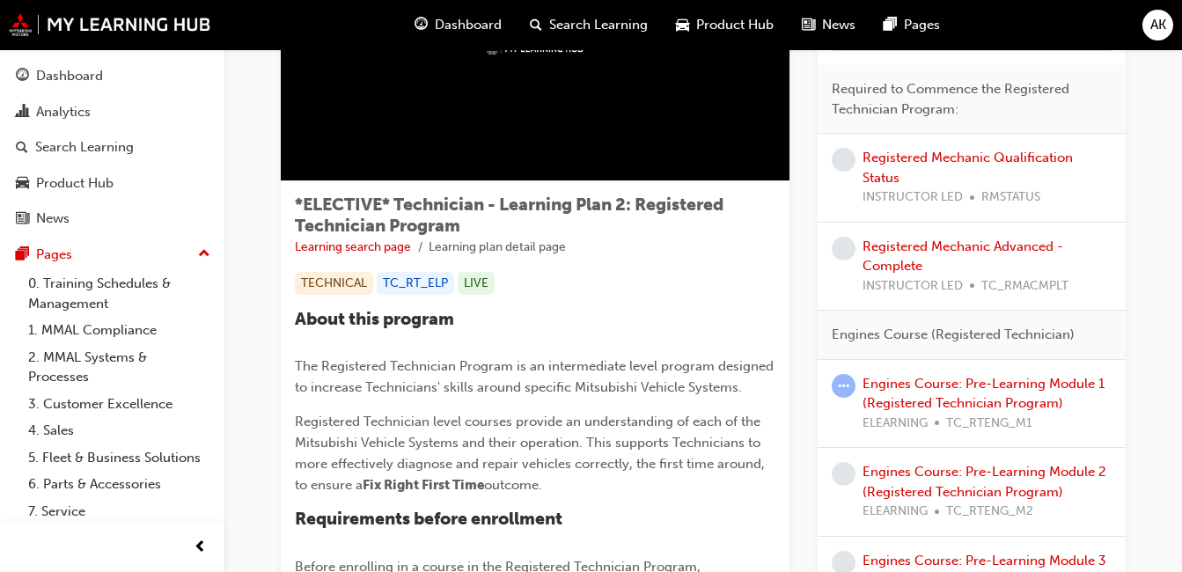
scroll to position [176, 0]
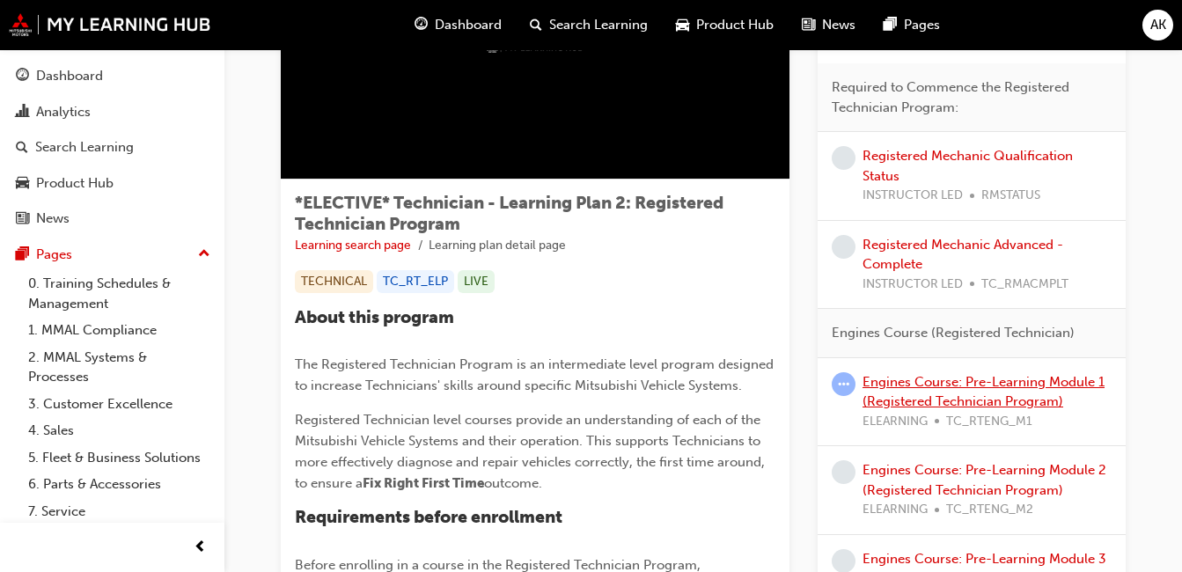
click at [896, 387] on link "Engines Course: Pre-Learning Module 1 (Registered Technician Program)" at bounding box center [983, 392] width 242 height 36
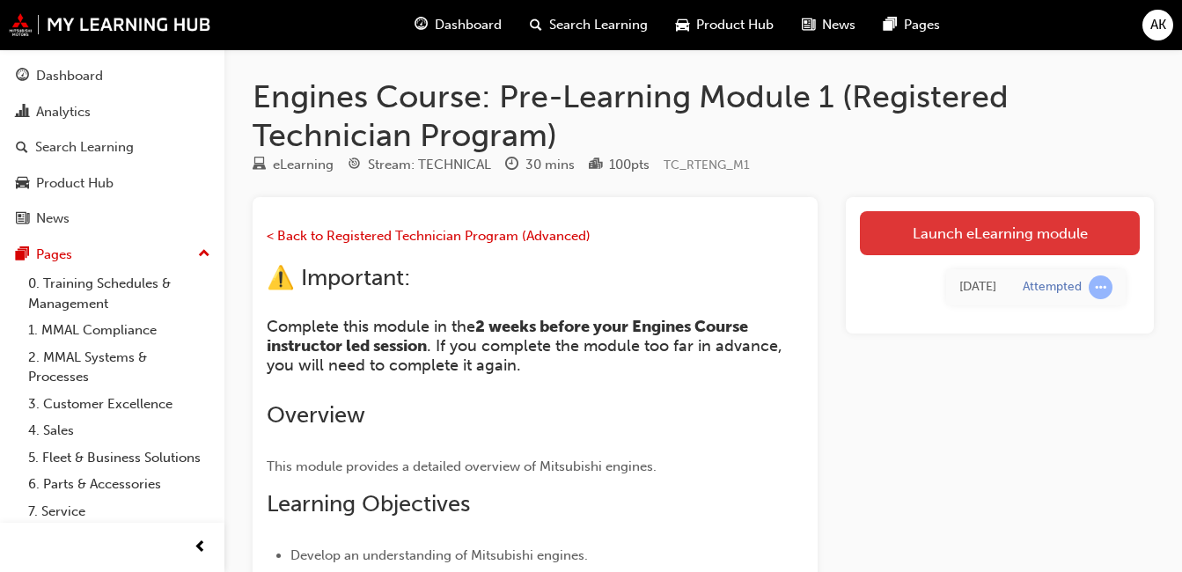
click at [1007, 225] on link "Launch eLearning module" at bounding box center [1000, 233] width 280 height 44
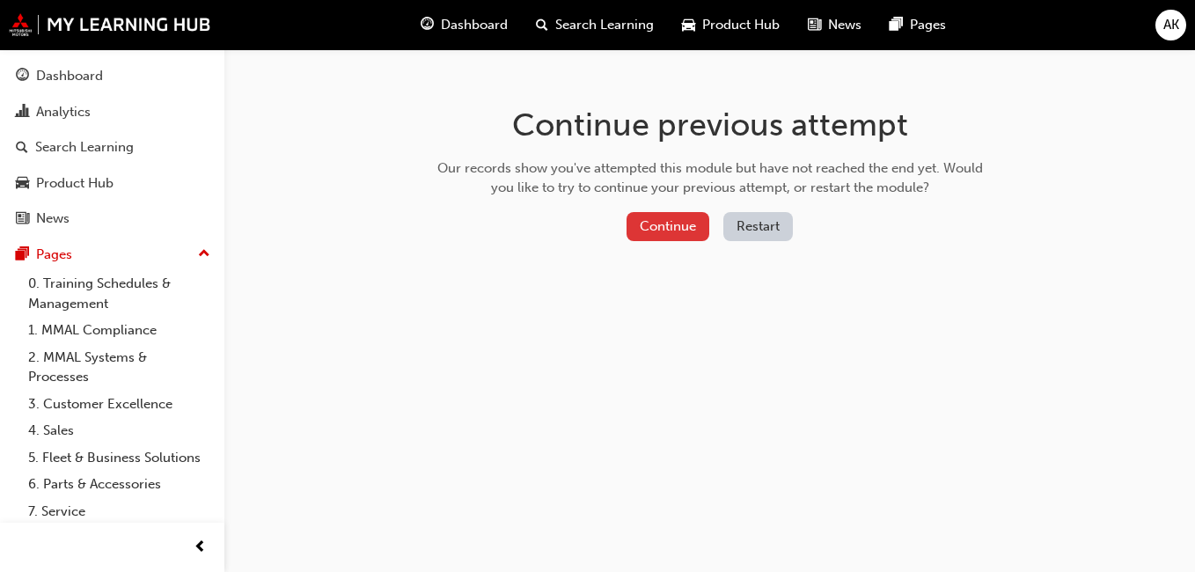
click at [667, 226] on button "Continue" at bounding box center [668, 226] width 83 height 29
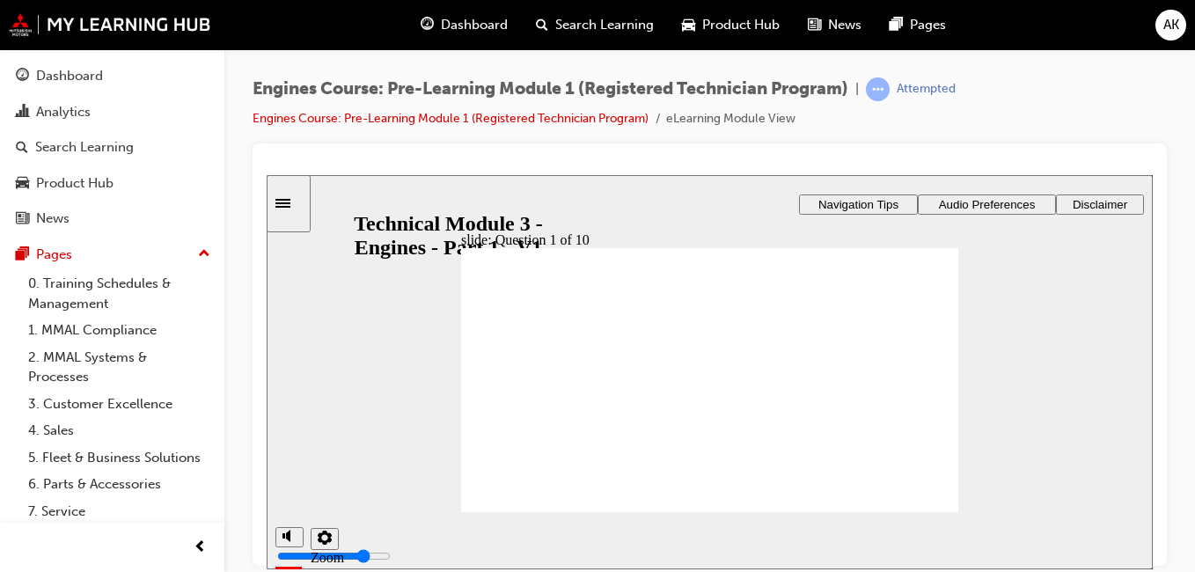
radio input "true"
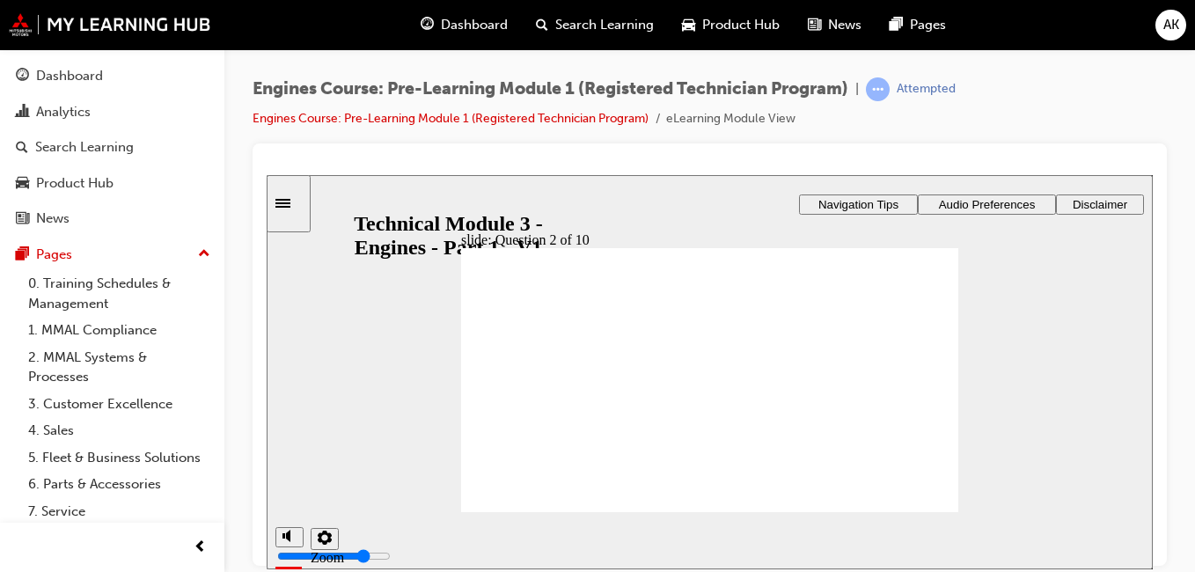
radio input "true"
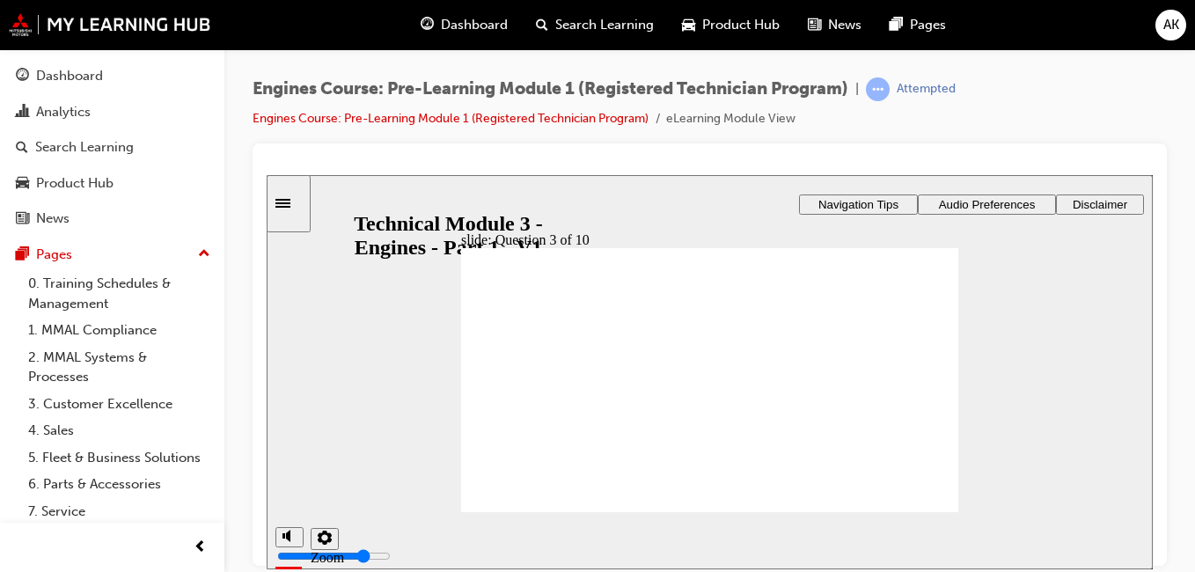
radio input "true"
drag, startPoint x: 643, startPoint y: 426, endPoint x: 818, endPoint y: 344, distance: 193.3
drag, startPoint x: 781, startPoint y: 434, endPoint x: 735, endPoint y: 366, distance: 81.8
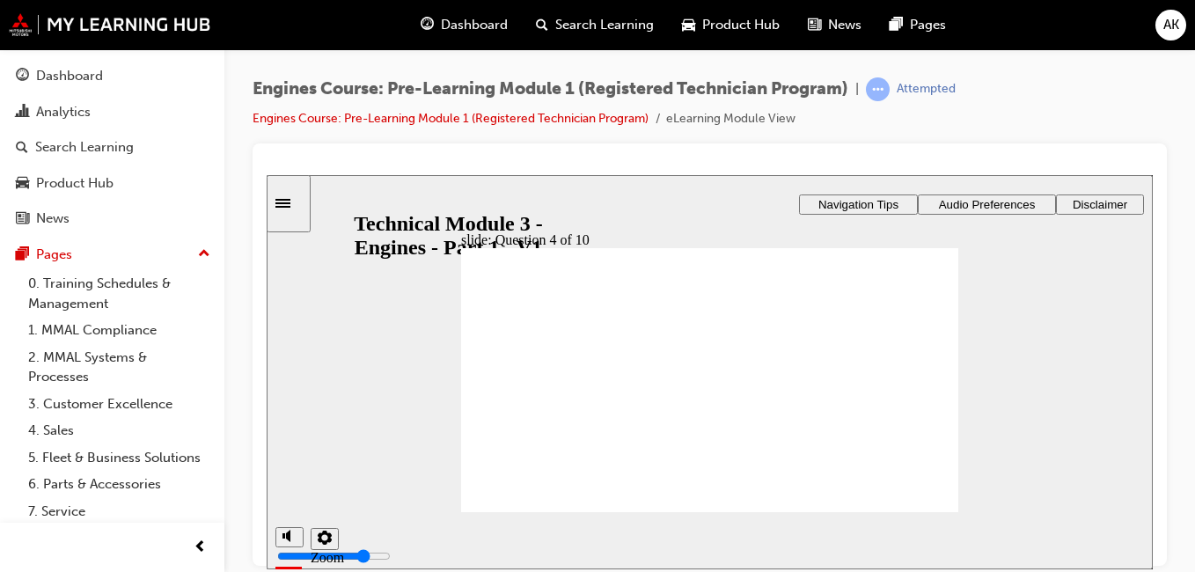
drag, startPoint x: 752, startPoint y: 431, endPoint x: 713, endPoint y: 378, distance: 66.0
radio input "true"
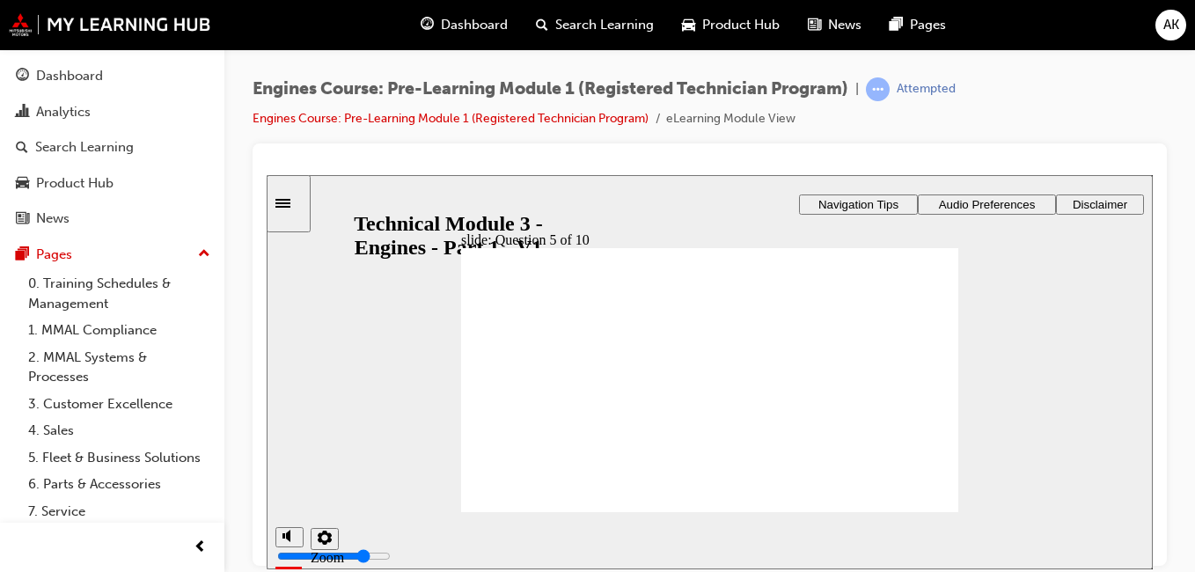
radio input "true"
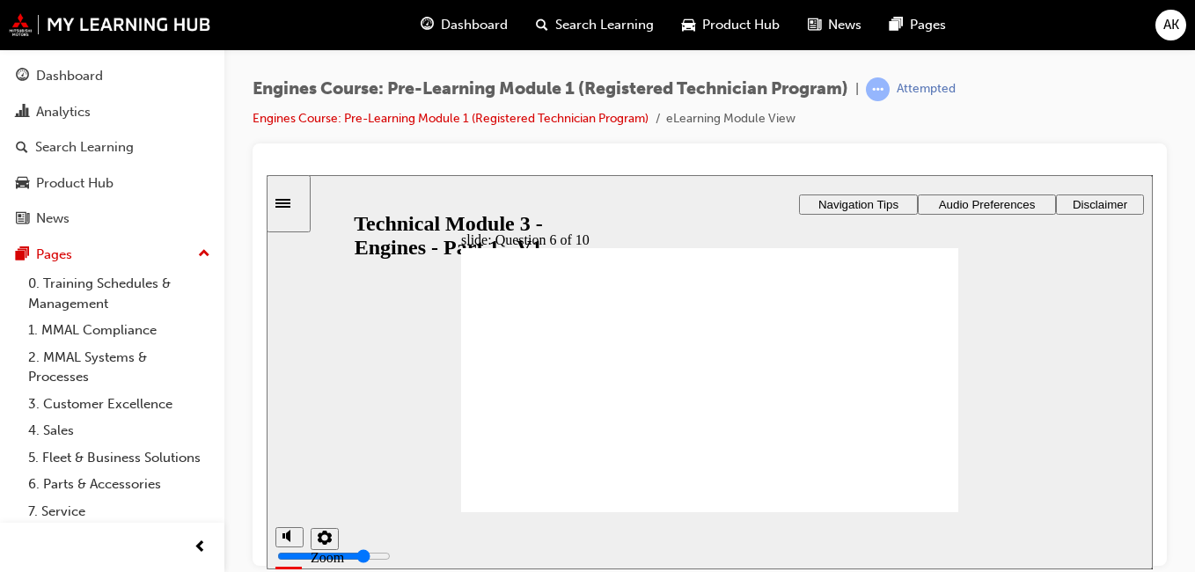
radio input "true"
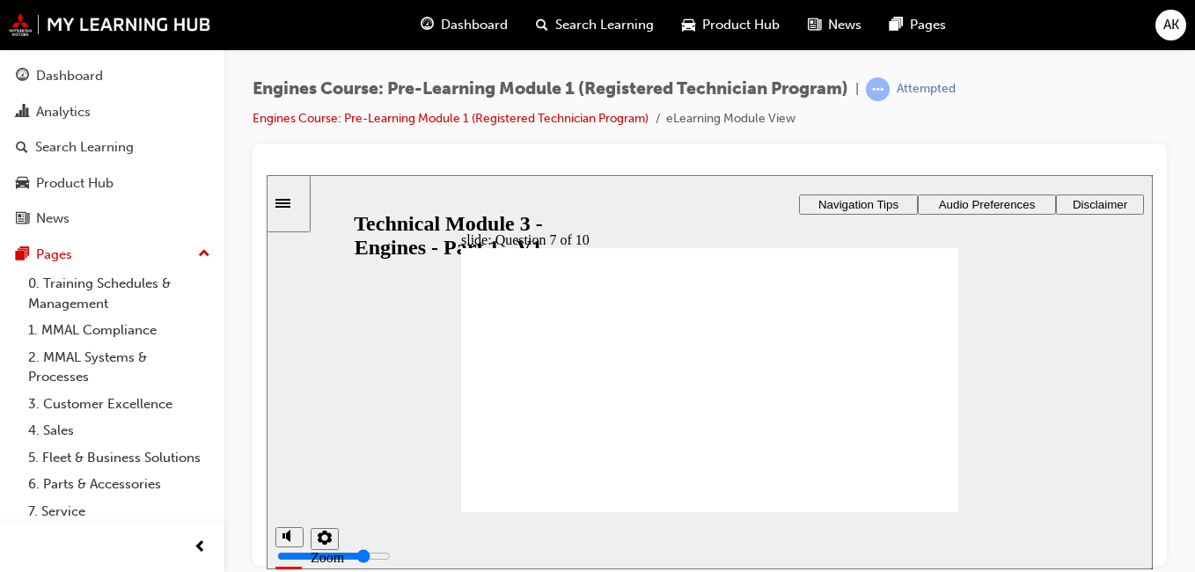
radio input "true"
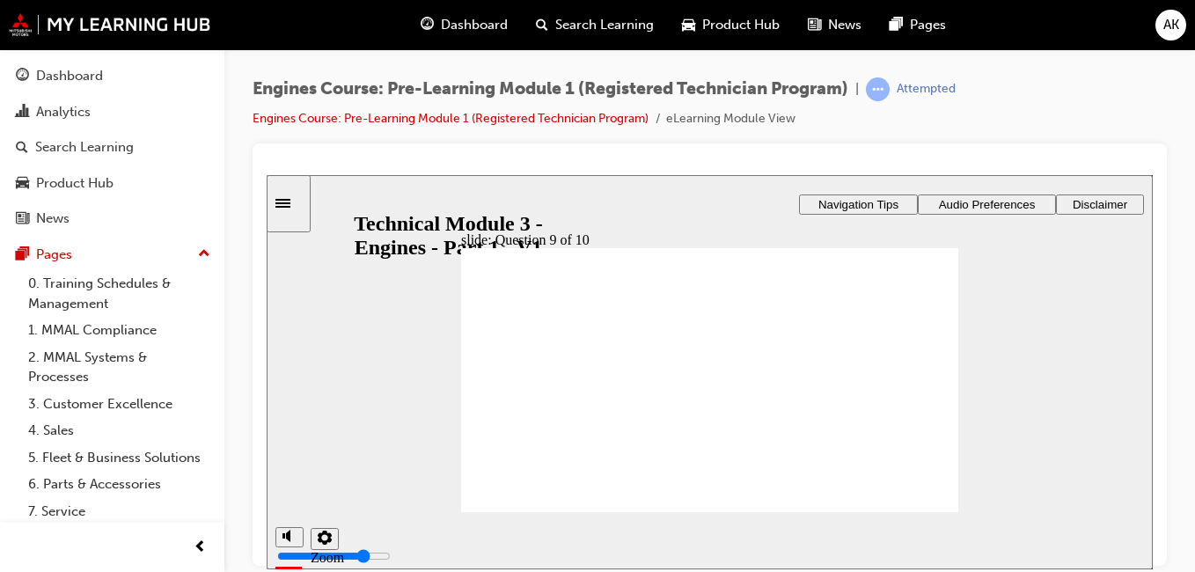
drag, startPoint x: 642, startPoint y: 398, endPoint x: 521, endPoint y: 338, distance: 134.6
drag, startPoint x: 768, startPoint y: 400, endPoint x: 824, endPoint y: 334, distance: 86.2
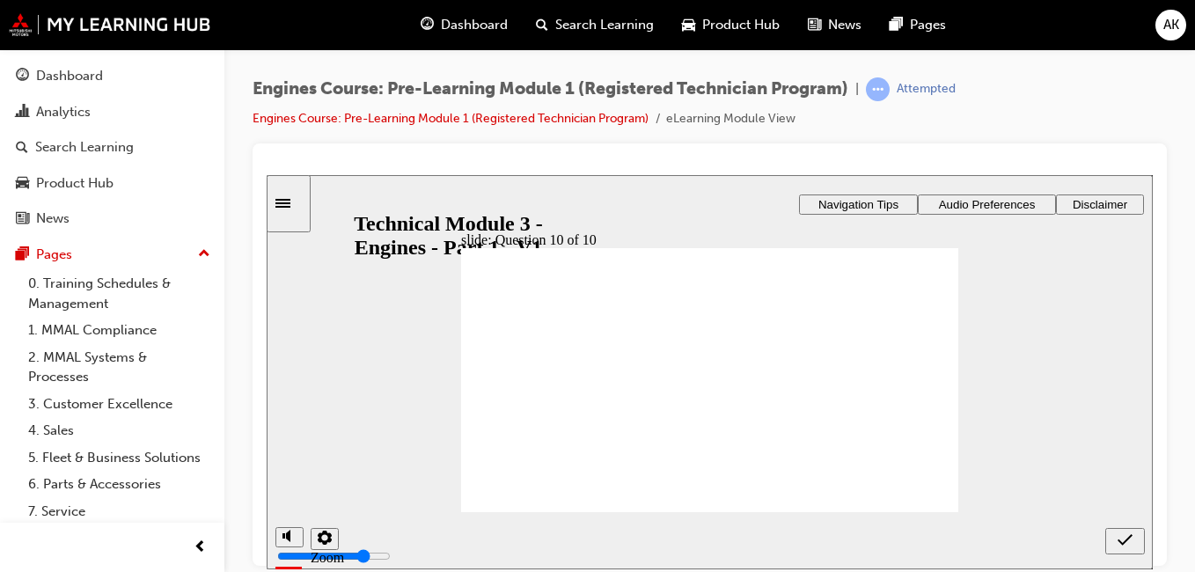
radio input "true"
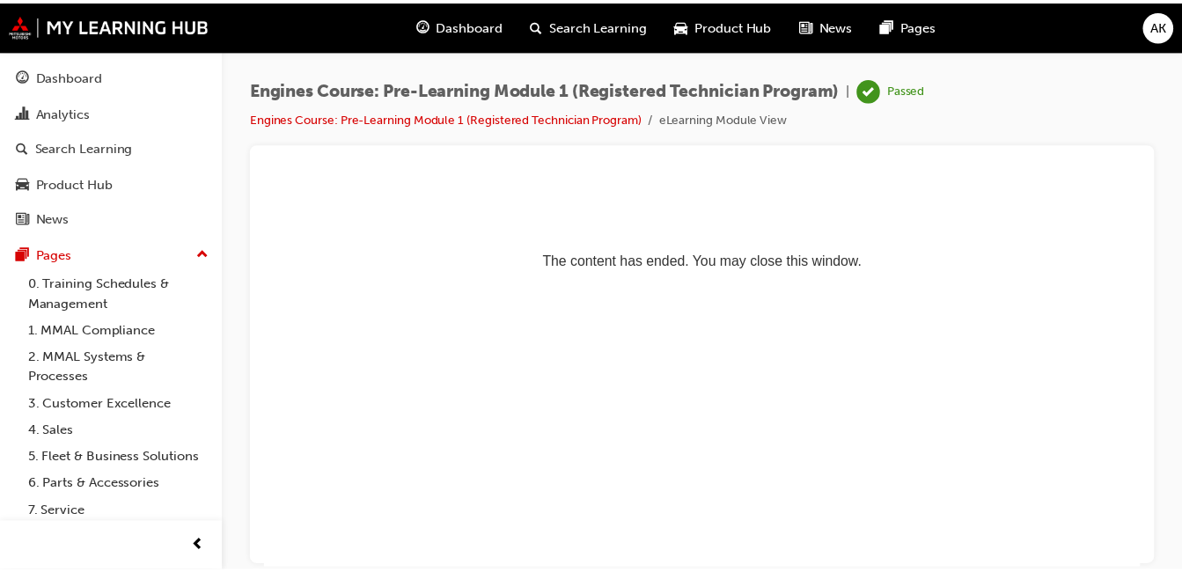
scroll to position [0, 0]
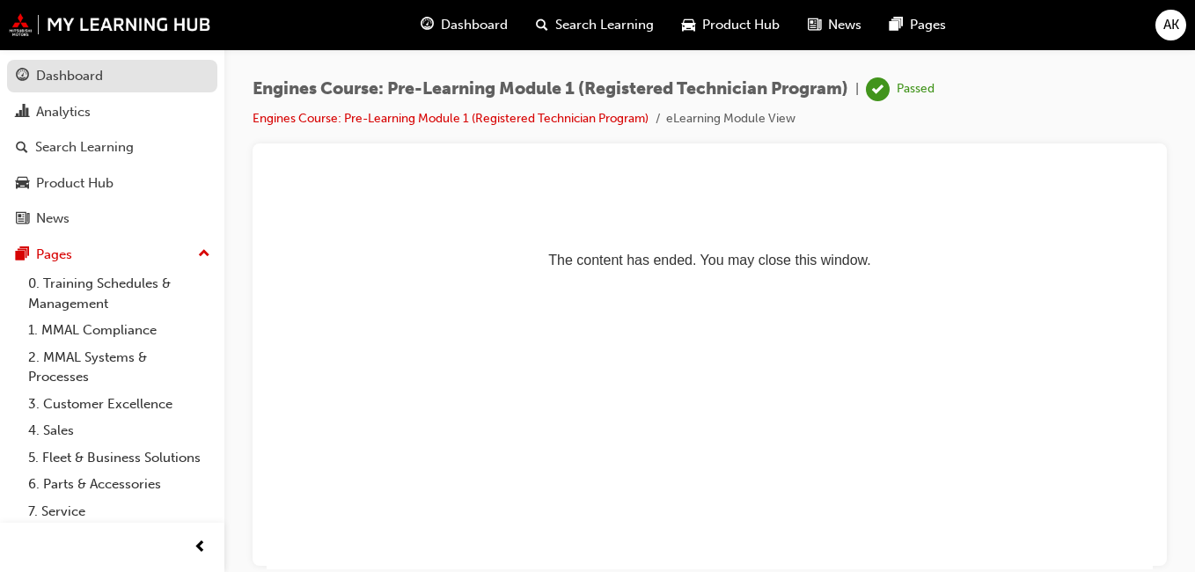
click at [153, 81] on div "Dashboard" at bounding box center [112, 76] width 193 height 22
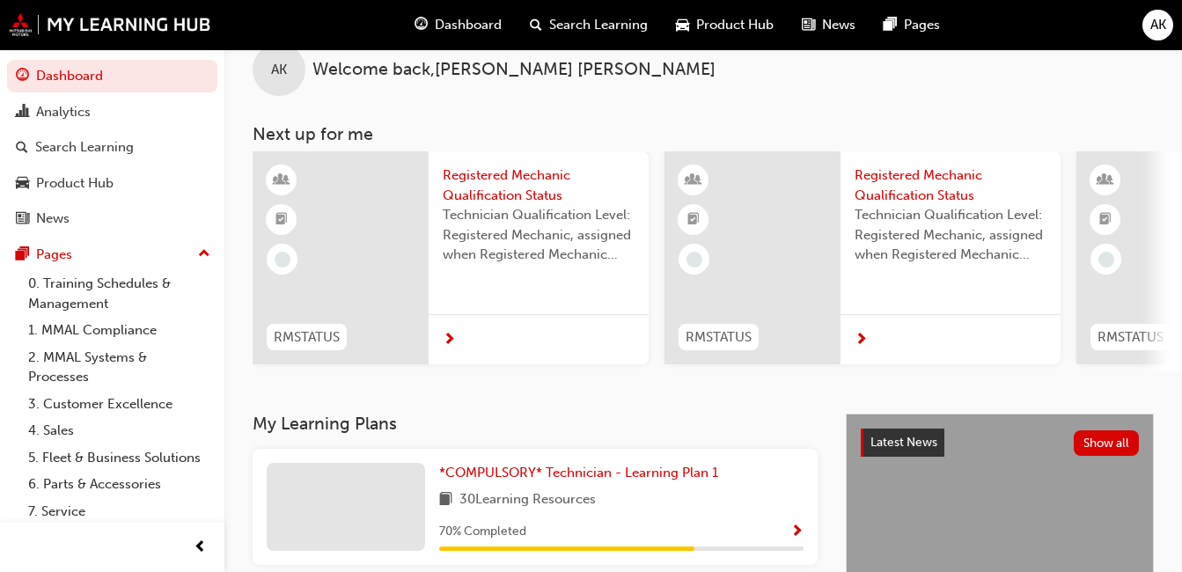
scroll to position [528, 0]
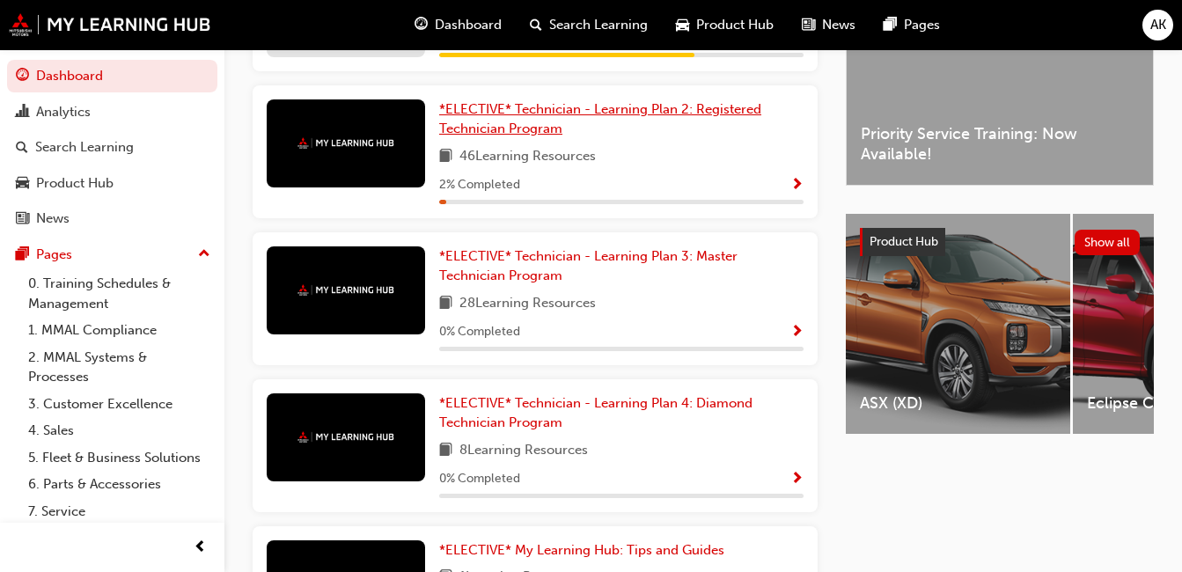
click at [671, 121] on span "*ELECTIVE* Technician - Learning Plan 2: Registered Technician Program" at bounding box center [600, 119] width 322 height 36
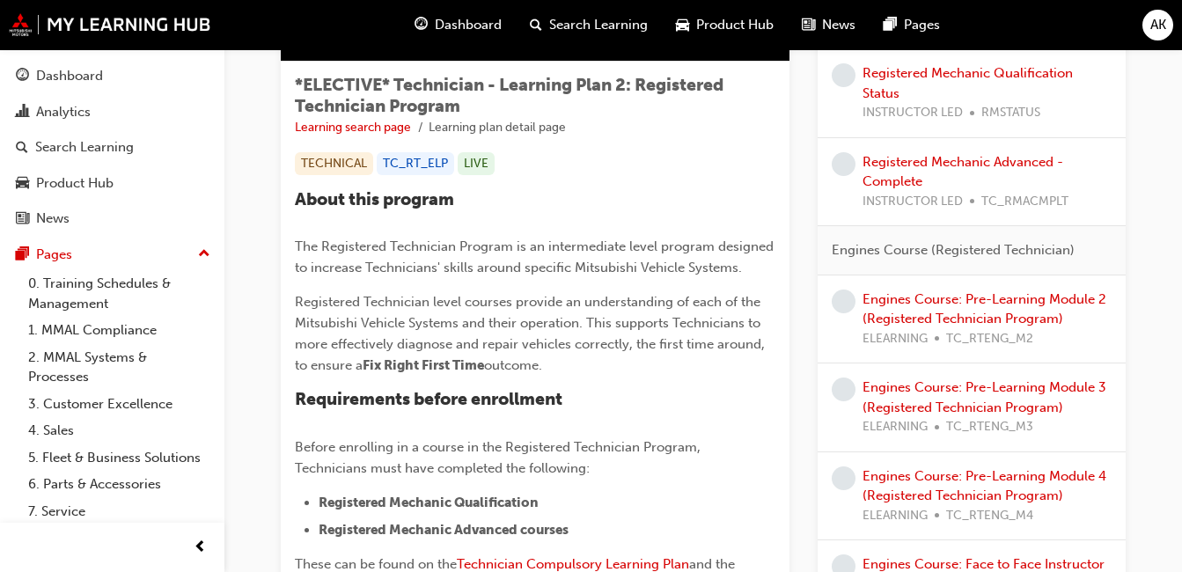
scroll to position [176, 0]
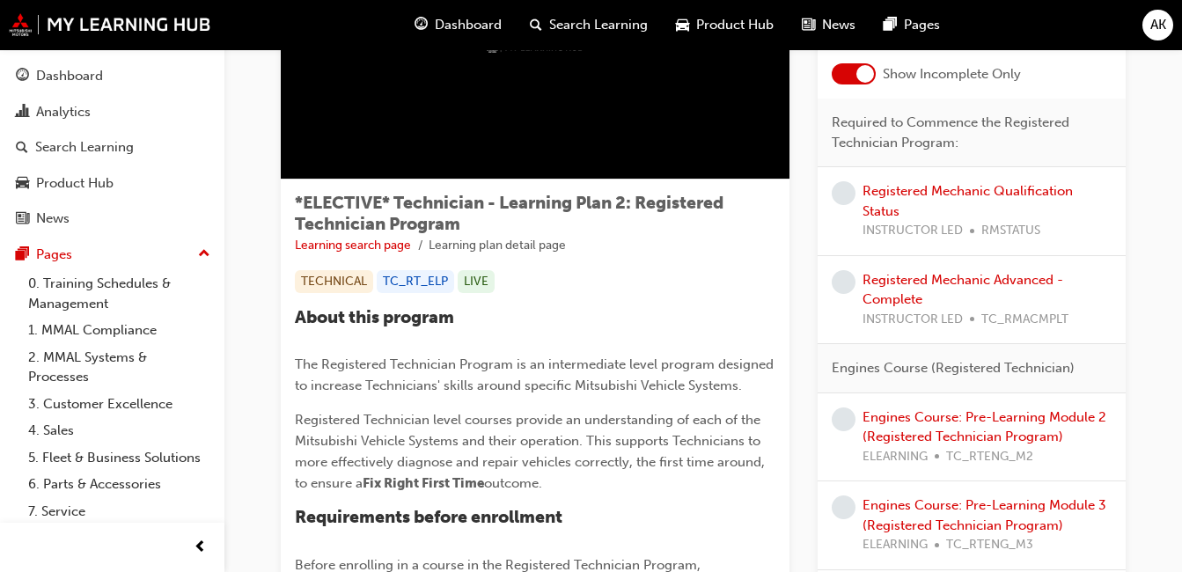
click at [876, 202] on div "Registered Mechanic Qualification Status INSTRUCTOR LED RMSTATUS" at bounding box center [986, 211] width 249 height 60
click at [911, 192] on link "Registered Mechanic Qualification Status" at bounding box center [967, 201] width 210 height 36
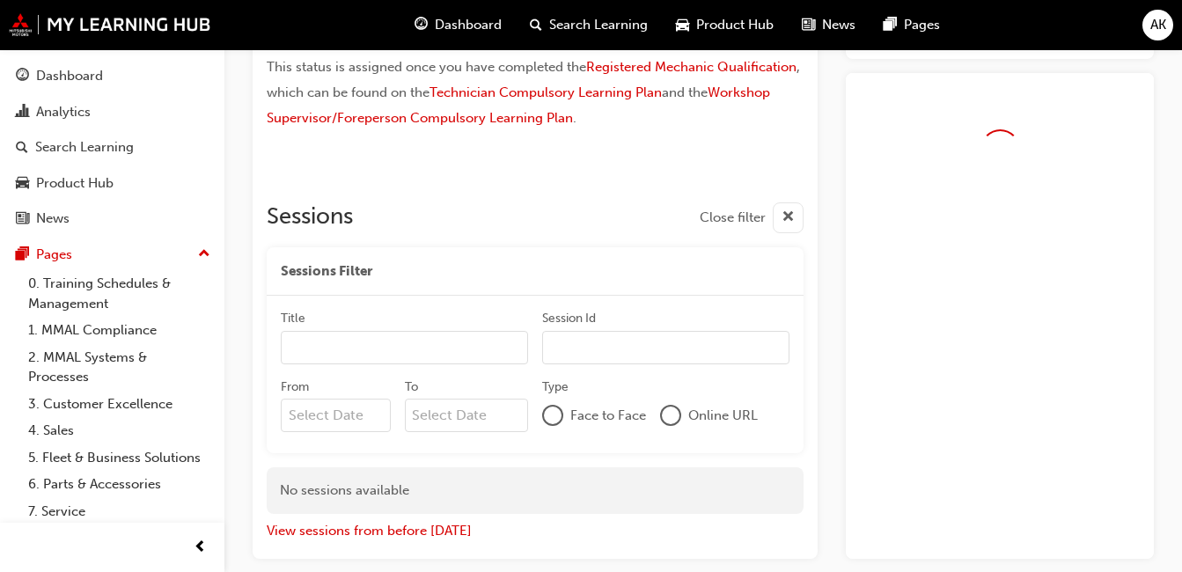
scroll to position [204, 0]
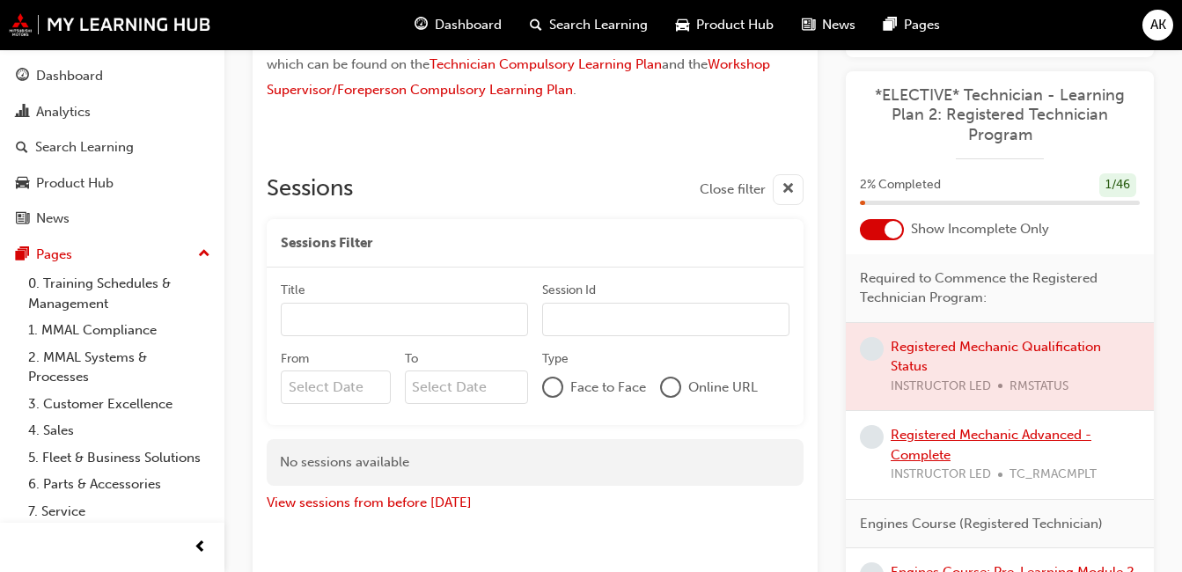
click at [918, 449] on link "Registered Mechanic Advanced - Complete" at bounding box center [991, 445] width 201 height 36
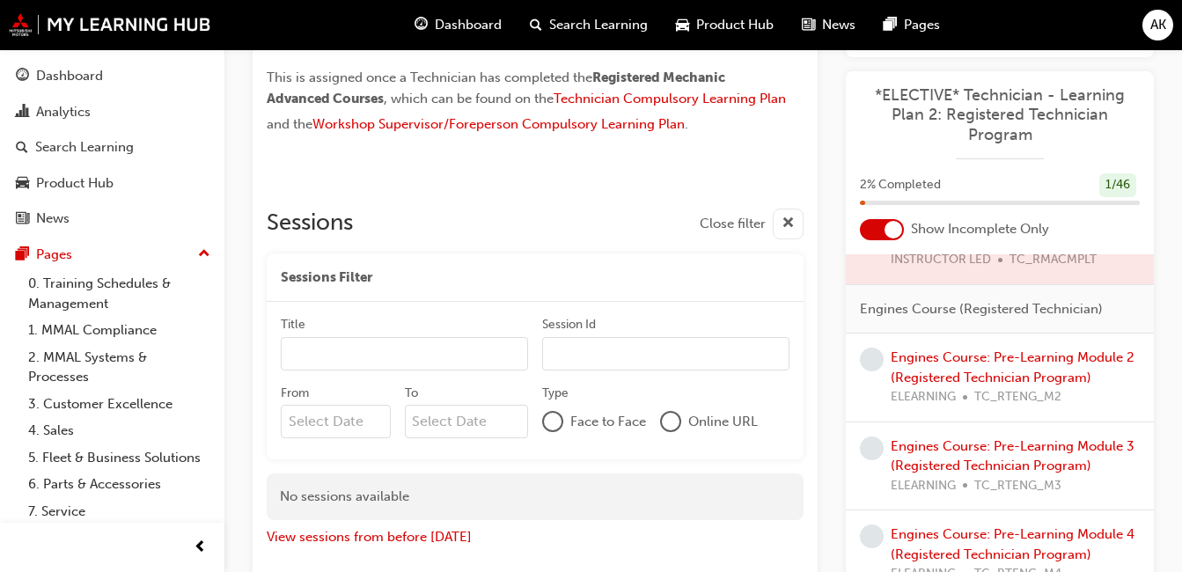
scroll to position [176, 0]
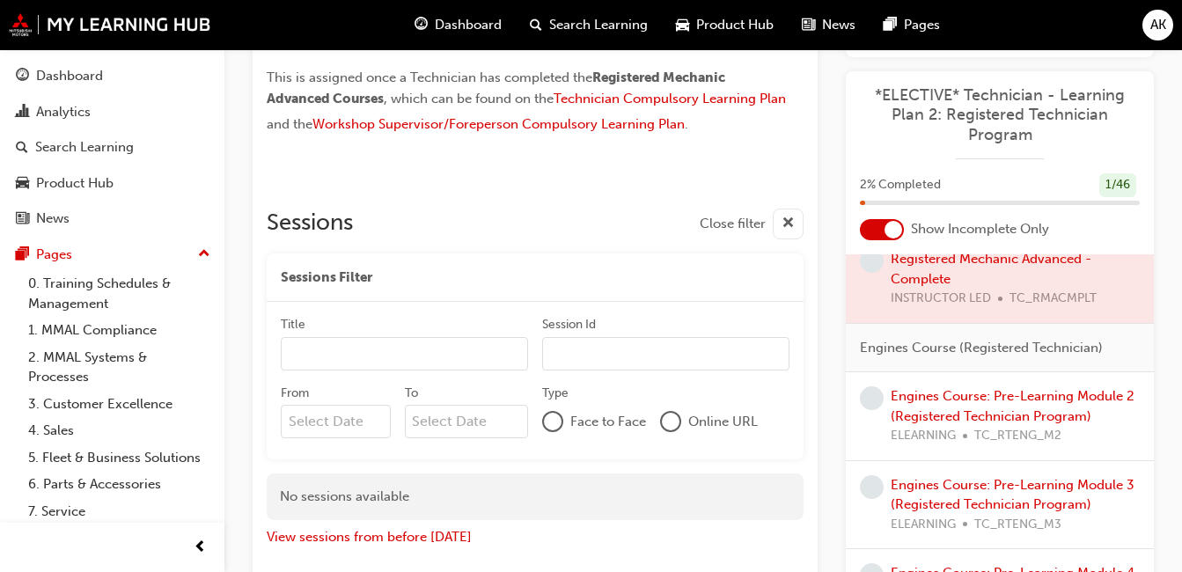
click at [931, 405] on div "Engines Course: Pre-Learning Module 2 (Registered Technician Program) ELEARNING…" at bounding box center [1015, 416] width 249 height 60
click at [931, 407] on link "Engines Course: Pre-Learning Module 2 (Registered Technician Program)" at bounding box center [1013, 406] width 244 height 36
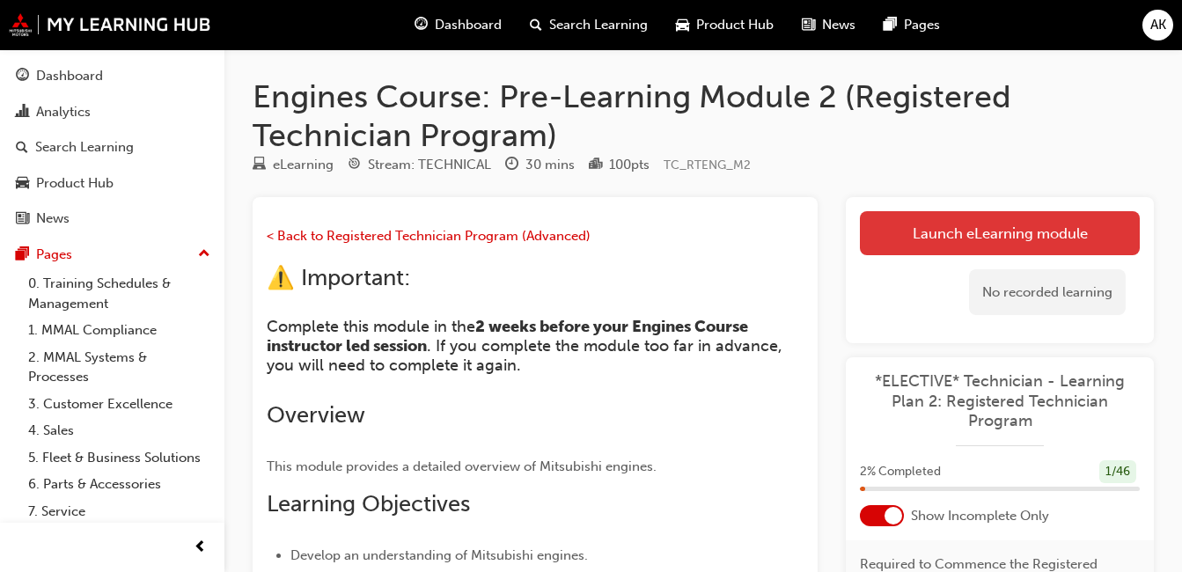
click at [981, 234] on link "Launch eLearning module" at bounding box center [1000, 233] width 280 height 44
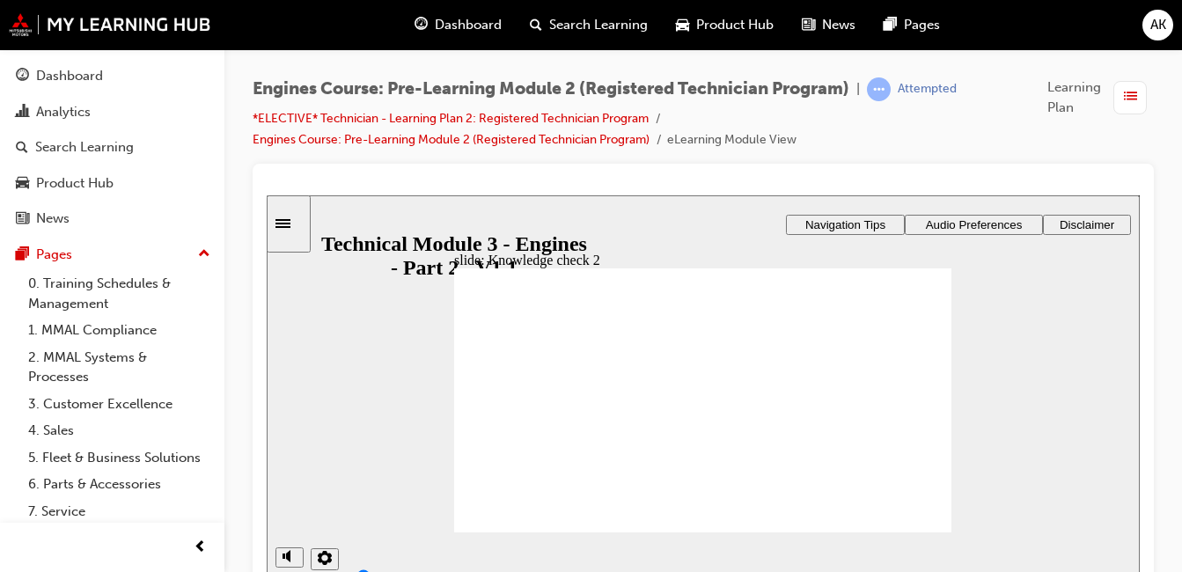
radio input "true"
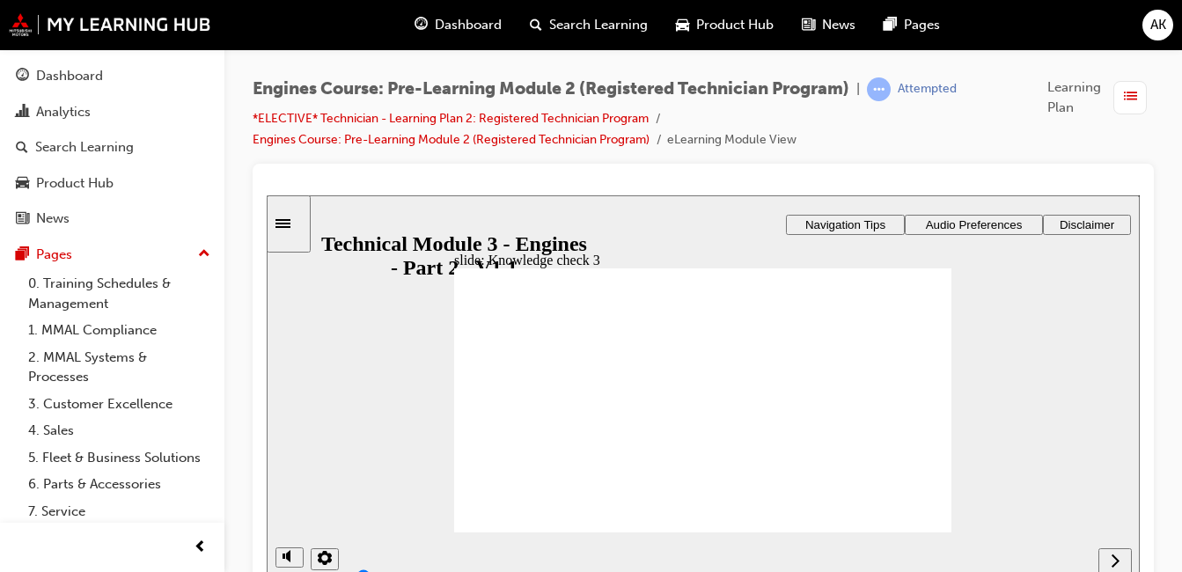
radio input "true"
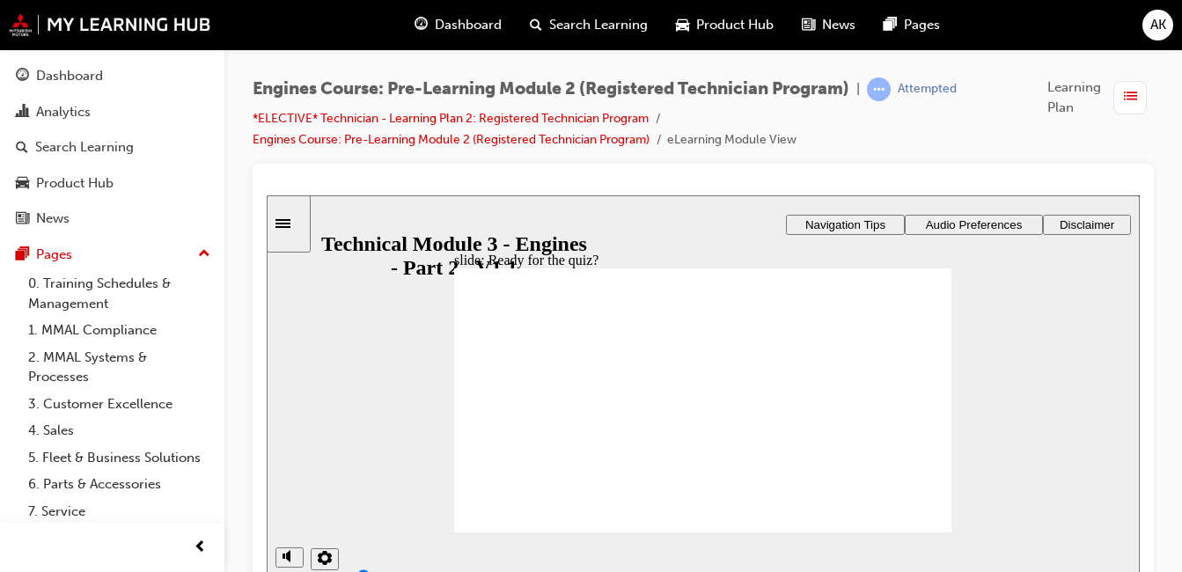
drag, startPoint x: 524, startPoint y: 434, endPoint x: 523, endPoint y: 362, distance: 72.2
drag, startPoint x: 869, startPoint y: 437, endPoint x: 582, endPoint y: 390, distance: 290.8
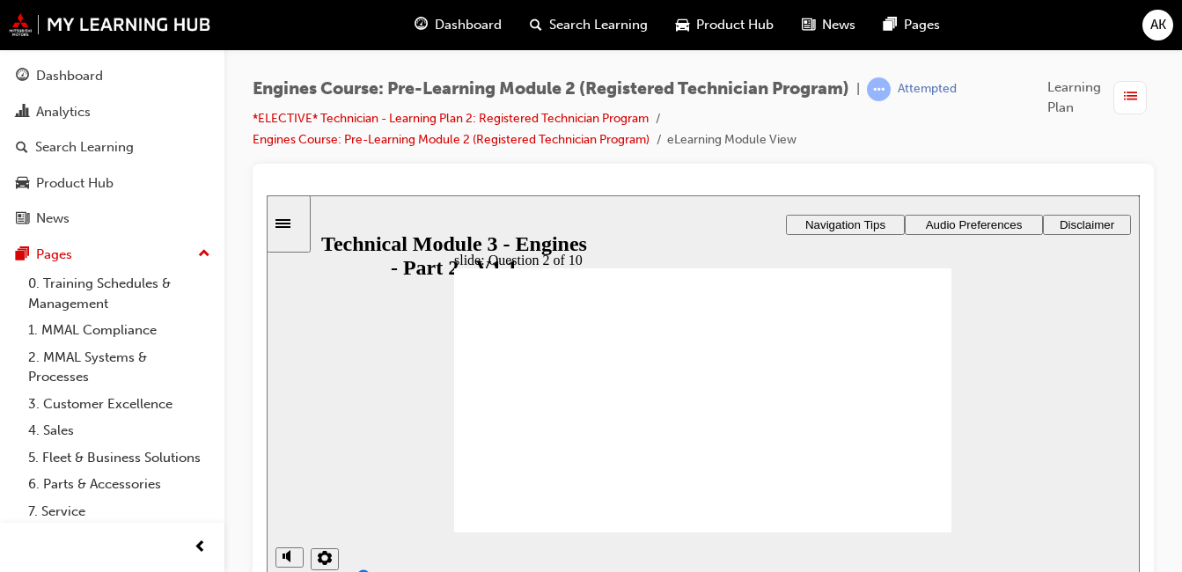
radio input "true"
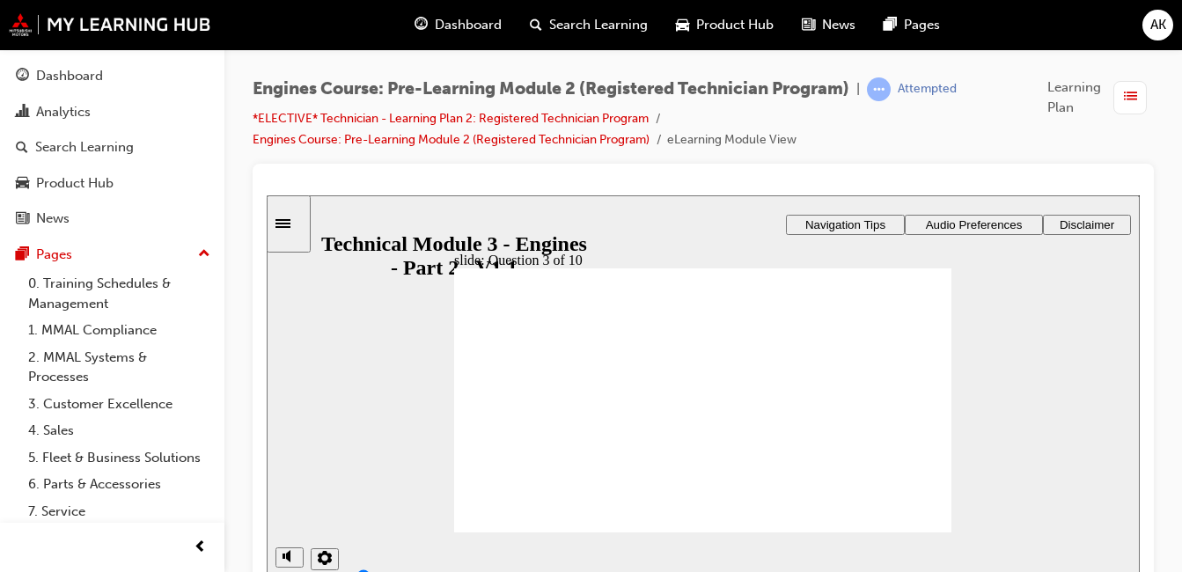
radio input "true"
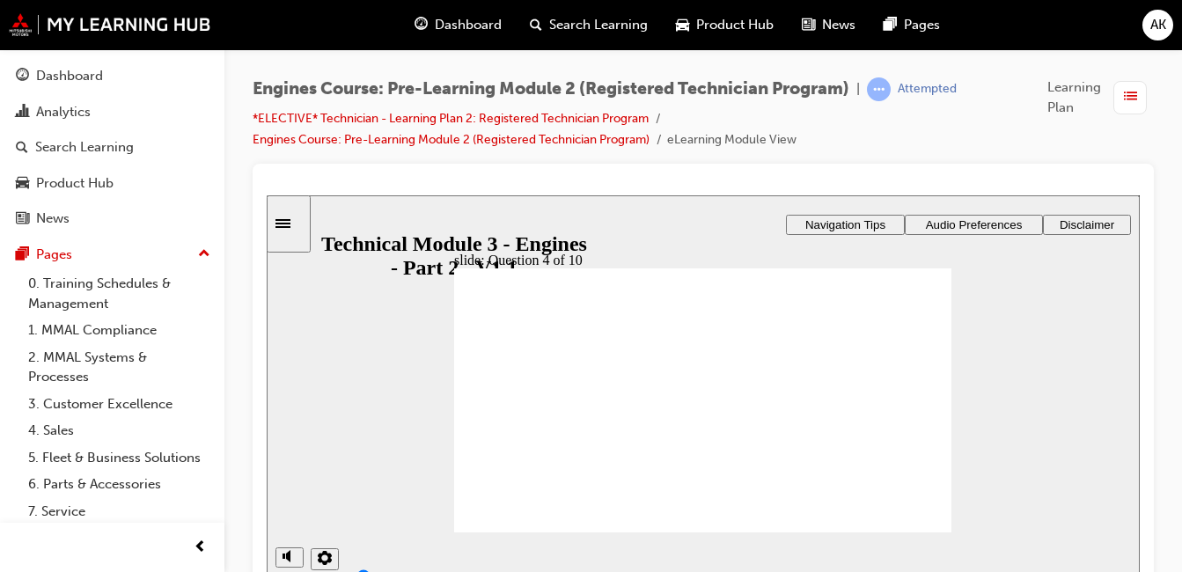
click at [660, 392] on div "Image of Cylinder Head with Camshafts Image of Cylinder Head with Camshafts sli…" at bounding box center [703, 442] width 873 height 495
click at [759, 350] on div "Image of Cylinder Head with Camshafts Image of Cylinder Head with Camshafts sli…" at bounding box center [703, 442] width 873 height 495
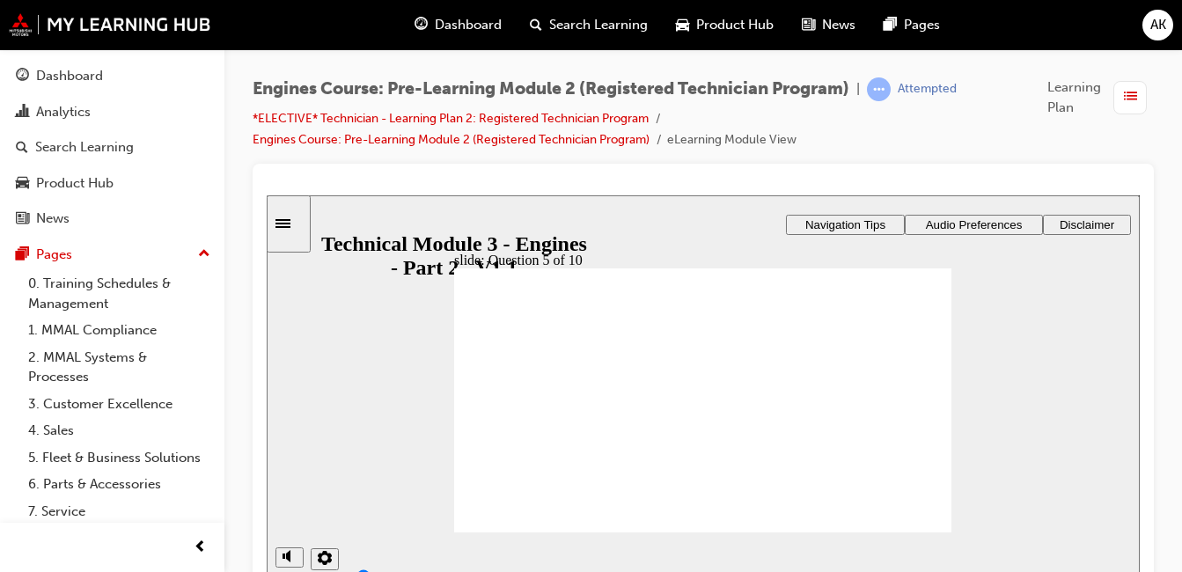
click at [693, 355] on div "Image of Cylinder Head with Camshafts Image of Cylinder Head with Camshafts sli…" at bounding box center [703, 442] width 873 height 495
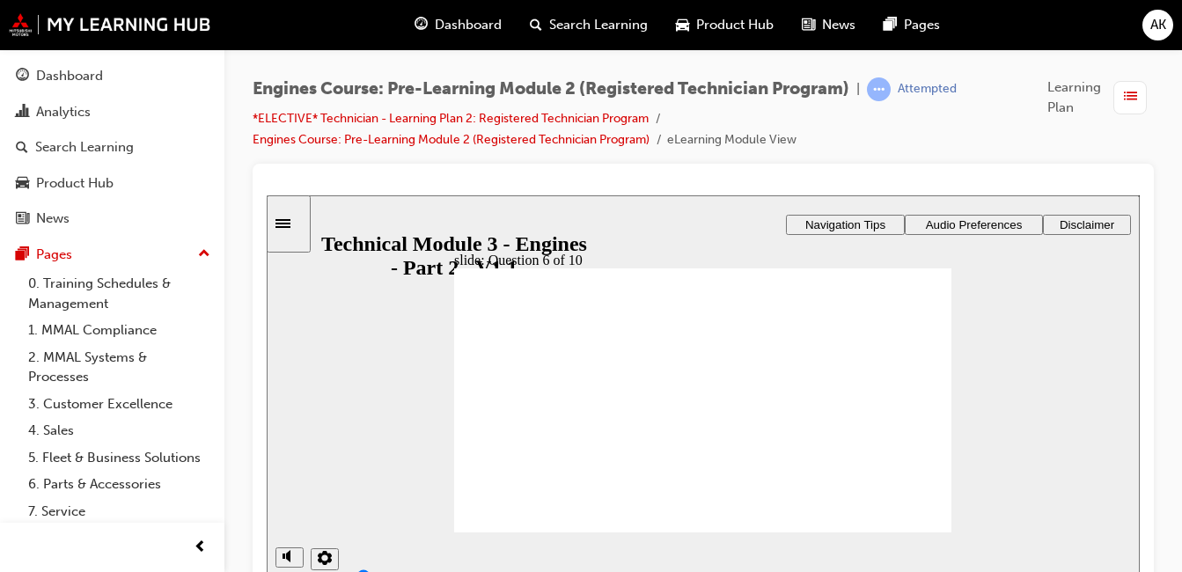
radio input "true"
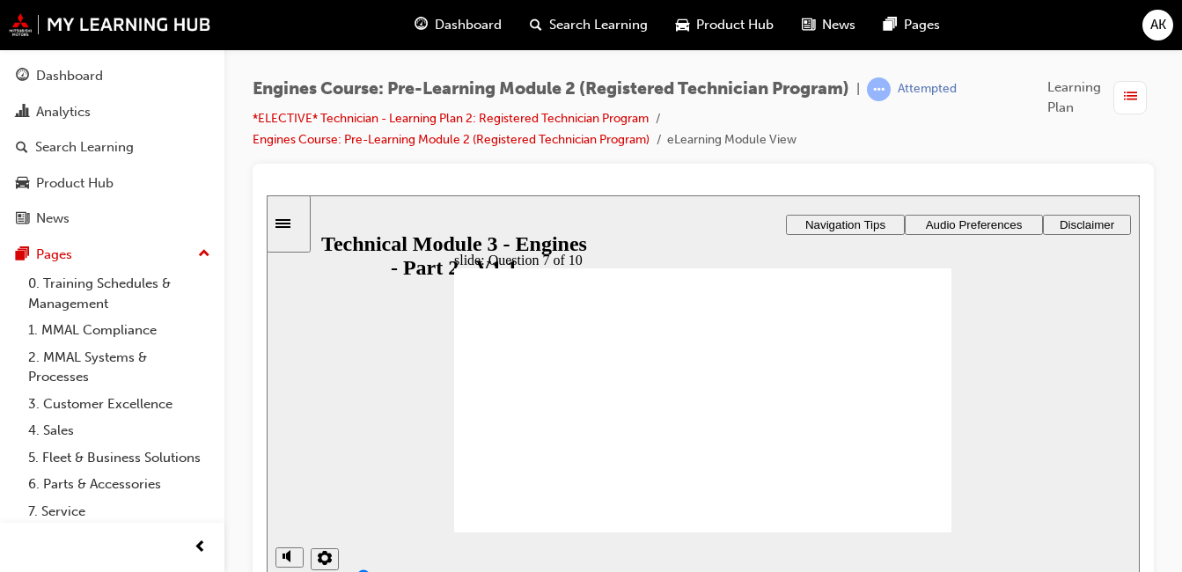
radio input "false"
radio input "true"
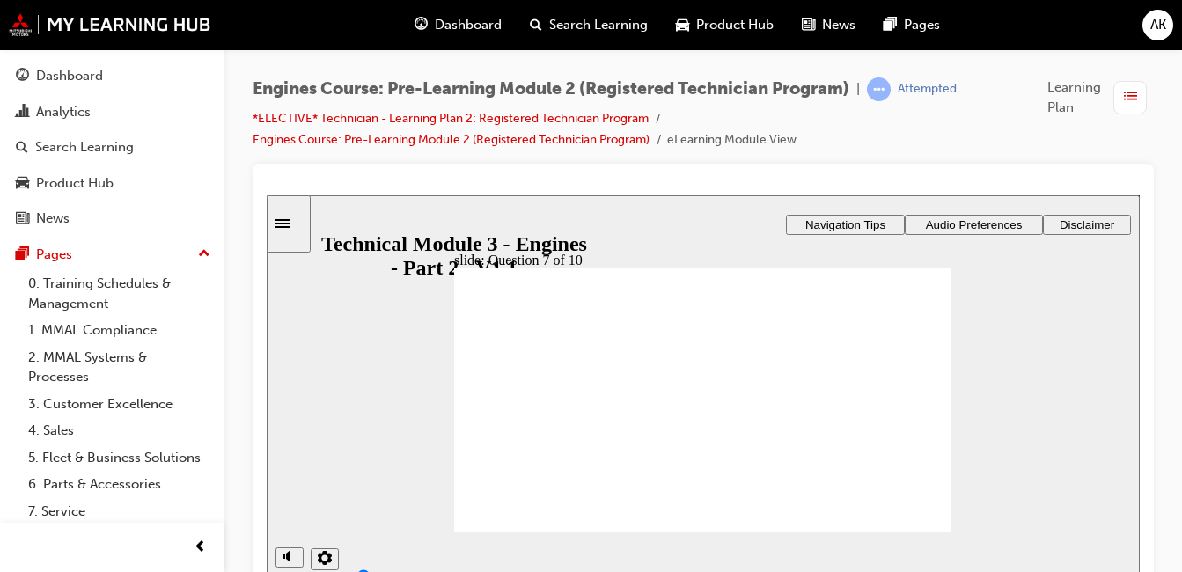
radio input "true"
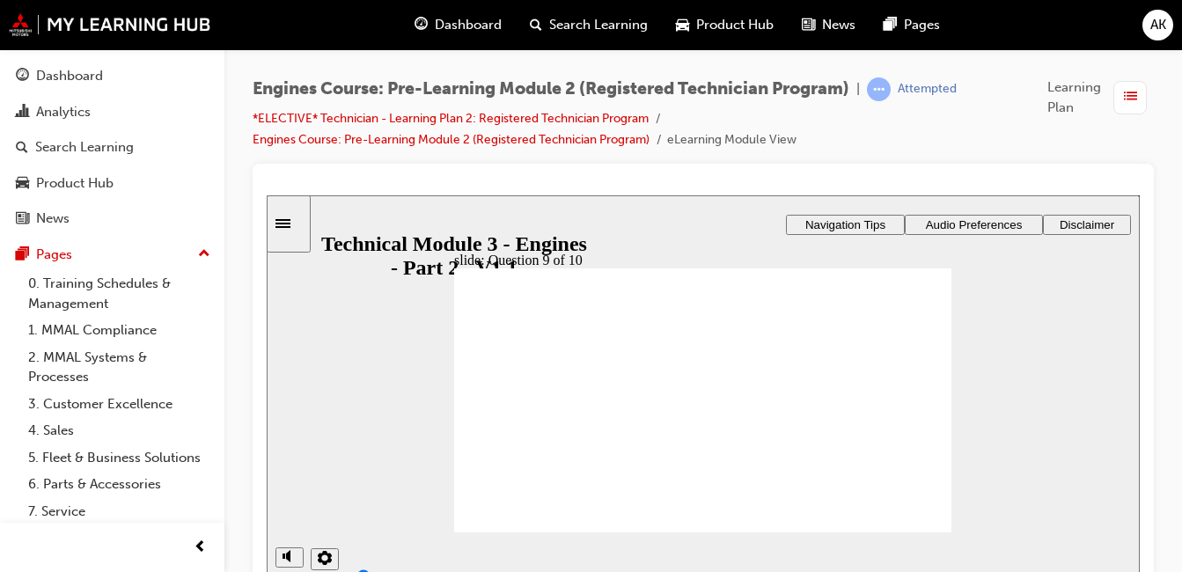
radio input "true"
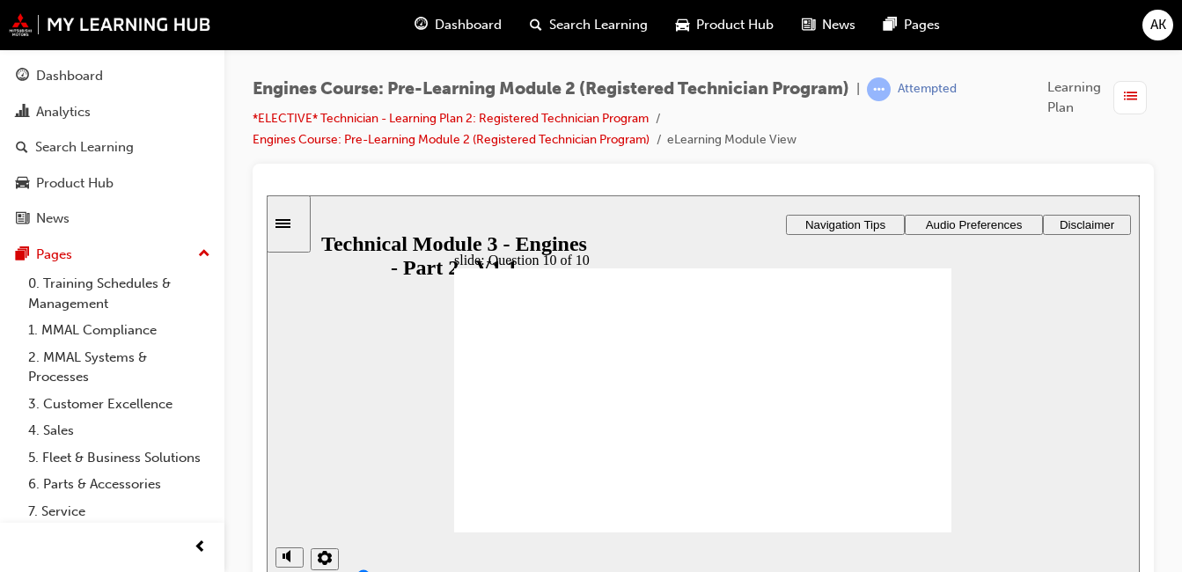
radio input "true"
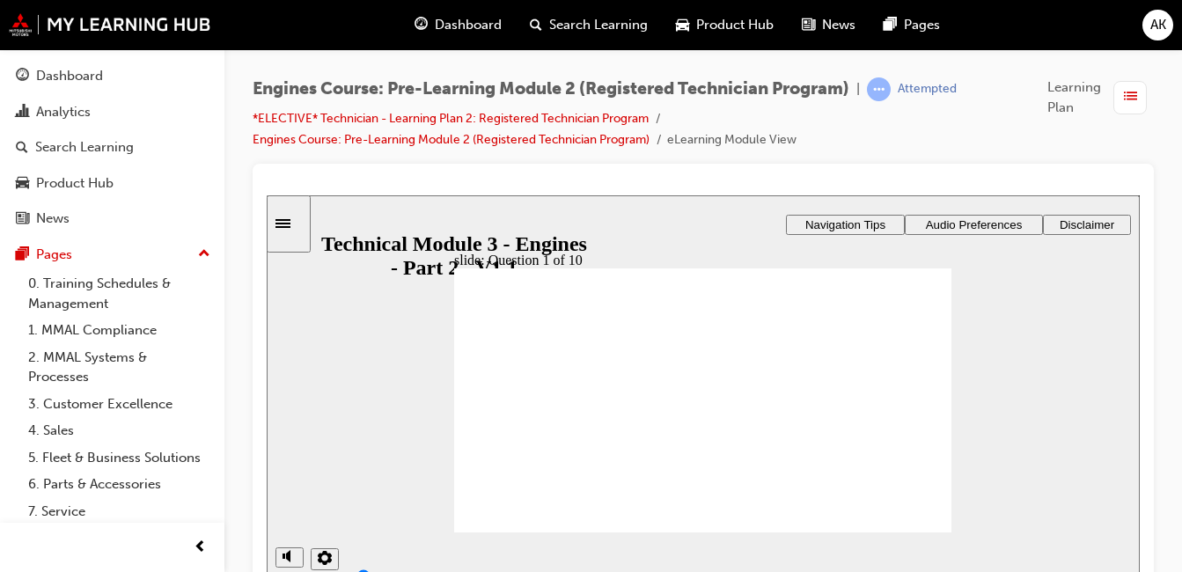
drag, startPoint x: 527, startPoint y: 436, endPoint x: 523, endPoint y: 357, distance: 79.3
drag, startPoint x: 755, startPoint y: 432, endPoint x: 581, endPoint y: 391, distance: 179.1
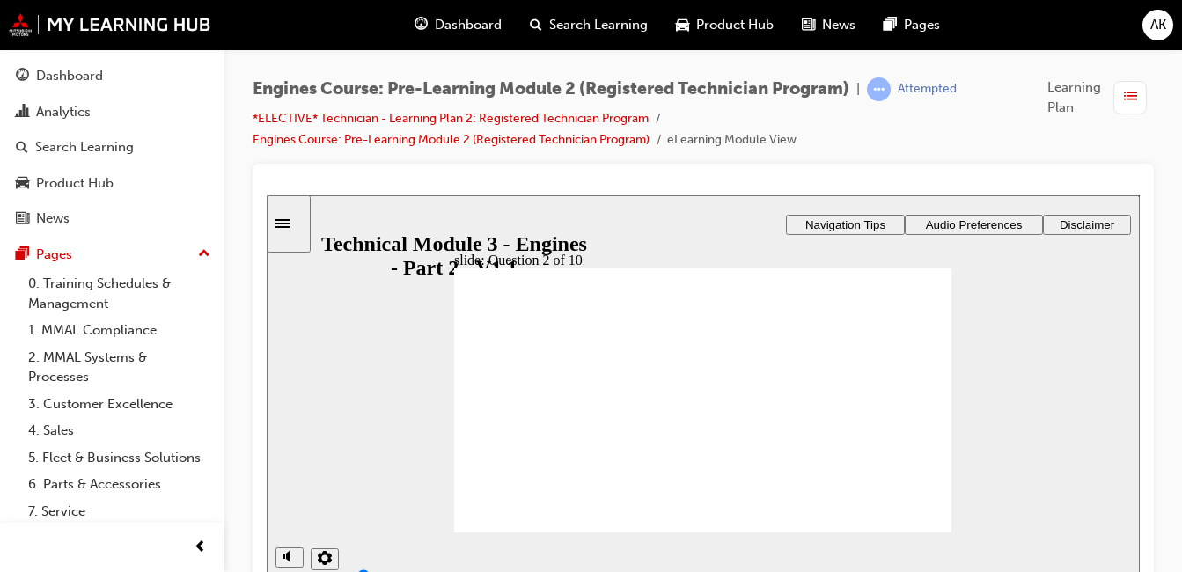
radio input "true"
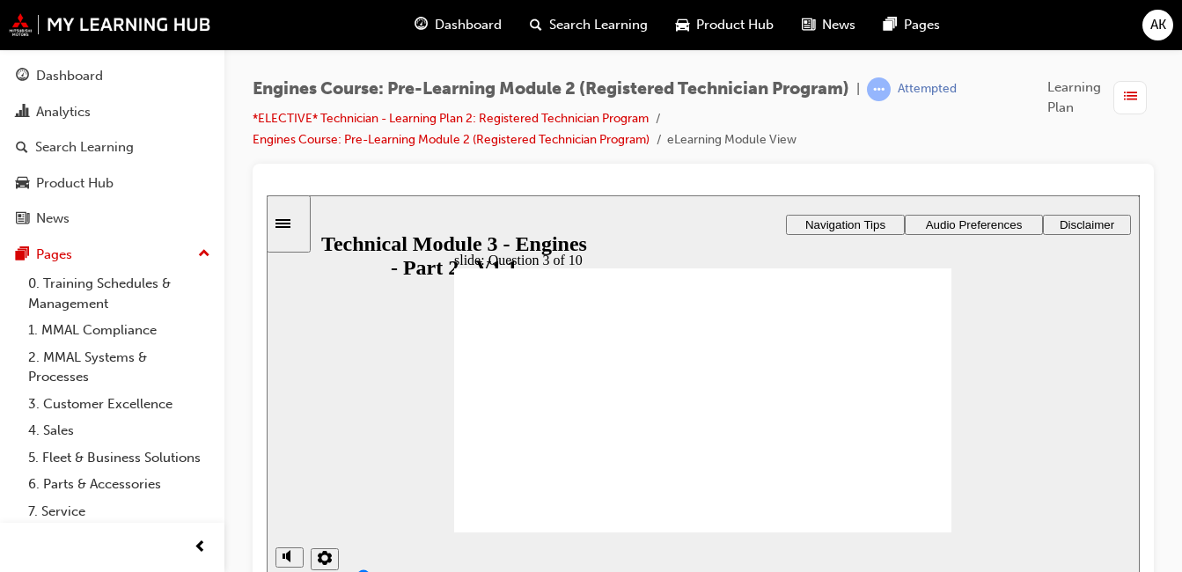
radio input "true"
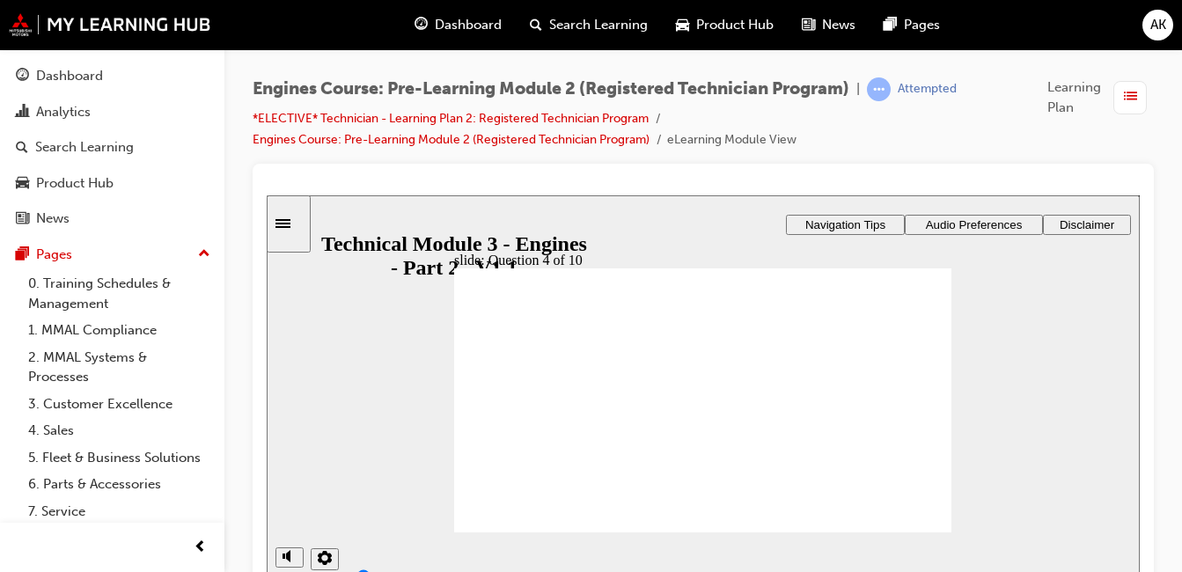
drag, startPoint x: 920, startPoint y: 501, endPoint x: 912, endPoint y: 542, distance: 42.1
click at [588, 433] on div "Image of Cylinder Head with Camshafts Image of Cylinder Head with Camshafts ​0%…" at bounding box center [703, 442] width 873 height 495
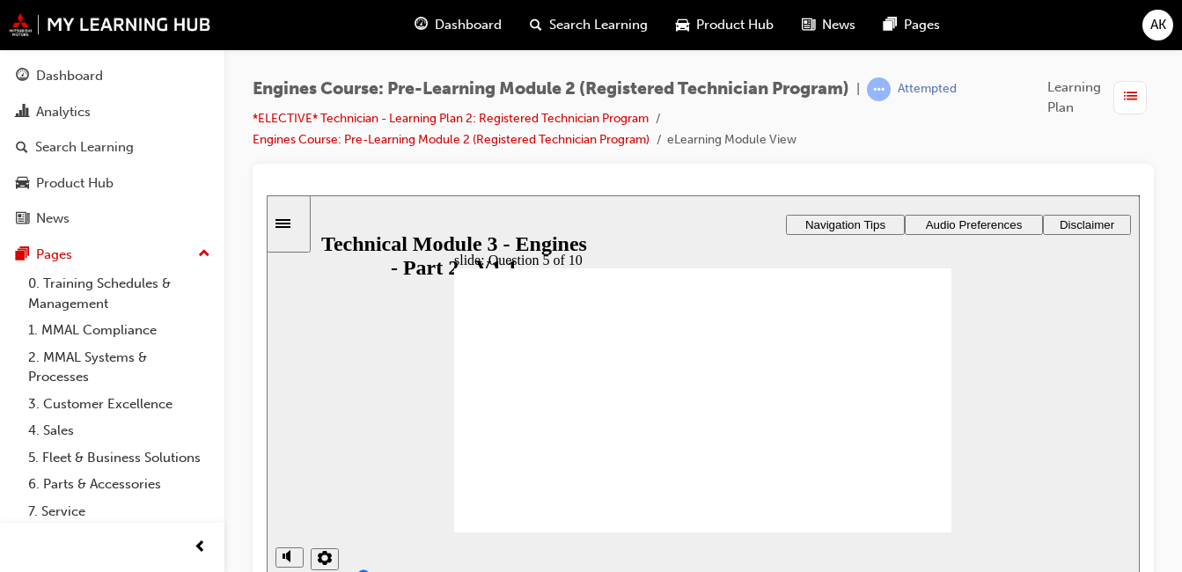
radio input "true"
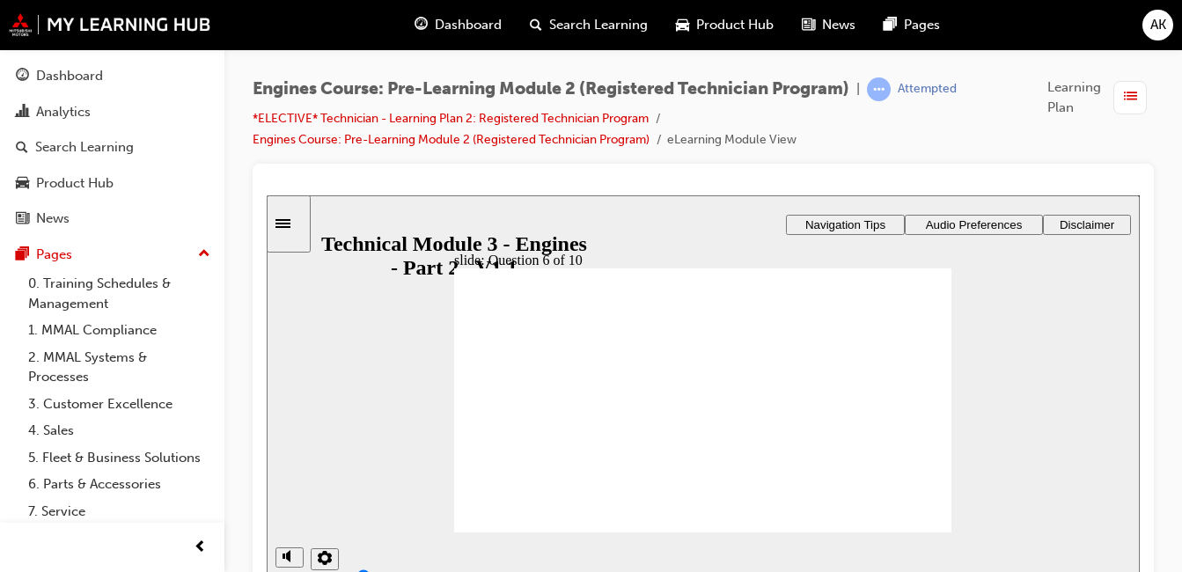
radio input "true"
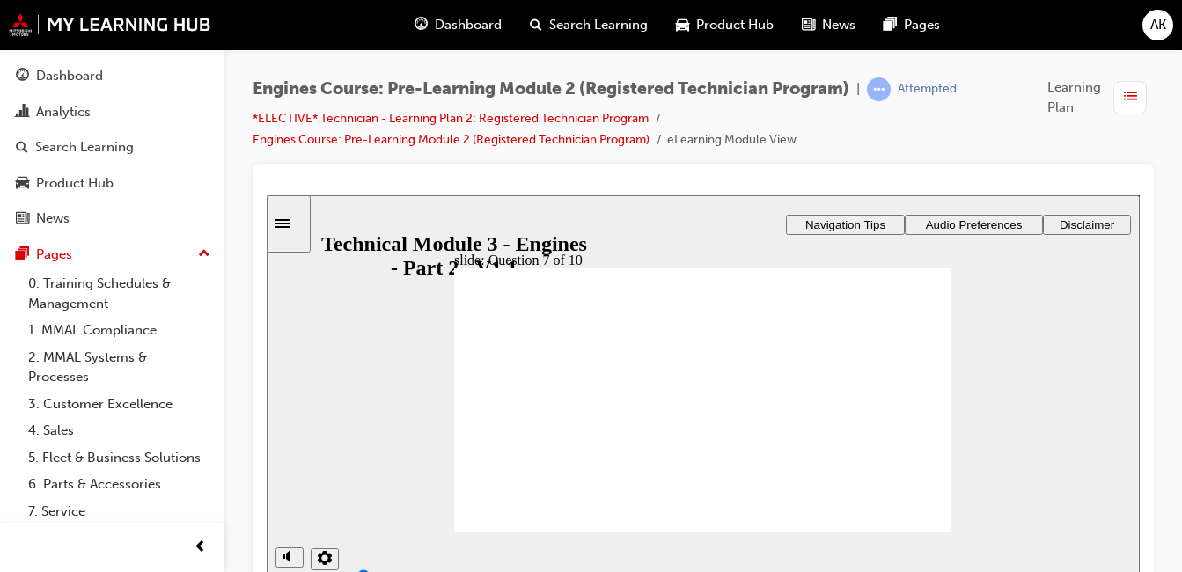
radio input "true"
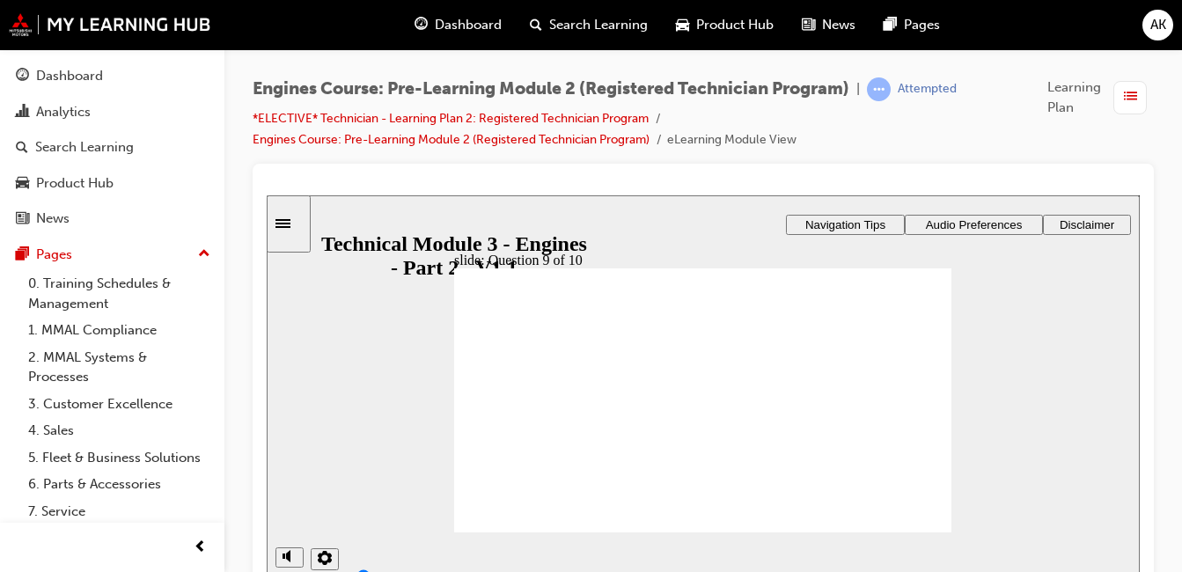
radio input "true"
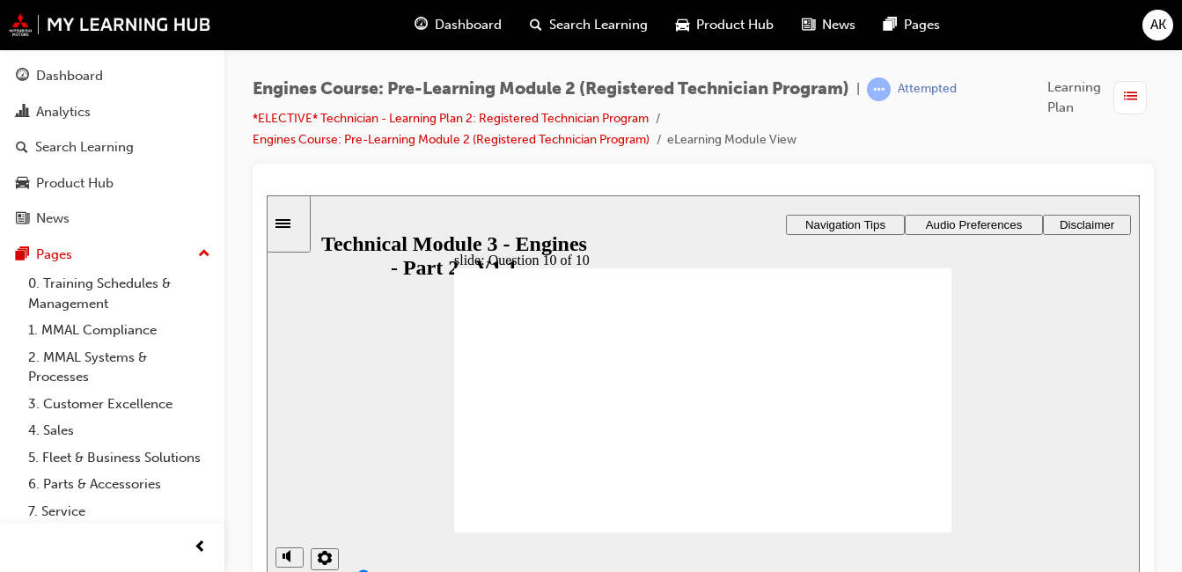
radio input "false"
radio input "true"
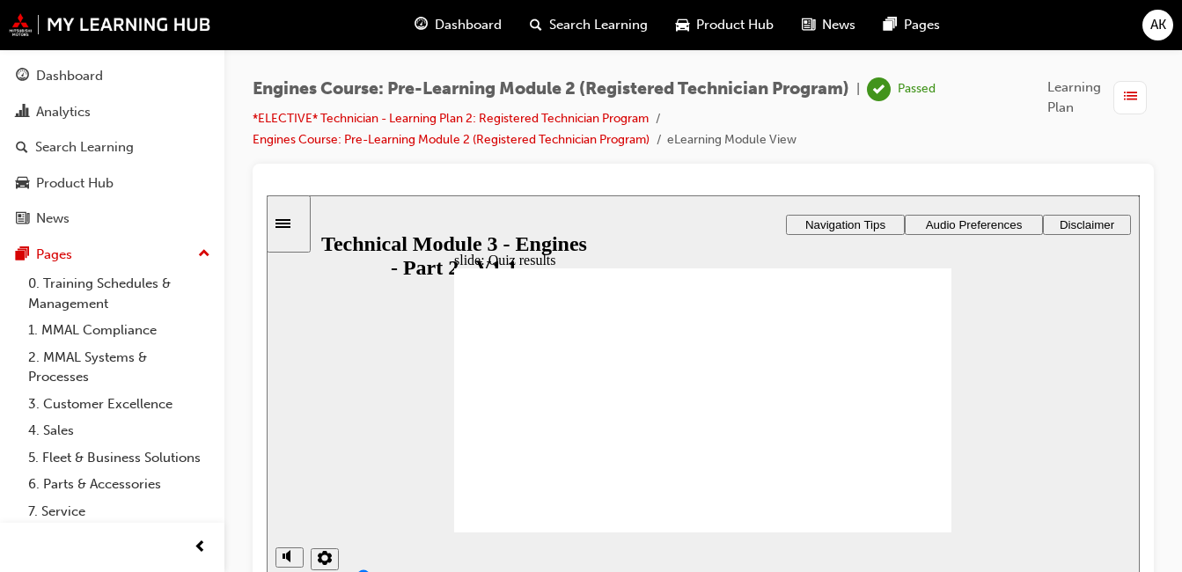
click at [99, 64] on link "Dashboard" at bounding box center [112, 76] width 210 height 33
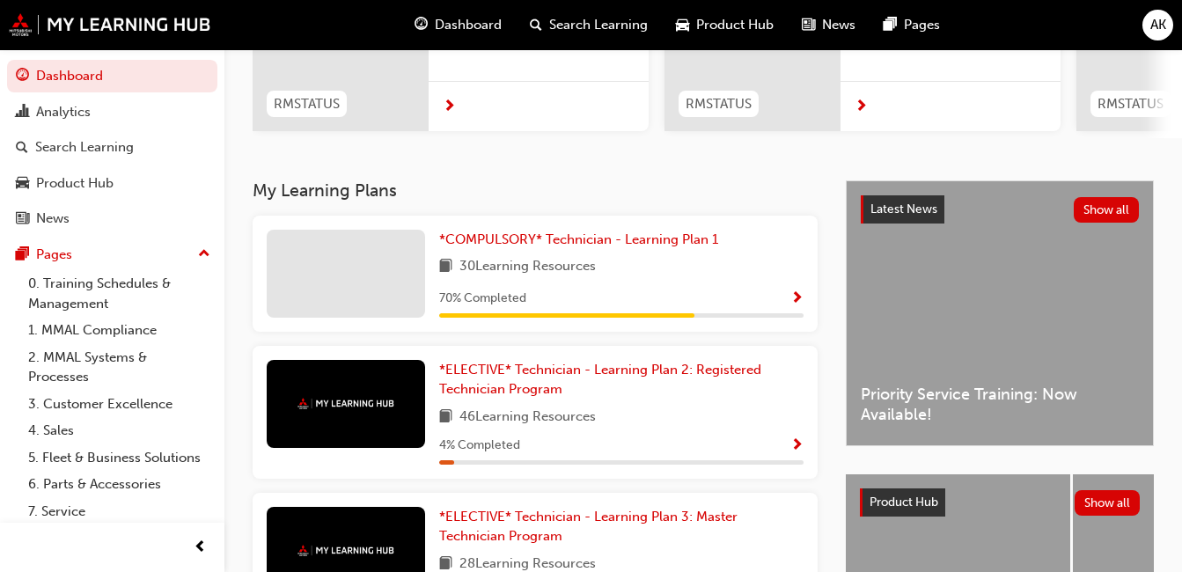
scroll to position [528, 0]
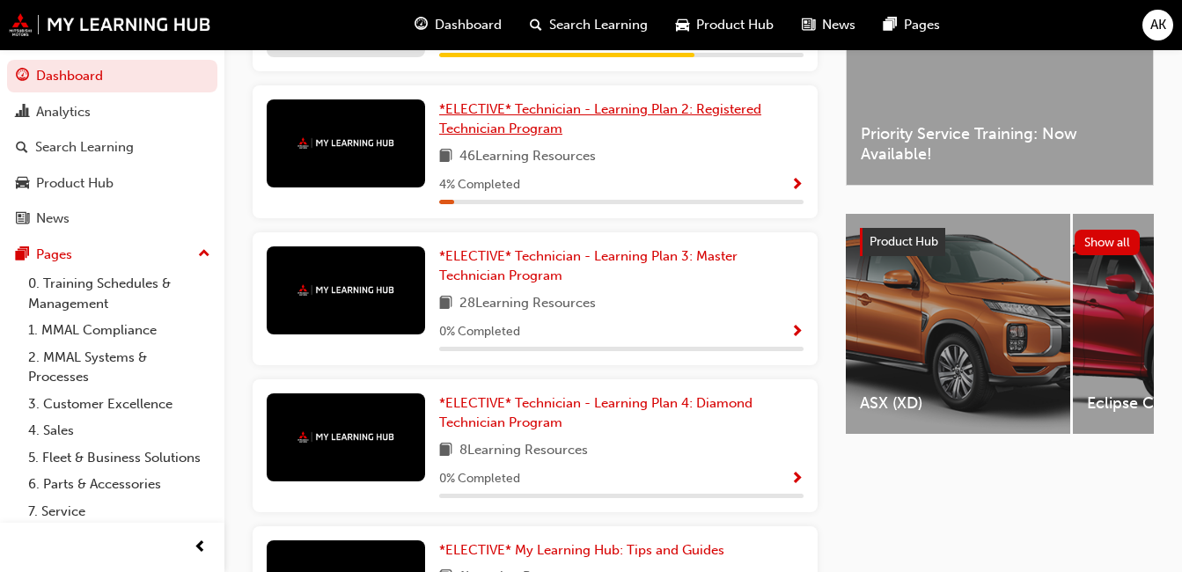
click at [606, 115] on span "*ELECTIVE* Technician - Learning Plan 2: Registered Technician Program" at bounding box center [600, 119] width 322 height 36
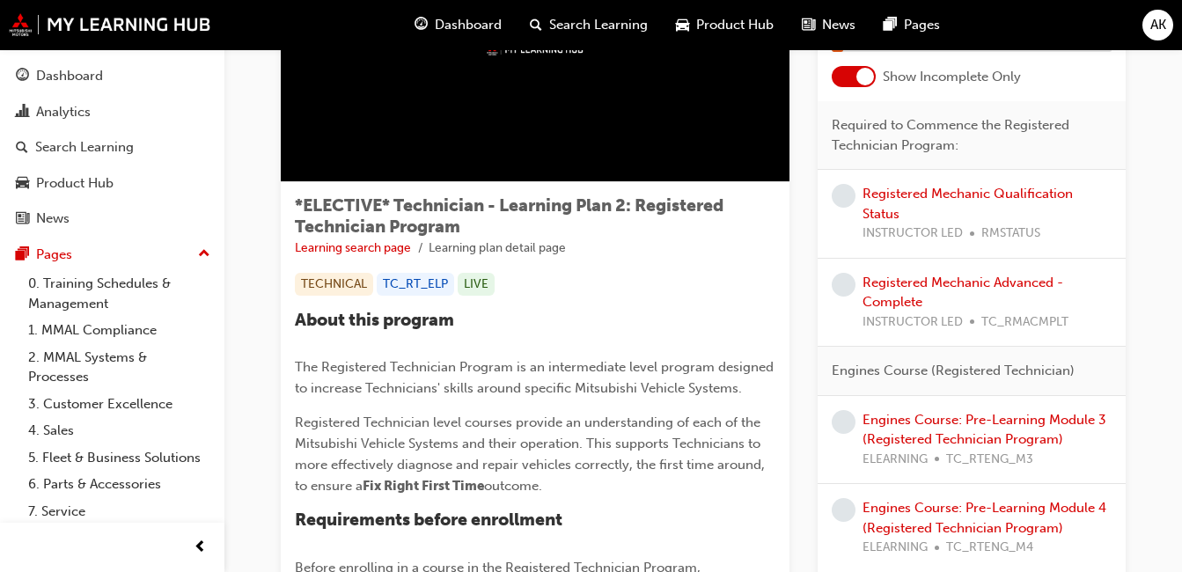
scroll to position [176, 0]
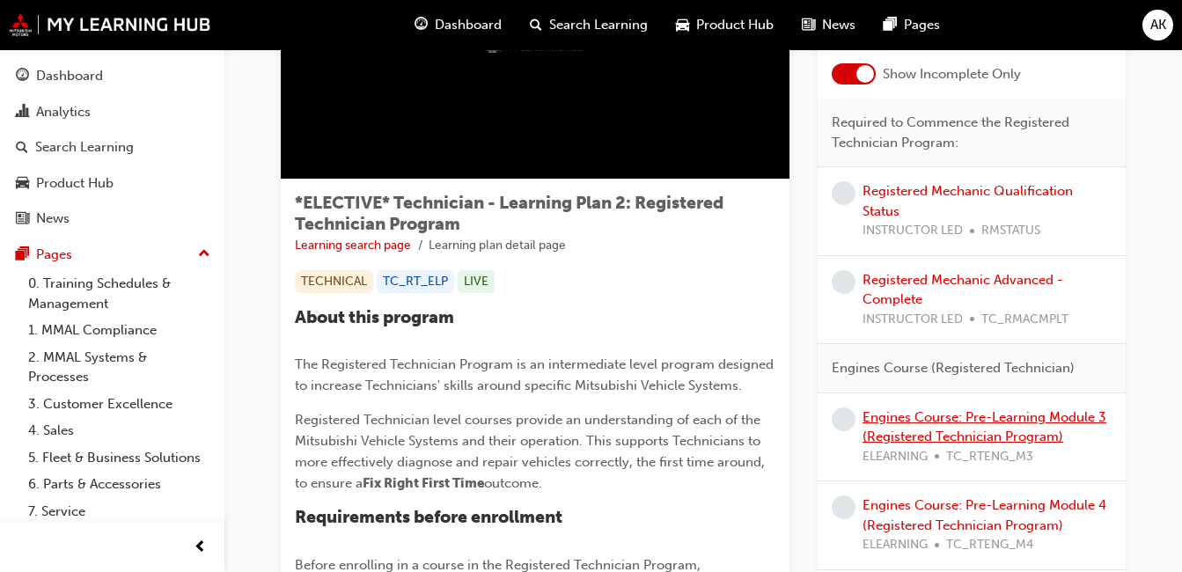
click at [981, 431] on link "Engines Course: Pre-Learning Module 3 (Registered Technician Program)" at bounding box center [984, 427] width 244 height 36
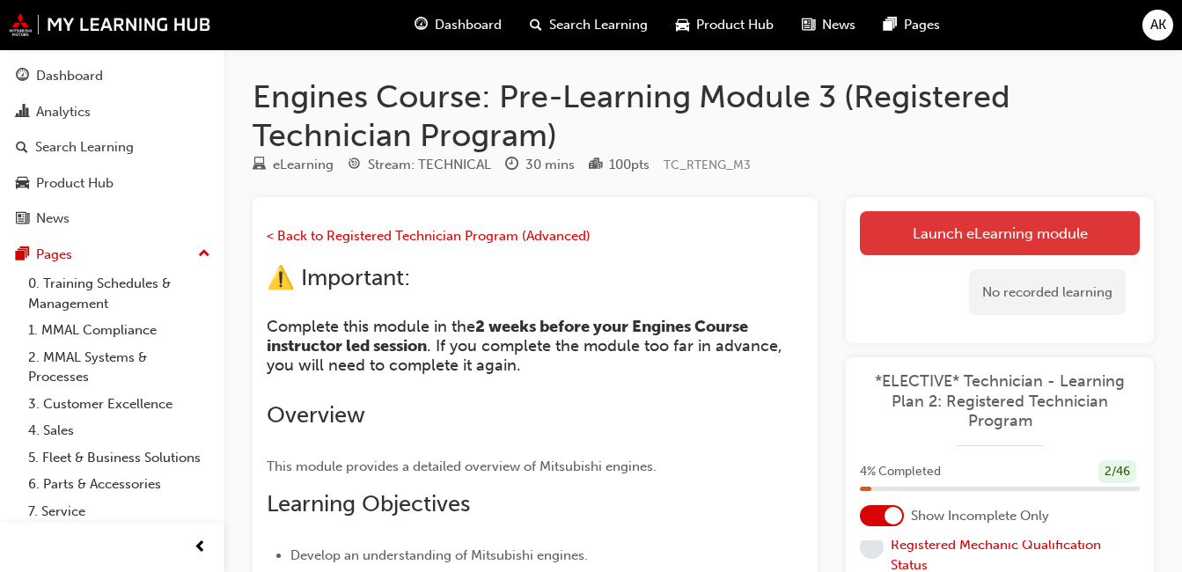
click at [905, 224] on link "Launch eLearning module" at bounding box center [1000, 233] width 280 height 44
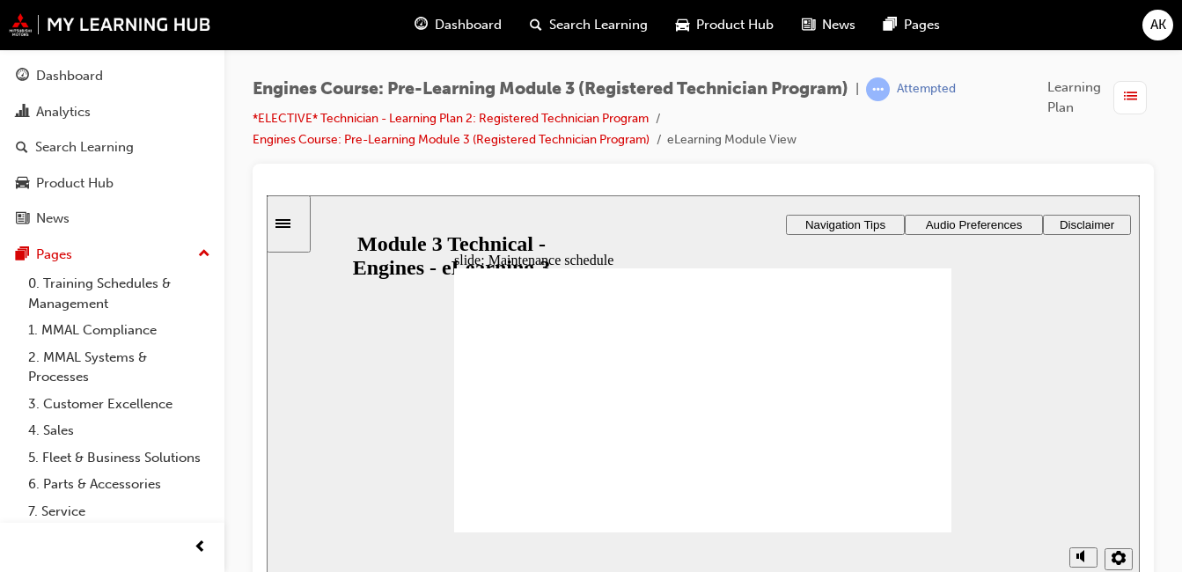
radio input "true"
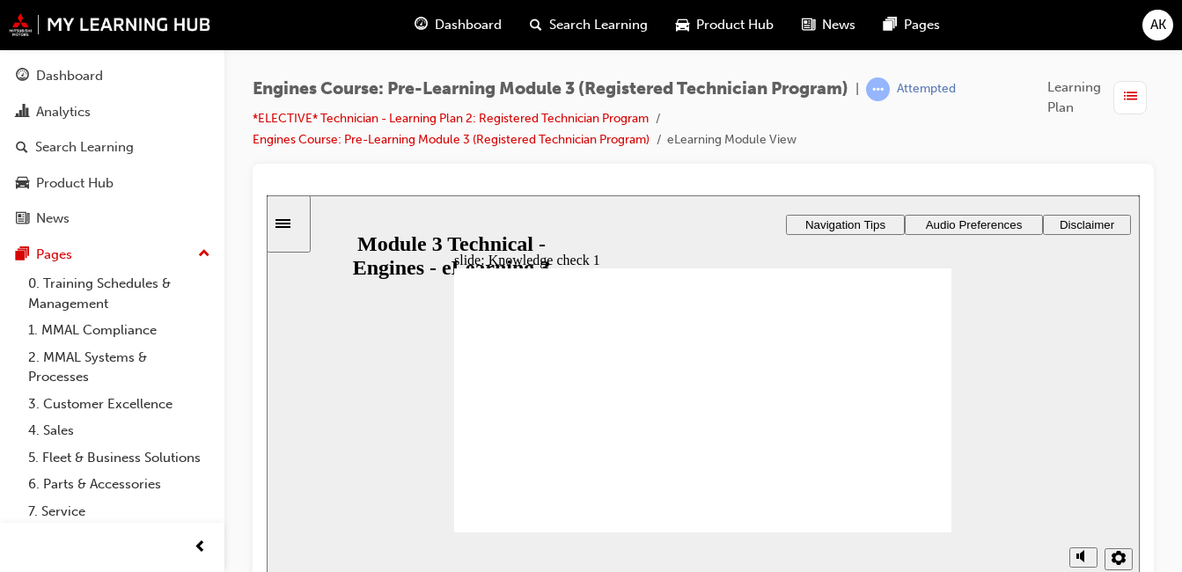
radio input "true"
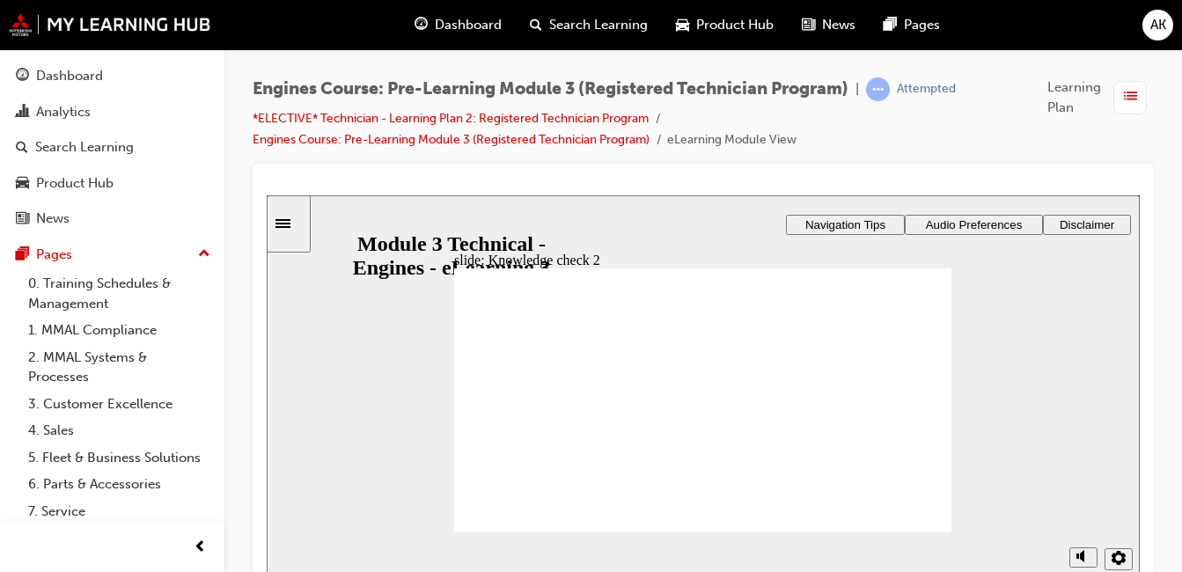
radio input "true"
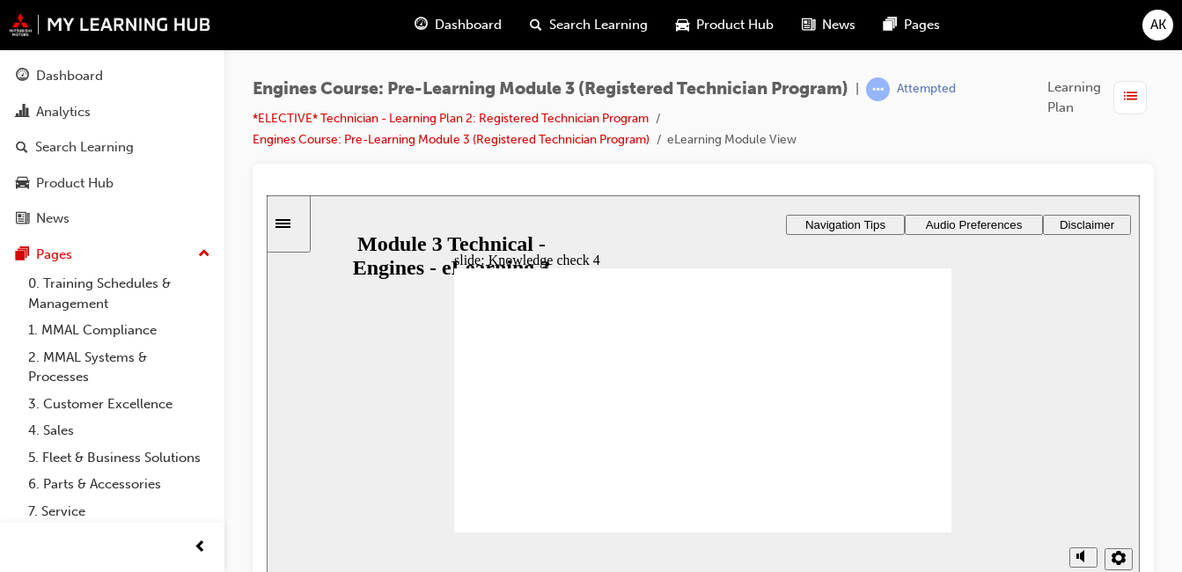
radio input "true"
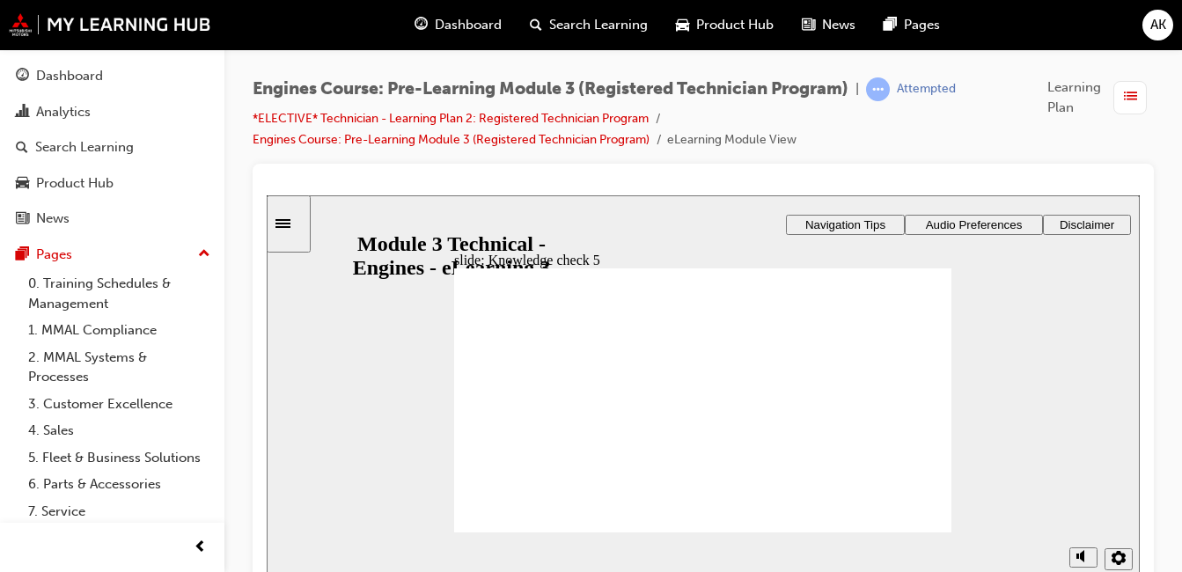
radio input "true"
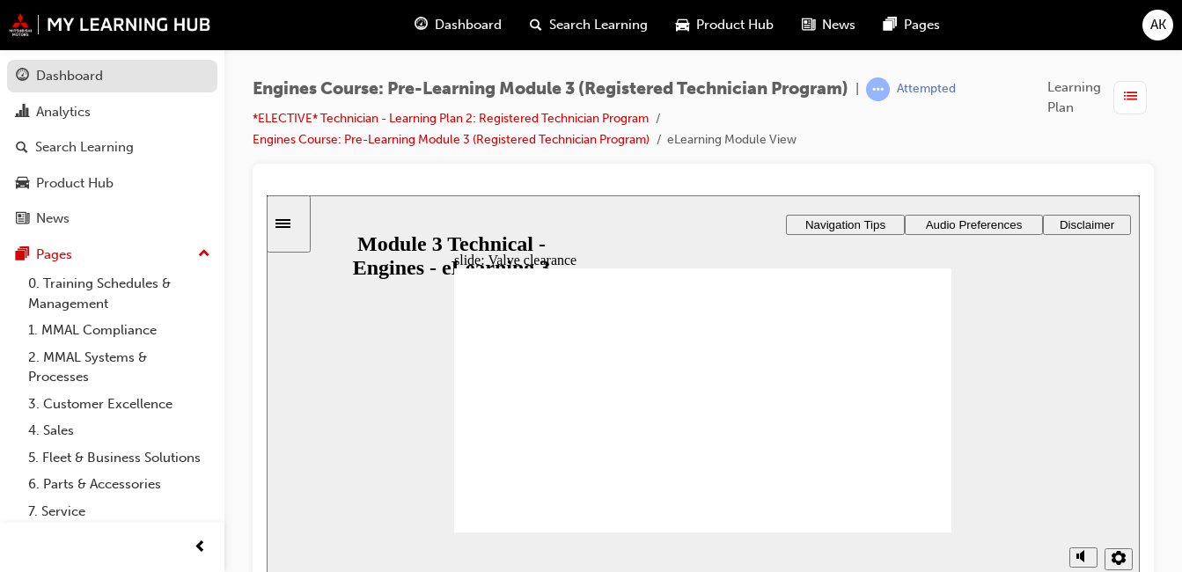
drag, startPoint x: 0, startPoint y: 0, endPoint x: 101, endPoint y: 77, distance: 127.4
click at [101, 77] on div "Dashboard" at bounding box center [69, 76] width 67 height 20
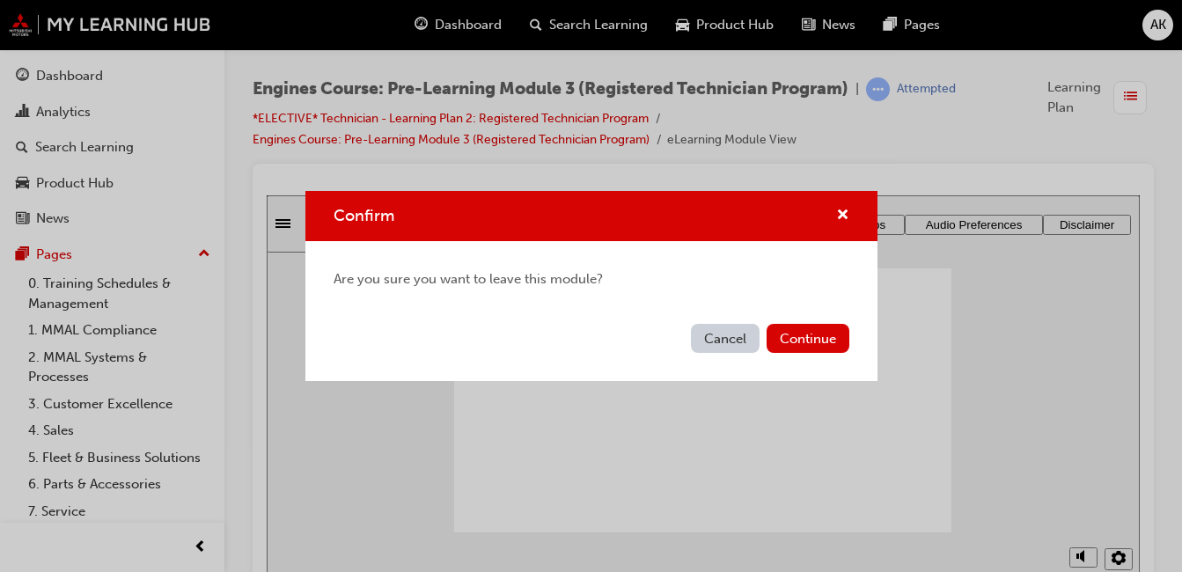
click at [717, 334] on button "Cancel" at bounding box center [725, 338] width 69 height 29
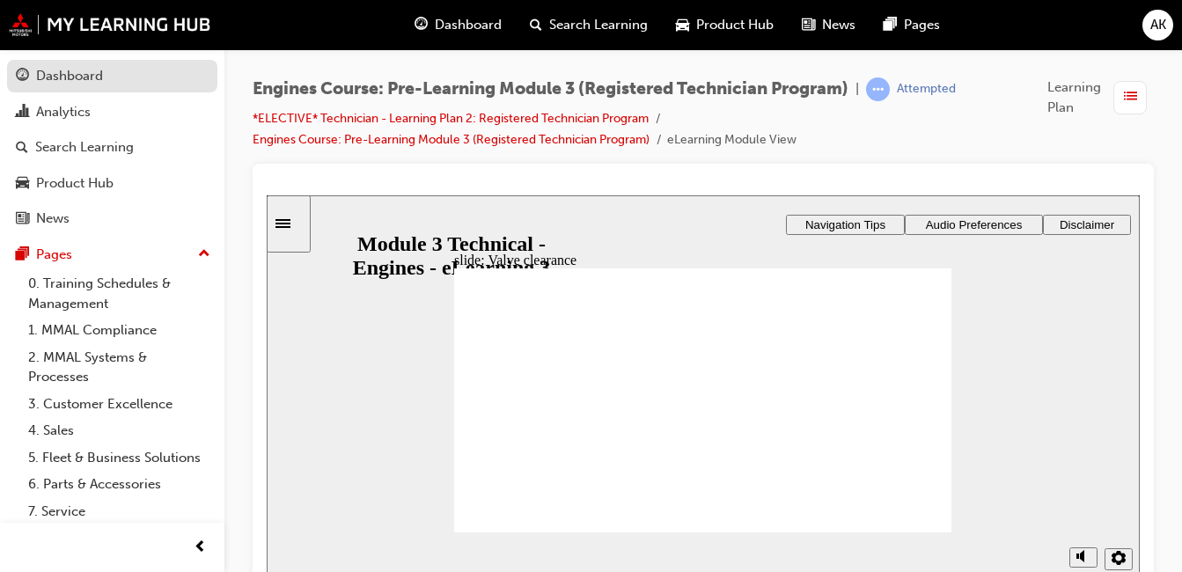
click at [139, 72] on div "Dashboard" at bounding box center [112, 76] width 193 height 22
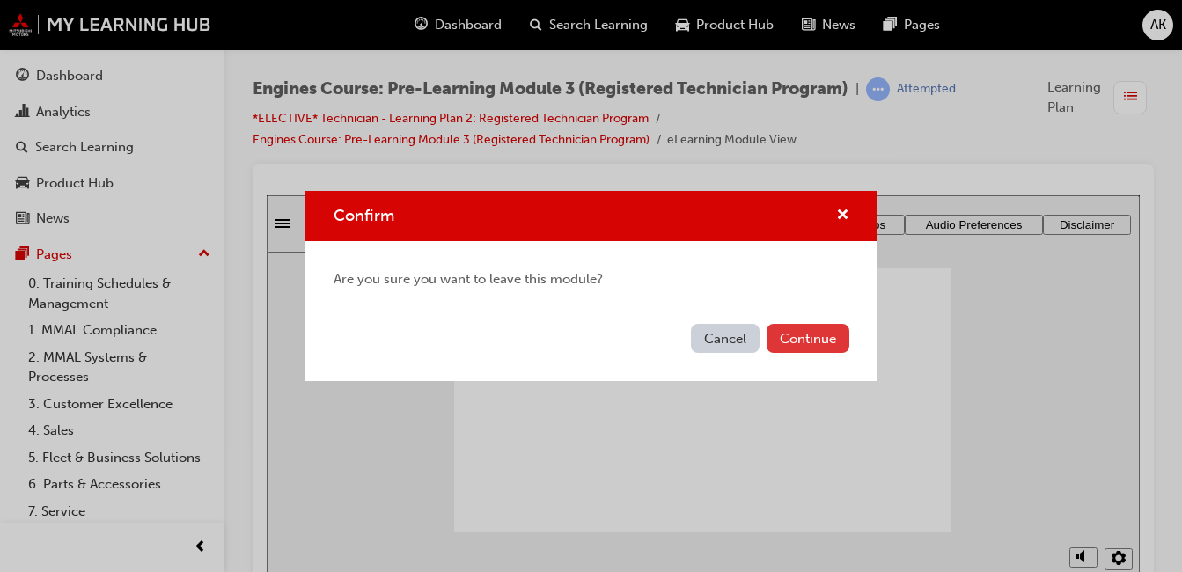
click at [811, 339] on button "Continue" at bounding box center [807, 338] width 83 height 29
